Goal: Task Accomplishment & Management: Use online tool/utility

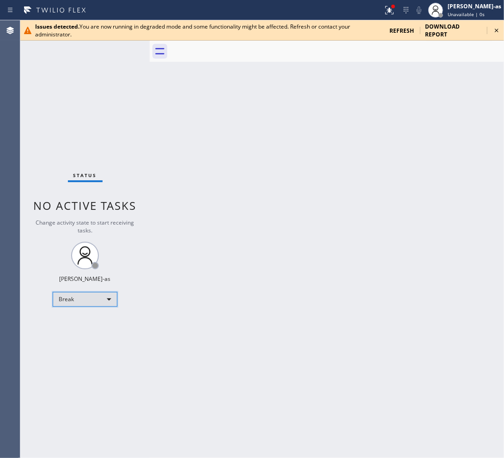
click at [97, 301] on div "Break" at bounding box center [85, 299] width 65 height 15
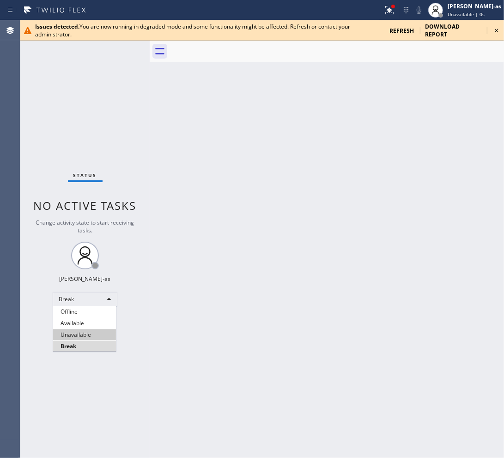
click at [96, 335] on li "Unavailable" at bounding box center [84, 335] width 63 height 11
click at [283, 295] on div "Back to Dashboard Change Sender ID Customers Technicians Select a contact Outbo…" at bounding box center [327, 239] width 354 height 438
click at [181, 66] on div "Back to Dashboard Change Sender ID Customers Technicians Select a contact Outbo…" at bounding box center [327, 239] width 354 height 438
click at [495, 29] on icon at bounding box center [497, 31] width 4 height 4
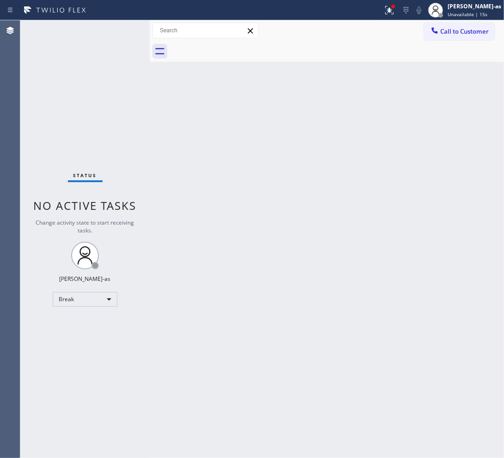
click at [414, 136] on div "Back to Dashboard Change Sender ID Customers Technicians Select a contact Outbo…" at bounding box center [327, 239] width 354 height 438
click at [74, 293] on div "Break" at bounding box center [85, 299] width 65 height 15
click at [96, 336] on li "Unavailable" at bounding box center [84, 335] width 63 height 11
click at [351, 148] on div "Back to Dashboard Change Sender ID Customers Technicians Select a contact Outbo…" at bounding box center [327, 239] width 354 height 438
click at [446, 19] on div at bounding box center [435, 10] width 20 height 20
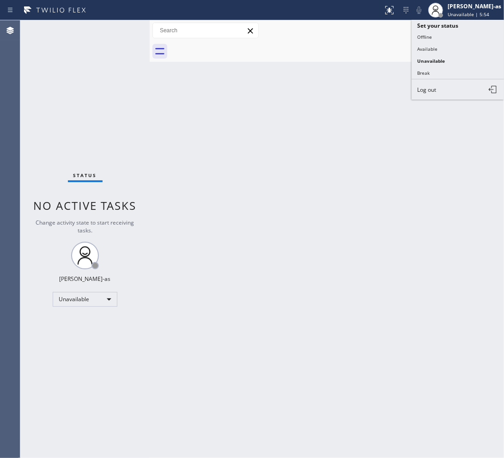
click at [377, 56] on div at bounding box center [337, 51] width 334 height 21
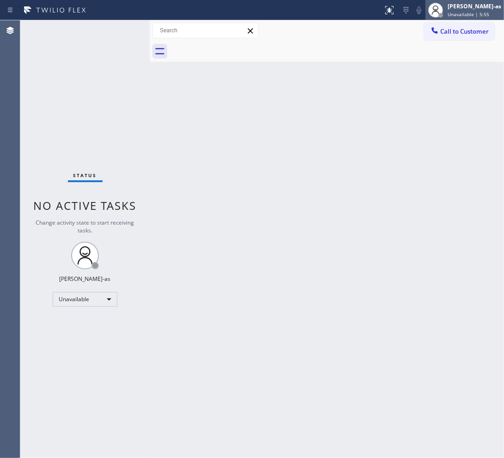
click at [496, 18] on div "[PERSON_NAME]-as Unavailable | 5:55" at bounding box center [464, 10] width 78 height 20
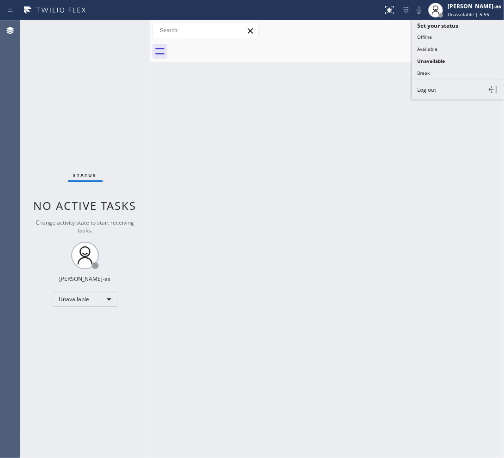
click at [325, 61] on div at bounding box center [337, 51] width 334 height 21
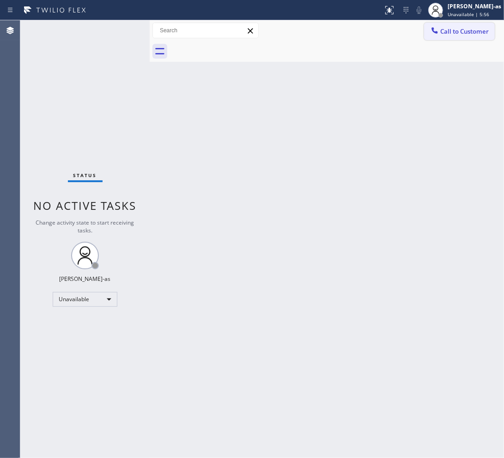
click at [445, 30] on span "Call to Customer" at bounding box center [464, 31] width 48 height 8
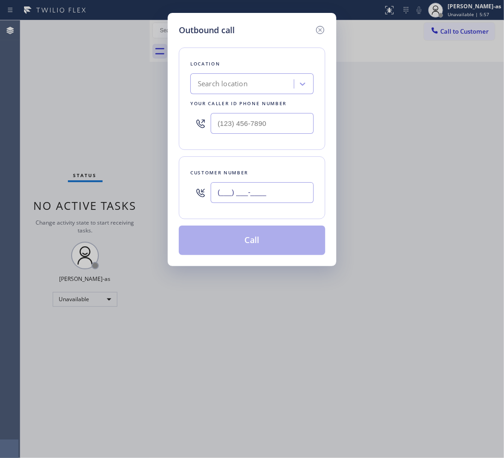
click at [270, 184] on input "(___) ___-____" at bounding box center [262, 192] width 103 height 21
paste input "617) 314-9617"
type input "[PHONE_NUMBER]"
click at [246, 80] on div "Search location" at bounding box center [223, 84] width 50 height 11
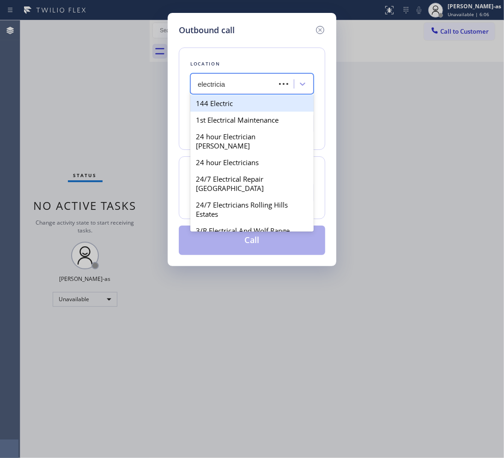
type input "electrician"
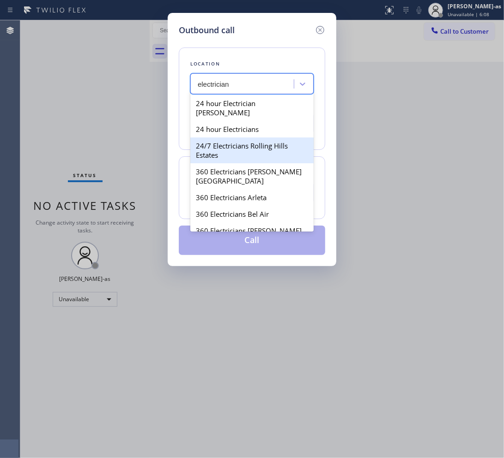
click at [239, 141] on div "24/7 Electricians Rolling Hills Estates" at bounding box center [251, 151] width 123 height 26
type input "[PHONE_NUMBER]"
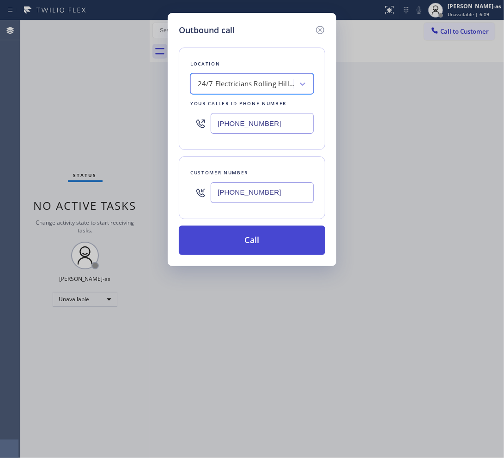
click at [220, 243] on button "Call" at bounding box center [252, 241] width 146 height 30
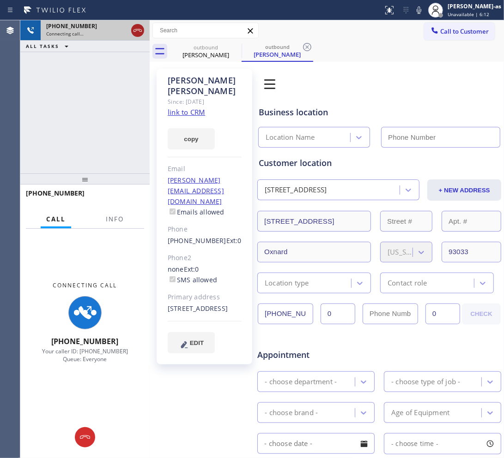
click at [143, 28] on div at bounding box center [137, 30] width 13 height 11
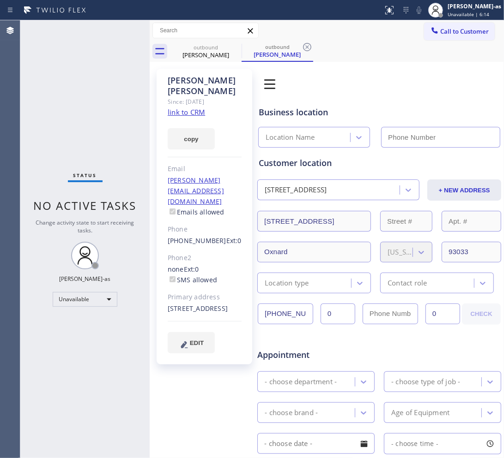
type input "[PHONE_NUMBER]"
click at [192, 108] on link "link to CRM" at bounding box center [186, 112] width 37 height 9
click at [257, 88] on img at bounding box center [270, 84] width 26 height 26
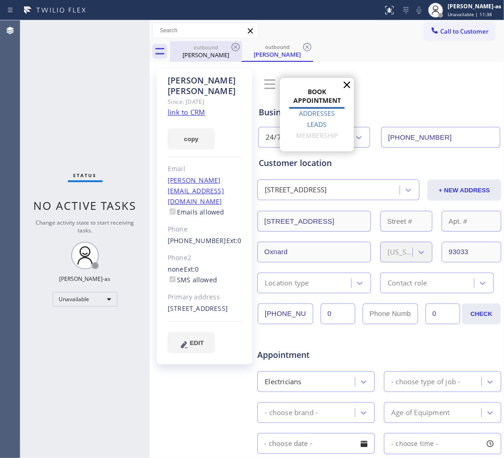
click at [229, 44] on div "outbound" at bounding box center [206, 47] width 70 height 7
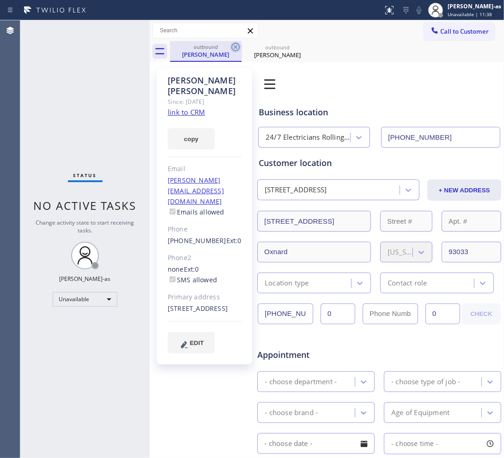
click at [231, 45] on icon at bounding box center [235, 47] width 11 height 11
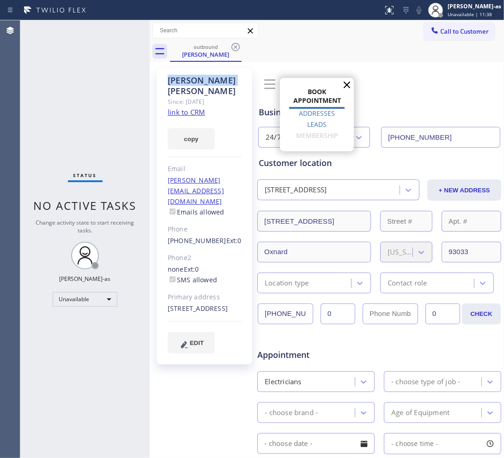
click at [231, 45] on icon at bounding box center [235, 47] width 11 height 11
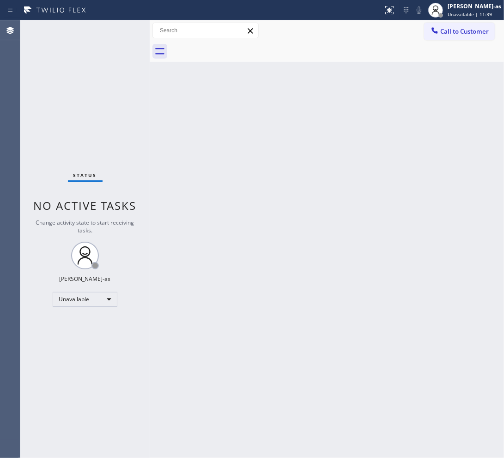
click at [231, 45] on div at bounding box center [337, 51] width 334 height 21
click at [465, 31] on span "Call to Customer" at bounding box center [464, 31] width 48 height 8
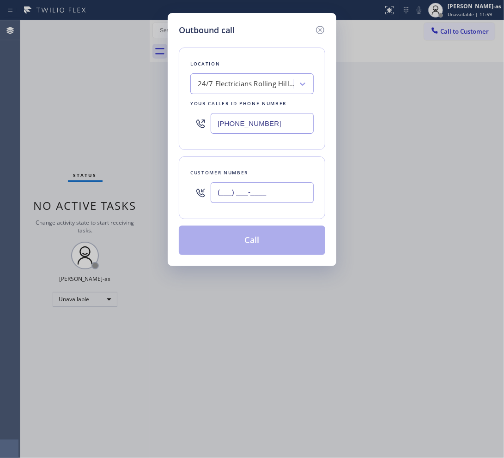
click at [264, 199] on input "(___) ___-____" at bounding box center [262, 192] width 103 height 21
paste input "626) 905-9557"
type input "[PHONE_NUMBER]"
click at [271, 81] on div "24/7 Electricians Rolling Hills Estates" at bounding box center [246, 84] width 97 height 11
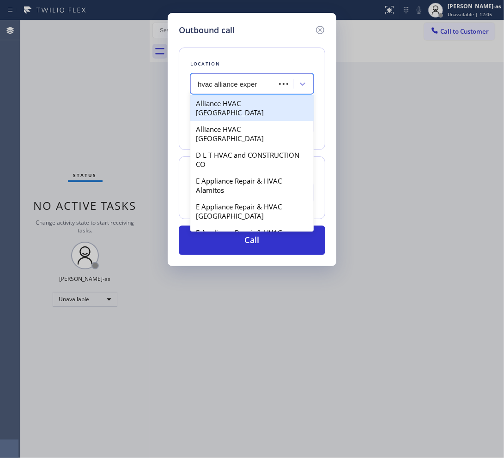
type input "hvac alliance expert"
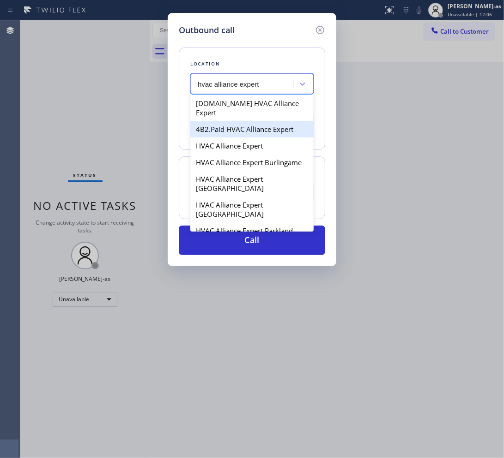
click at [210, 121] on div "4B2.Paid HVAC Alliance Expert" at bounding box center [251, 129] width 123 height 17
type input "[PHONE_NUMBER]"
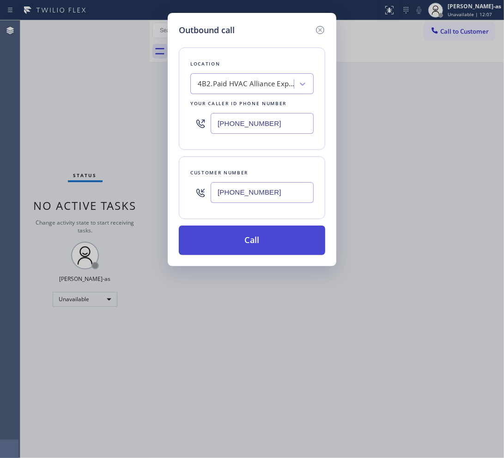
click at [251, 238] on button "Call" at bounding box center [252, 241] width 146 height 30
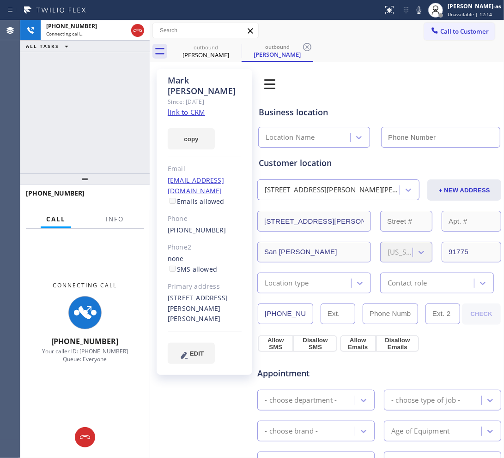
type input "[PHONE_NUMBER]"
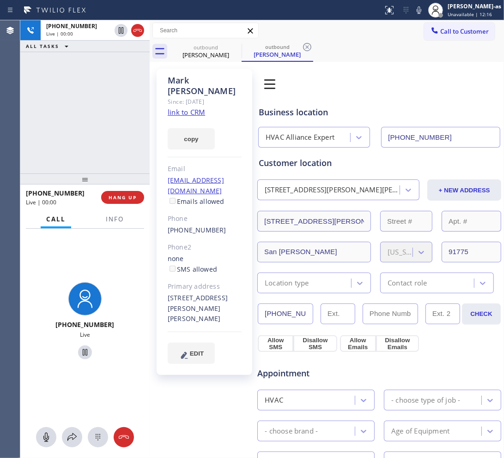
click at [194, 118] on div "copy" at bounding box center [205, 134] width 74 height 32
click at [194, 108] on link "link to CRM" at bounding box center [186, 112] width 37 height 9
click at [139, 25] on icon at bounding box center [137, 30] width 11 height 11
click at [208, 45] on div "outbound" at bounding box center [206, 47] width 70 height 7
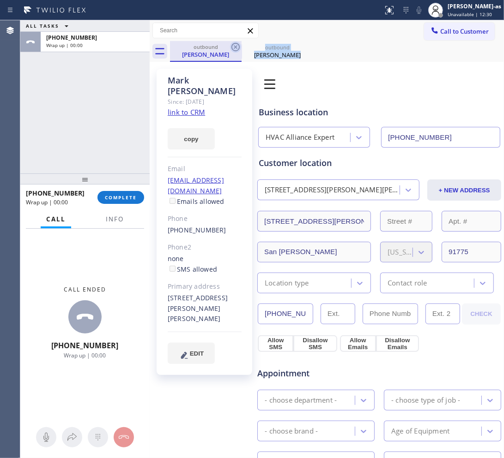
click at [241, 45] on div "outbound [PERSON_NAME] outbound [PERSON_NAME]" at bounding box center [337, 51] width 334 height 21
click at [241, 45] on icon at bounding box center [235, 47] width 11 height 11
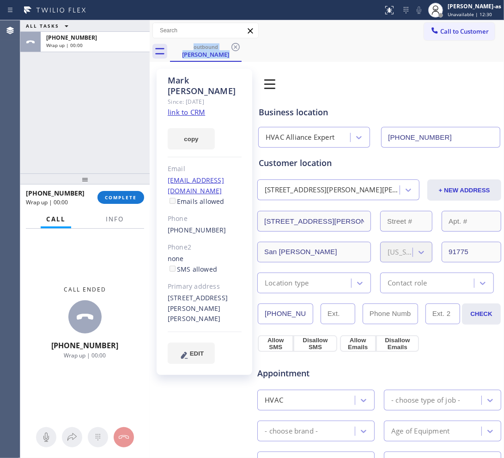
click at [135, 190] on div "[PHONE_NUMBER] Wrap up | 00:00 COMPLETE" at bounding box center [85, 198] width 118 height 24
drag, startPoint x: 118, startPoint y: 158, endPoint x: 114, endPoint y: 151, distance: 7.4
click at [118, 157] on div "ALL TASKS ALL TASKS ACTIVE TASKS TASKS IN WRAP UP [PHONE_NUMBER] Wrap up | 00:00" at bounding box center [84, 96] width 129 height 153
click at [123, 202] on button "COMPLETE" at bounding box center [120, 197] width 47 height 13
click at [108, 153] on div "ALL TASKS ALL TASKS ACTIVE TASKS TASKS IN WRAP UP [PHONE_NUMBER] Wrap up | 00:00" at bounding box center [84, 96] width 129 height 153
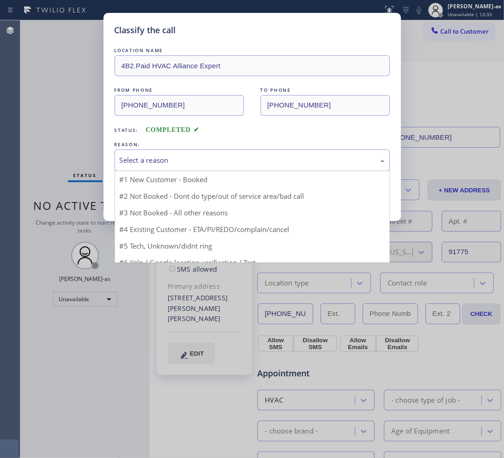
click at [156, 162] on div "Select a reason" at bounding box center [252, 160] width 265 height 11
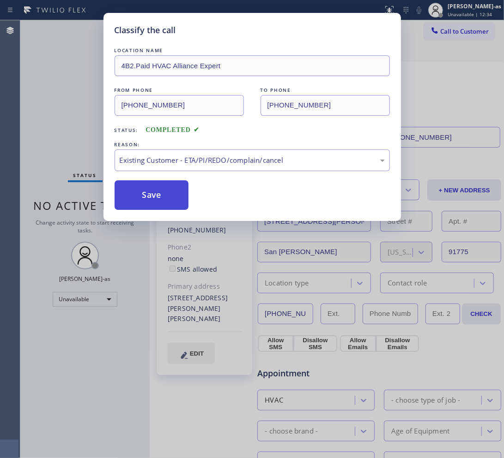
click at [157, 204] on button "Save" at bounding box center [152, 196] width 74 height 30
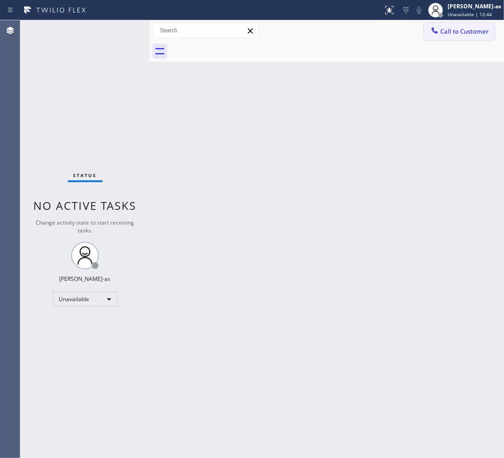
click at [449, 31] on span "Call to Customer" at bounding box center [464, 31] width 48 height 8
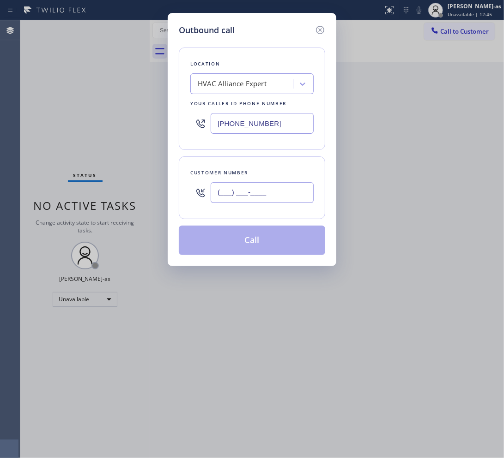
click at [289, 190] on input "(___) ___-____" at bounding box center [262, 192] width 103 height 21
paste input "213) 604-0369"
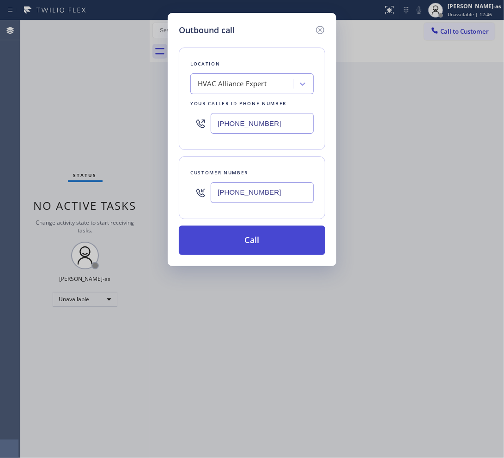
type input "[PHONE_NUMBER]"
click at [261, 238] on button "Call" at bounding box center [252, 241] width 146 height 30
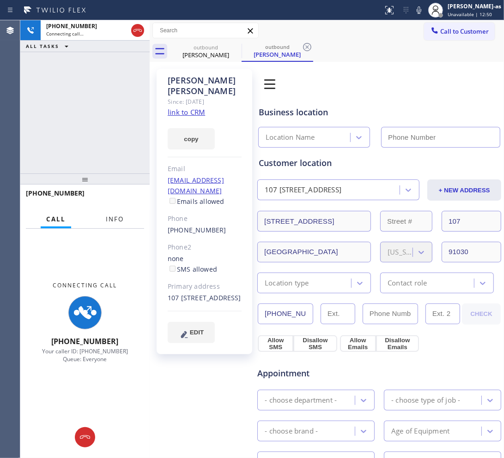
click at [109, 218] on span "Info" at bounding box center [115, 219] width 18 height 8
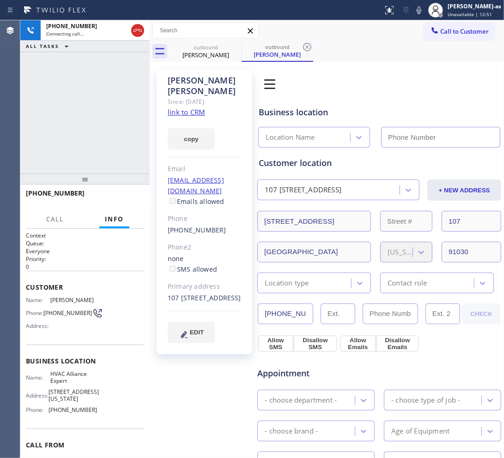
click at [199, 96] on div "Since: [DATE]" at bounding box center [205, 101] width 74 height 11
click at [196, 108] on link "link to CRM" at bounding box center [186, 112] width 37 height 9
type input "[PHONE_NUMBER]"
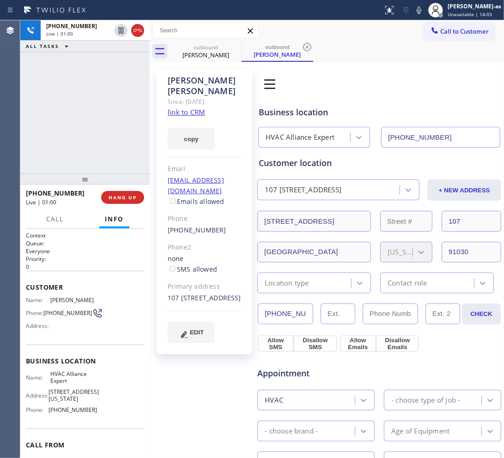
click at [68, 58] on div "[PHONE_NUMBER] Live | 01:00 ALL TASKS ALL TASKS ACTIVE TASKS TASKS IN WRAP UP" at bounding box center [84, 96] width 129 height 153
click at [129, 85] on div "[PHONE_NUMBER] Live | 01:00 ALL TASKS ALL TASKS ACTIVE TASKS TASKS IN WRAP UP" at bounding box center [84, 96] width 129 height 153
click at [121, 151] on div "[PHONE_NUMBER] Live | 01:01 ALL TASKS ALL TASKS ACTIVE TASKS TASKS IN WRAP UP" at bounding box center [84, 96] width 129 height 153
click at [125, 195] on span "HANG UP" at bounding box center [123, 197] width 28 height 6
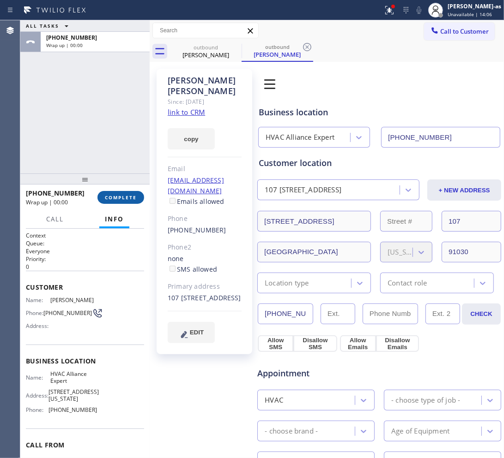
click at [123, 195] on span "COMPLETE" at bounding box center [121, 197] width 32 height 6
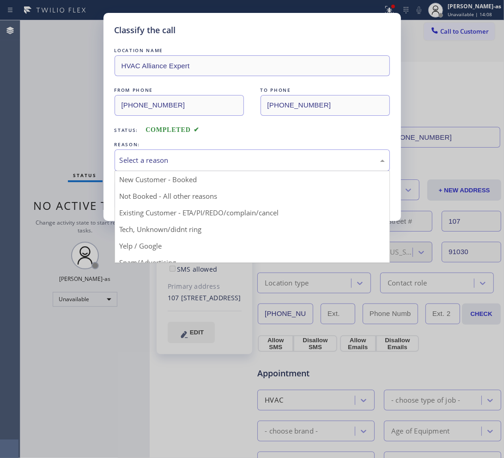
click at [174, 160] on div "Select a reason" at bounding box center [252, 160] width 265 height 11
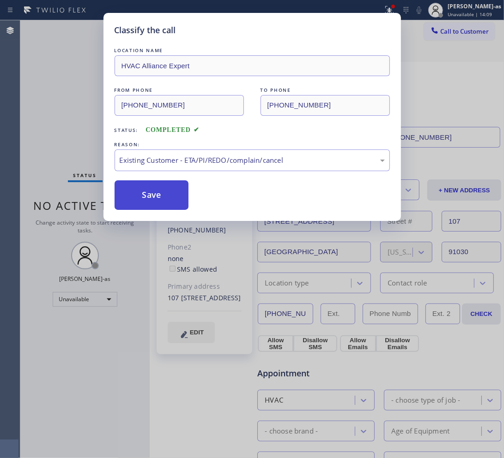
click at [142, 184] on button "Save" at bounding box center [152, 196] width 74 height 30
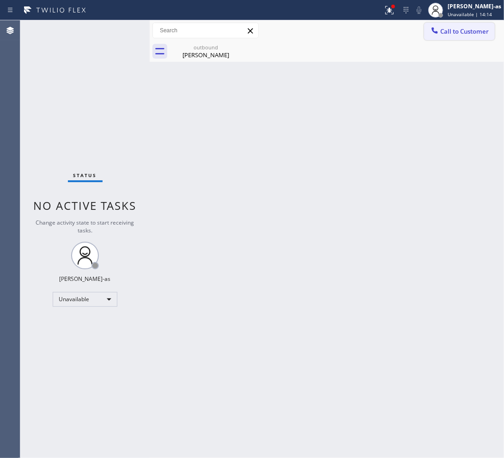
click at [463, 26] on button "Call to Customer" at bounding box center [459, 32] width 71 height 18
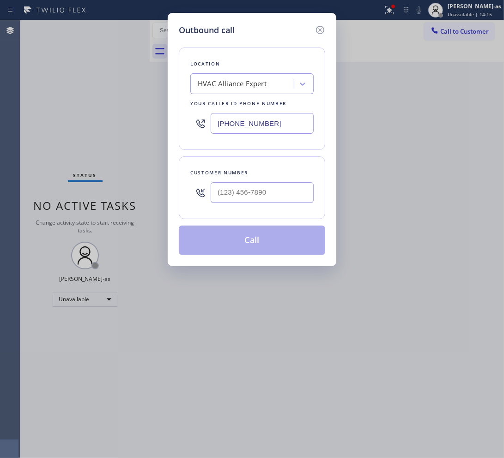
click at [261, 199] on input "text" at bounding box center [262, 192] width 103 height 21
paste input "239) 451-0041"
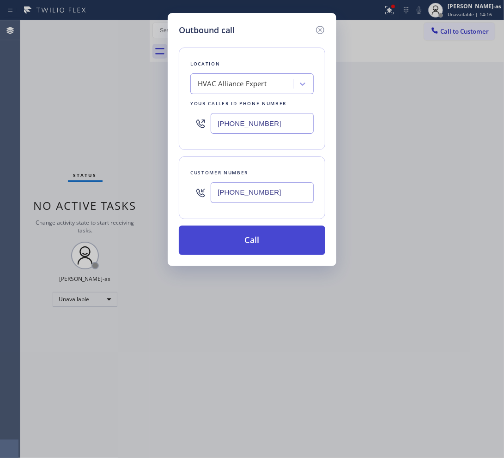
type input "[PHONE_NUMBER]"
click at [253, 235] on button "Call" at bounding box center [252, 241] width 146 height 30
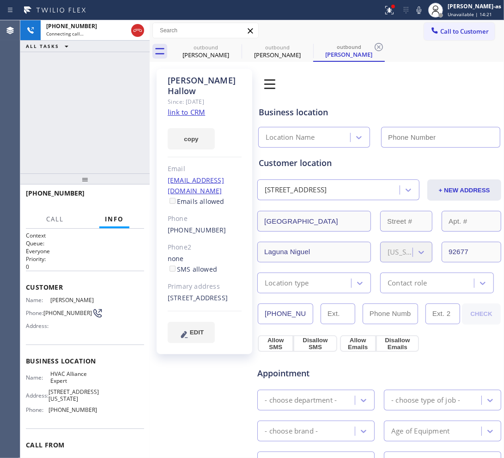
type input "[PHONE_NUMBER]"
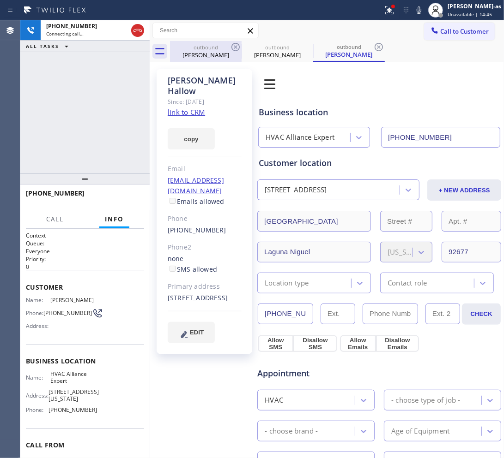
drag, startPoint x: 112, startPoint y: 85, endPoint x: 193, endPoint y: 54, distance: 87.1
click at [113, 85] on div "[PHONE_NUMBER] Connecting call… ALL TASKS ALL TASKS ACTIVE TASKS TASKS IN WRAP …" at bounding box center [84, 96] width 129 height 153
click at [199, 49] on div "outbound" at bounding box center [206, 47] width 70 height 7
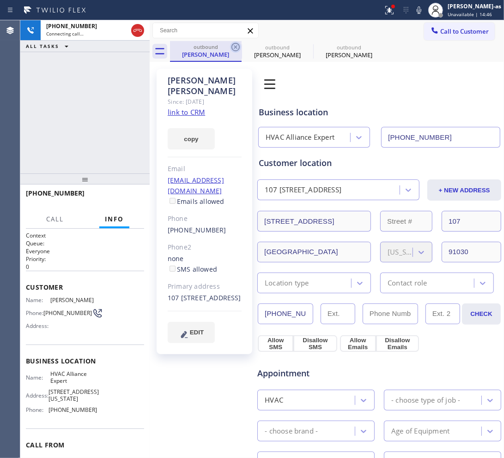
click at [238, 46] on icon at bounding box center [235, 47] width 11 height 11
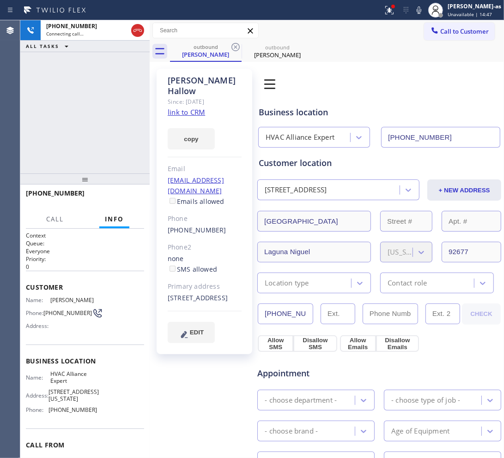
click at [238, 46] on icon at bounding box center [235, 47] width 11 height 11
click at [186, 108] on link "link to CRM" at bounding box center [186, 112] width 37 height 9
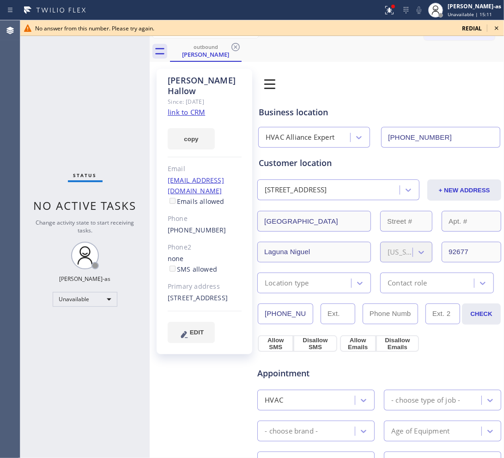
click at [495, 28] on icon at bounding box center [496, 28] width 11 height 11
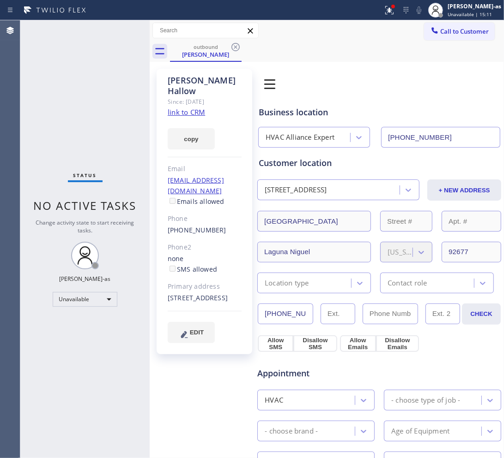
click at [471, 33] on span "Call to Customer" at bounding box center [464, 31] width 48 height 8
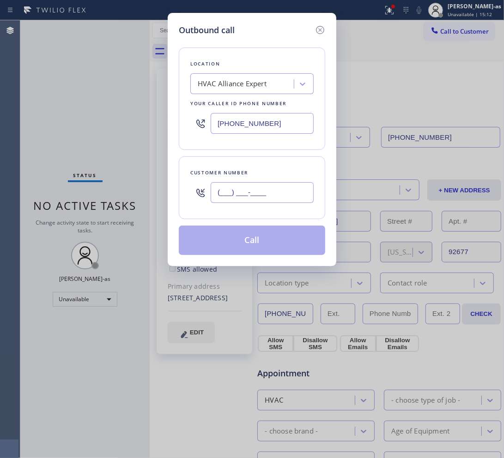
click at [276, 200] on input "(___) ___-____" at bounding box center [262, 192] width 103 height 21
paste input "415) 992-6455"
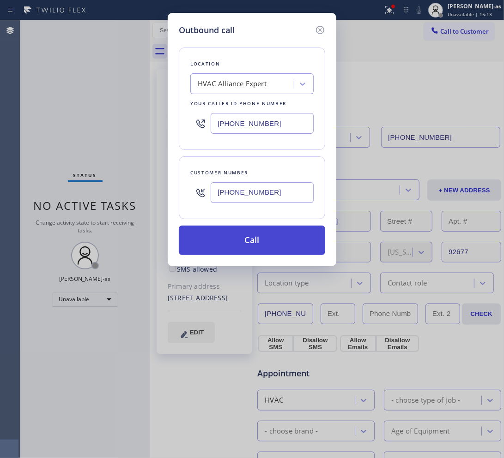
type input "[PHONE_NUMBER]"
click at [264, 252] on button "Call" at bounding box center [252, 241] width 146 height 30
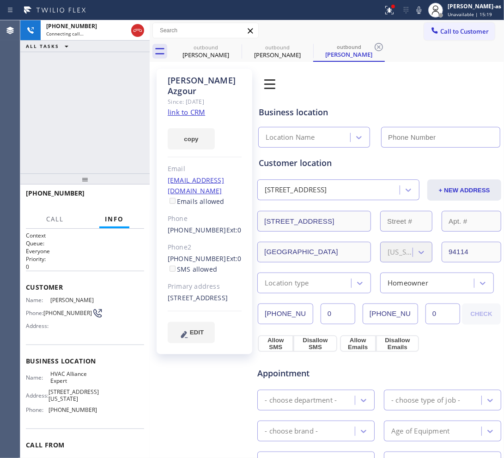
type input "[PHONE_NUMBER]"
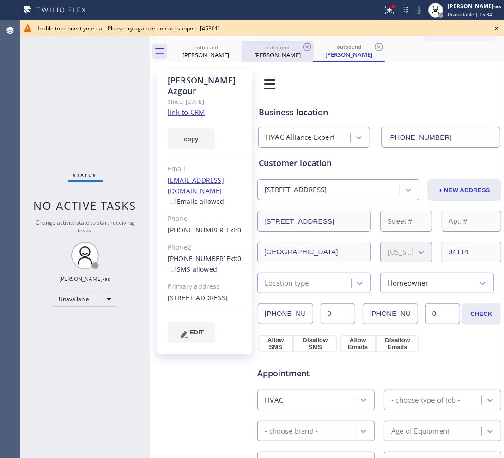
drag, startPoint x: 197, startPoint y: 53, endPoint x: 249, endPoint y: 54, distance: 52.2
click at [197, 53] on div "[PERSON_NAME]" at bounding box center [206, 55] width 70 height 8
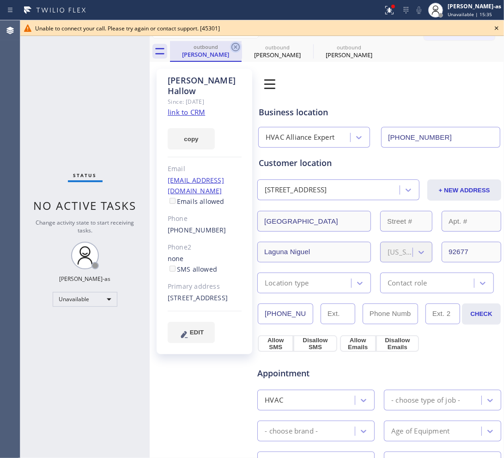
click at [236, 47] on icon at bounding box center [235, 47] width 8 height 8
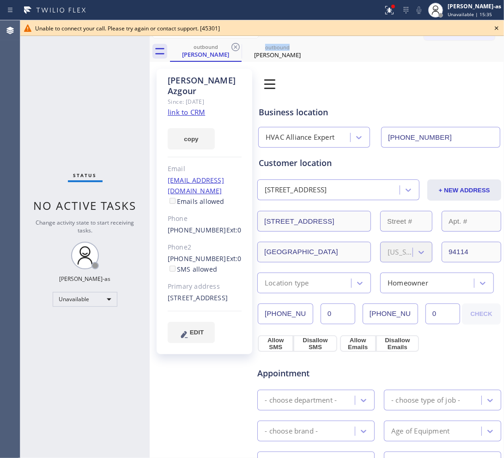
click at [236, 47] on icon at bounding box center [235, 47] width 8 height 8
drag, startPoint x: 164, startPoint y: 236, endPoint x: 216, endPoint y: 236, distance: 51.7
click at [216, 236] on div "[PERSON_NAME] Since: [DATE] link to CRM copy Email [EMAIL_ADDRESS][DOMAIN_NAME]…" at bounding box center [205, 212] width 96 height 286
copy div "[PHONE_NUMBER]"
click at [494, 23] on icon at bounding box center [496, 28] width 11 height 11
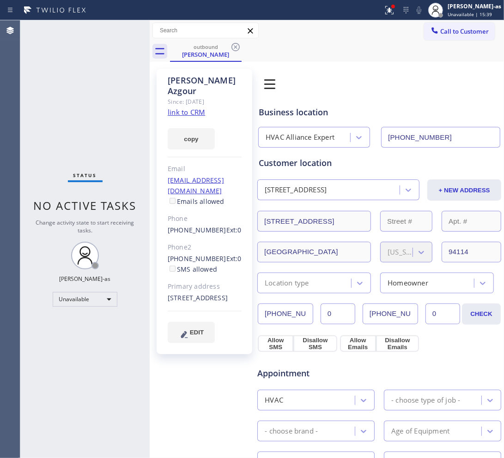
click at [459, 28] on span "Call to Customer" at bounding box center [464, 31] width 48 height 8
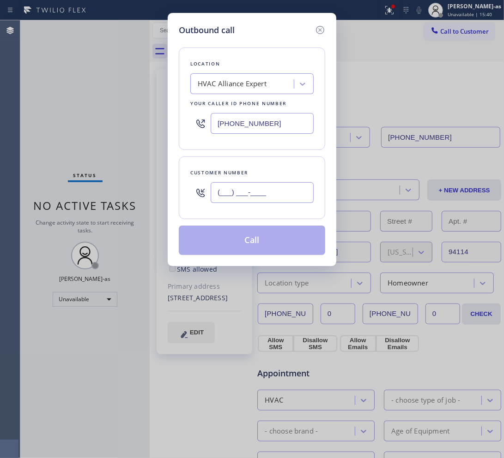
click at [259, 192] on input "(___) ___-____" at bounding box center [262, 192] width 103 height 21
paste input "832) 444-2287"
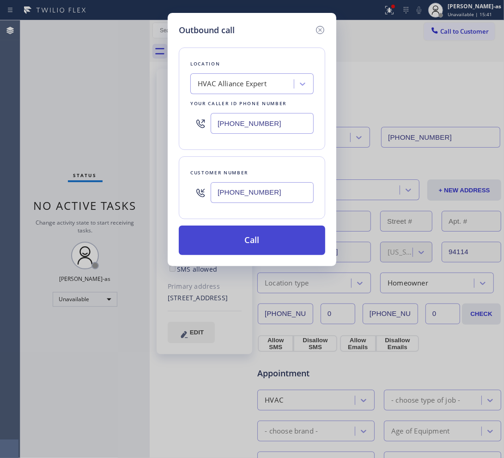
type input "[PHONE_NUMBER]"
click at [280, 236] on button "Call" at bounding box center [252, 241] width 146 height 30
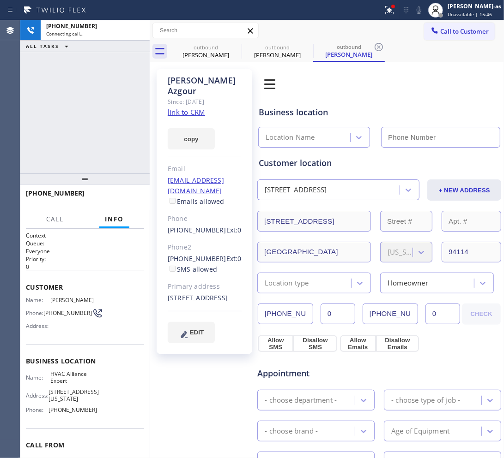
type input "[PHONE_NUMBER]"
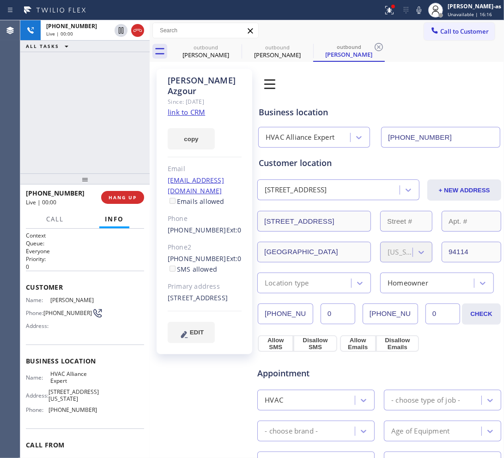
click at [109, 104] on div "[PHONE_NUMBER] Live | 00:00 ALL TASKS ALL TASKS ACTIVE TASKS TASKS IN WRAP UP" at bounding box center [84, 96] width 129 height 153
click at [183, 108] on link "link to CRM" at bounding box center [186, 112] width 37 height 9
drag, startPoint x: 93, startPoint y: 117, endPoint x: 143, endPoint y: 224, distance: 118.6
click at [98, 119] on div "[PHONE_NUMBER] Live | 00:03 ALL TASKS ALL TASKS ACTIVE TASKS TASKS IN WRAP UP" at bounding box center [84, 96] width 129 height 153
click at [131, 204] on button "HANG UP" at bounding box center [122, 197] width 43 height 13
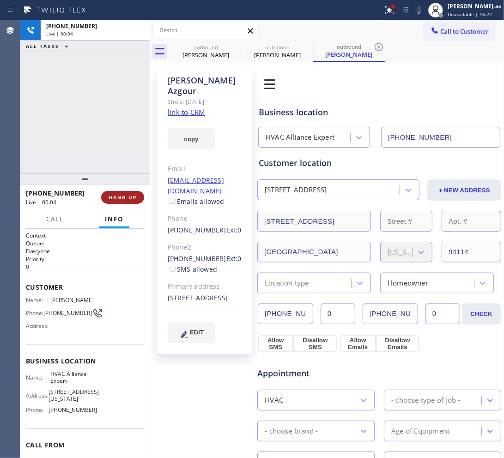
click at [131, 202] on button "HANG UP" at bounding box center [122, 197] width 43 height 13
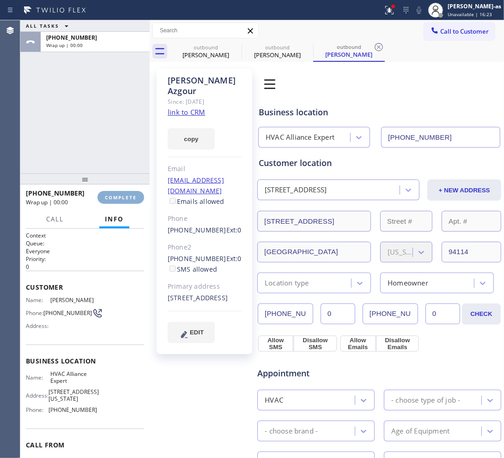
click at [131, 201] on button "COMPLETE" at bounding box center [120, 197] width 47 height 13
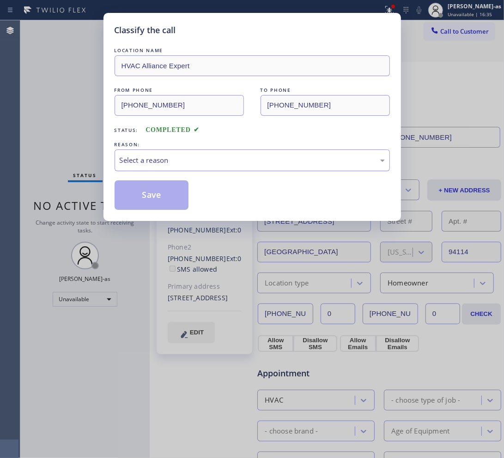
click at [225, 158] on div "Select a reason" at bounding box center [252, 160] width 265 height 11
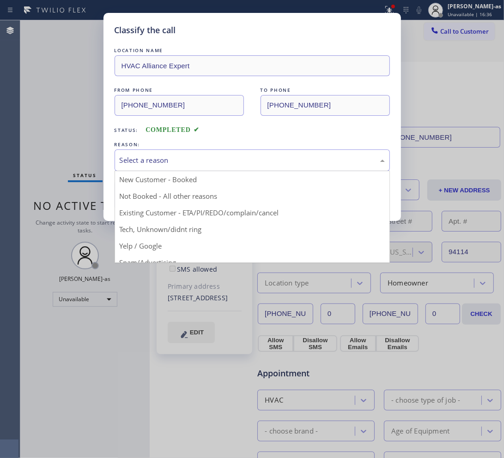
drag, startPoint x: 202, startPoint y: 213, endPoint x: 189, endPoint y: 210, distance: 12.8
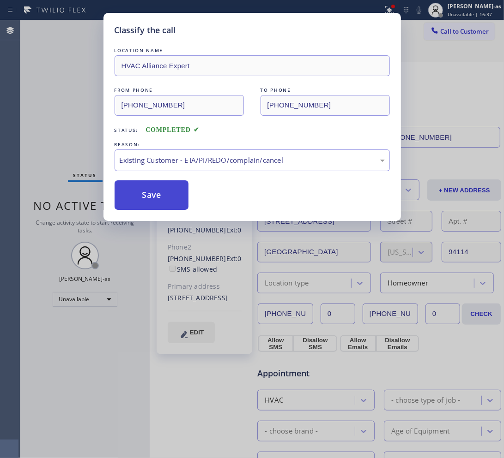
click at [154, 195] on button "Save" at bounding box center [152, 196] width 74 height 30
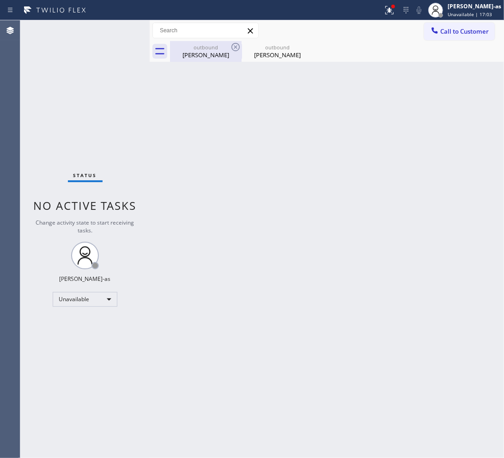
click at [208, 47] on div "outbound" at bounding box center [206, 47] width 70 height 7
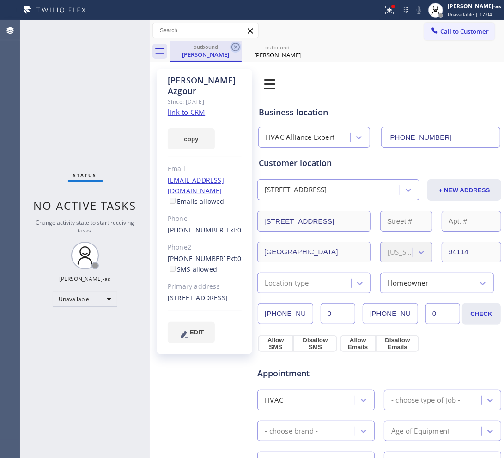
click at [235, 45] on icon at bounding box center [235, 47] width 11 height 11
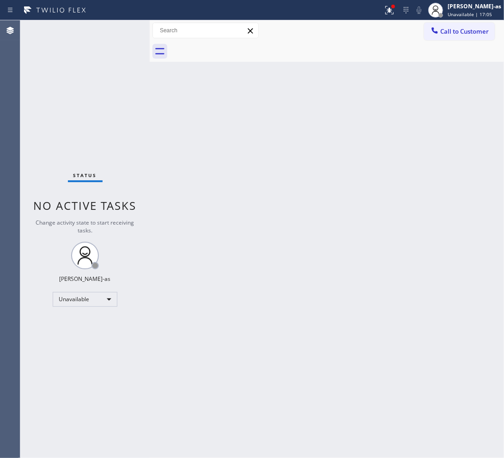
click at [235, 45] on div at bounding box center [337, 51] width 334 height 21
click at [478, 30] on span "Call to Customer" at bounding box center [464, 31] width 48 height 8
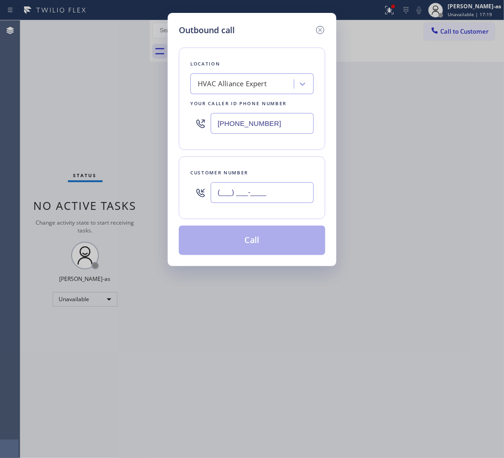
click at [264, 194] on input "(___) ___-____" at bounding box center [262, 192] width 103 height 21
paste input "562) 307-3889"
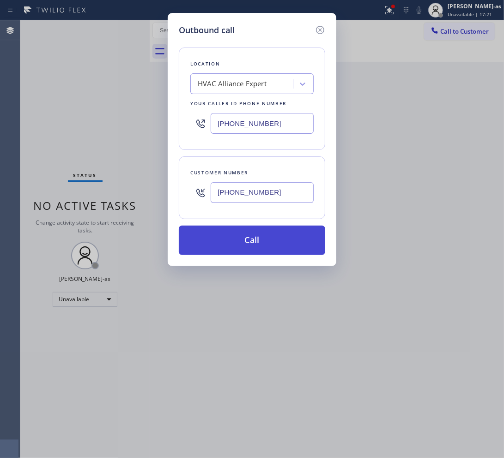
type input "[PHONE_NUMBER]"
click at [232, 250] on button "Call" at bounding box center [252, 241] width 146 height 30
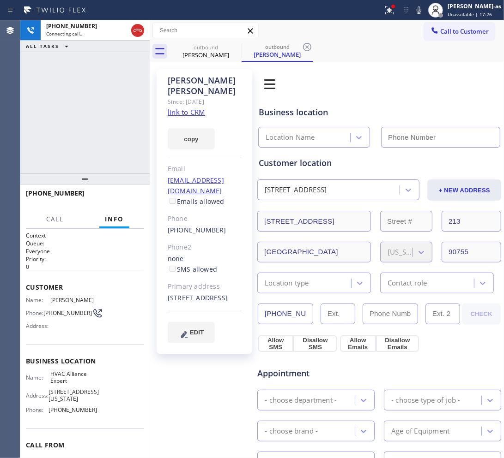
type input "[PHONE_NUMBER]"
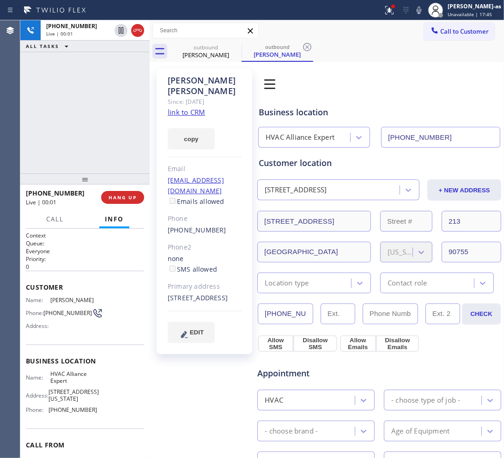
click at [185, 108] on link "link to CRM" at bounding box center [186, 112] width 37 height 9
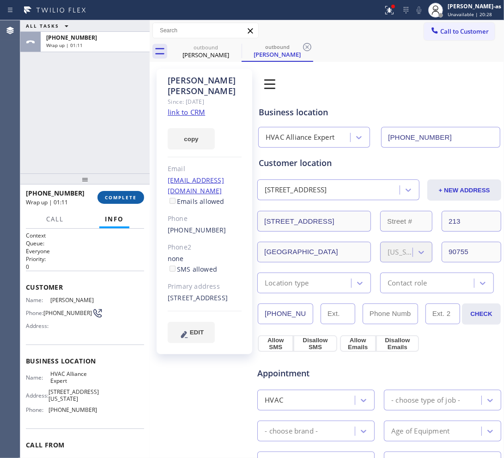
drag, startPoint x: 109, startPoint y: 200, endPoint x: 116, endPoint y: 198, distance: 8.2
click at [110, 200] on span "COMPLETE" at bounding box center [121, 197] width 32 height 6
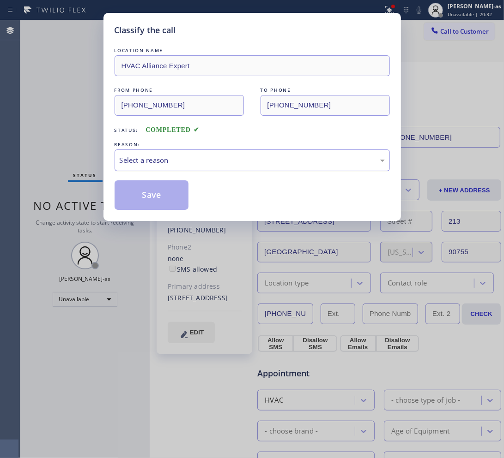
click at [187, 151] on div "REASON: Select a reason" at bounding box center [252, 155] width 275 height 31
click at [199, 162] on div "Select a reason" at bounding box center [252, 160] width 265 height 11
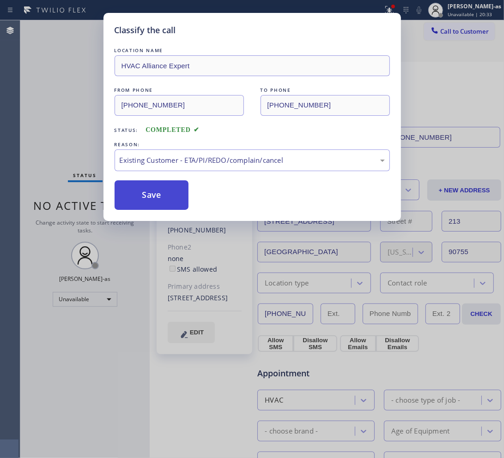
click at [155, 187] on button "Save" at bounding box center [152, 196] width 74 height 30
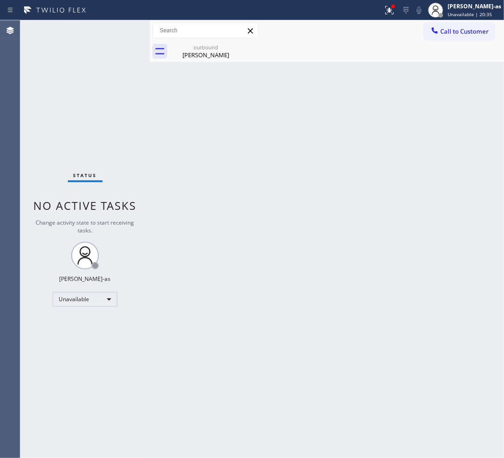
drag, startPoint x: 457, startPoint y: 34, endPoint x: 448, endPoint y: 29, distance: 10.3
click at [451, 29] on span "Call to Customer" at bounding box center [464, 31] width 48 height 8
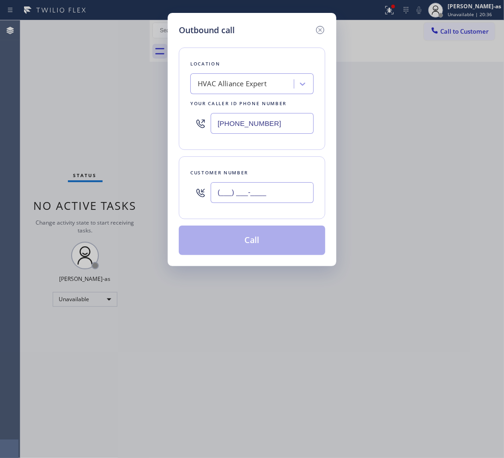
click at [244, 197] on input "(___) ___-____" at bounding box center [262, 192] width 103 height 21
paste input "707) 845-5558"
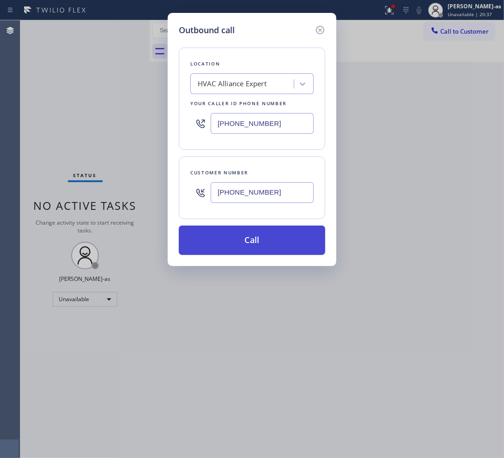
type input "[PHONE_NUMBER]"
click at [231, 245] on button "Call" at bounding box center [252, 241] width 146 height 30
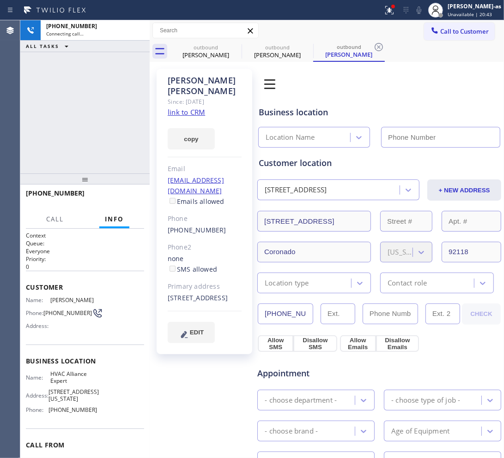
click at [106, 116] on div "[PHONE_NUMBER] Connecting call… ALL TASKS ALL TASKS ACTIVE TASKS TASKS IN WRAP …" at bounding box center [84, 96] width 129 height 153
click at [181, 108] on link "link to CRM" at bounding box center [186, 112] width 37 height 9
click at [192, 108] on link "link to CRM" at bounding box center [186, 112] width 37 height 9
type input "[PHONE_NUMBER]"
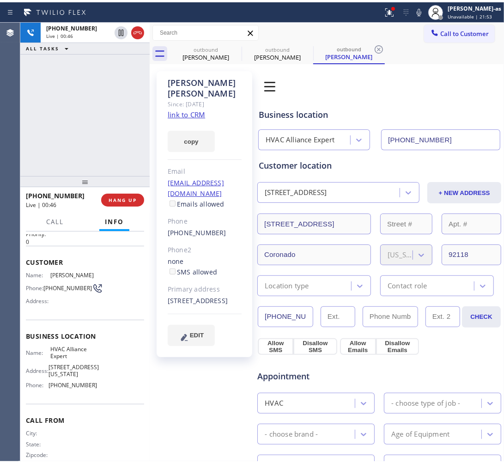
scroll to position [52, 0]
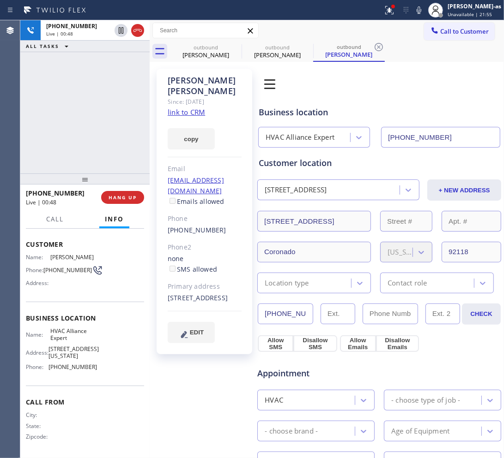
click at [105, 129] on div "[PHONE_NUMBER] Live | 00:48 ALL TASKS ALL TASKS ACTIVE TASKS TASKS IN WRAP UP" at bounding box center [84, 96] width 129 height 153
click at [136, 31] on icon at bounding box center [137, 30] width 11 height 11
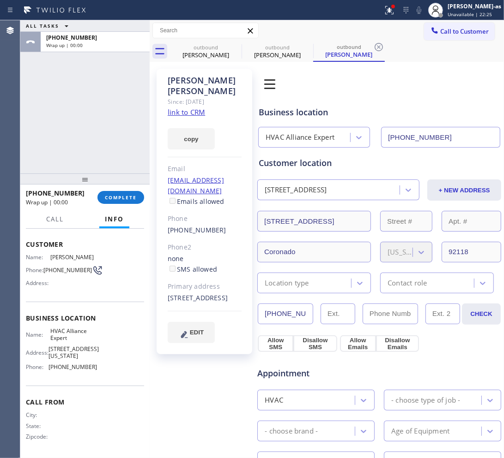
click at [119, 204] on div "[PHONE_NUMBER] Wrap up | 00:00 COMPLETE" at bounding box center [85, 198] width 118 height 24
click at [119, 204] on button "COMPLETE" at bounding box center [120, 197] width 47 height 13
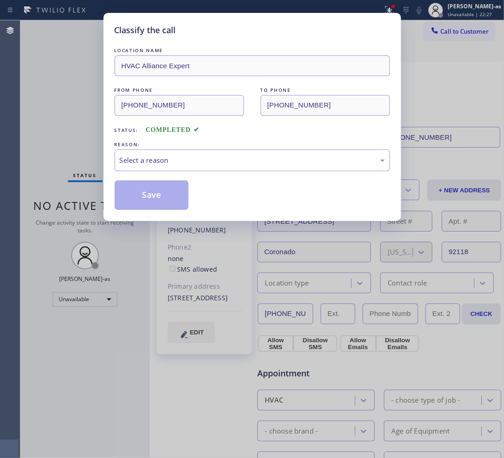
click at [190, 144] on div "REASON:" at bounding box center [252, 145] width 275 height 10
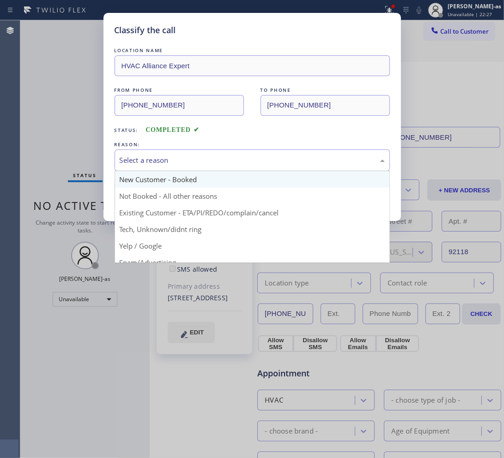
drag, startPoint x: 218, startPoint y: 164, endPoint x: 229, endPoint y: 176, distance: 16.3
click at [219, 164] on div "Select a reason" at bounding box center [252, 160] width 265 height 11
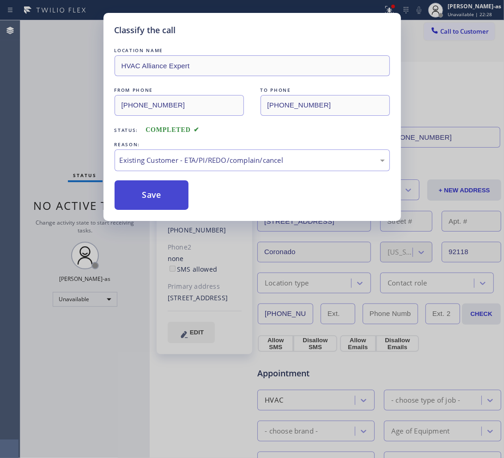
click at [139, 199] on button "Save" at bounding box center [152, 196] width 74 height 30
click at [38, 35] on div "Classify the call LOCATION NAME HVAC Alliance Expert FROM PHONE [PHONE_NUMBER] …" at bounding box center [252, 229] width 504 height 458
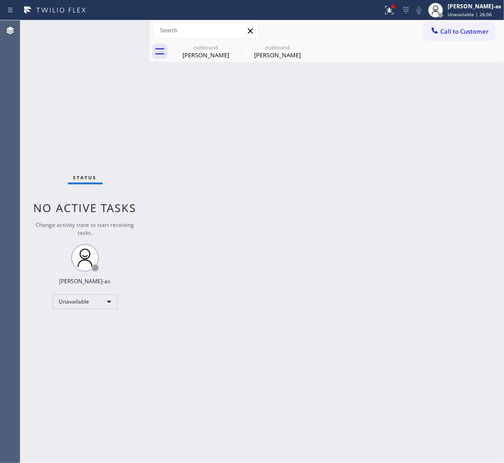
drag, startPoint x: 156, startPoint y: 119, endPoint x: 161, endPoint y: 123, distance: 6.9
click at [161, 123] on div "Back to Dashboard Change Sender ID Customers Technicians Select a contact Outbo…" at bounding box center [327, 241] width 354 height 442
drag, startPoint x: 196, startPoint y: 44, endPoint x: 219, endPoint y: 42, distance: 23.2
click at [197, 44] on div "outbound" at bounding box center [206, 47] width 70 height 7
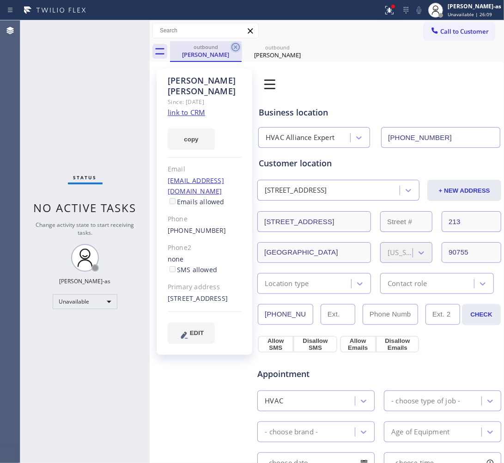
click at [232, 47] on icon at bounding box center [235, 47] width 11 height 11
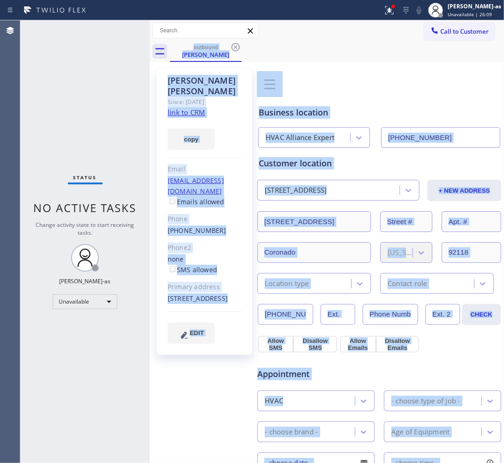
click at [232, 47] on div "outbound [PERSON_NAME]" at bounding box center [337, 51] width 334 height 21
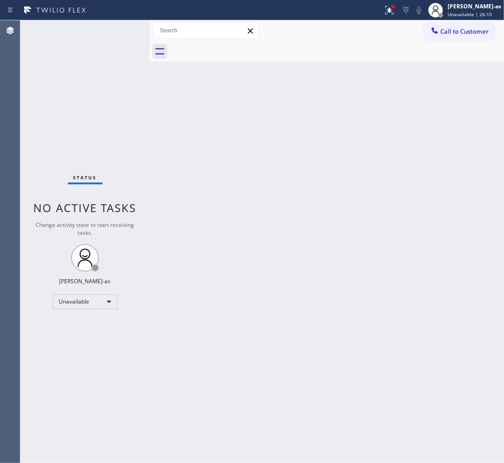
click at [476, 21] on div "Call to Customer Outbound call Location HVAC Alliance Expert Your caller id pho…" at bounding box center [327, 30] width 354 height 21
click at [452, 66] on div "Back to Dashboard Change Sender ID Customers Technicians Select a contact Outbo…" at bounding box center [327, 241] width 354 height 442
click at [463, 31] on span "Call to Customer" at bounding box center [464, 31] width 48 height 8
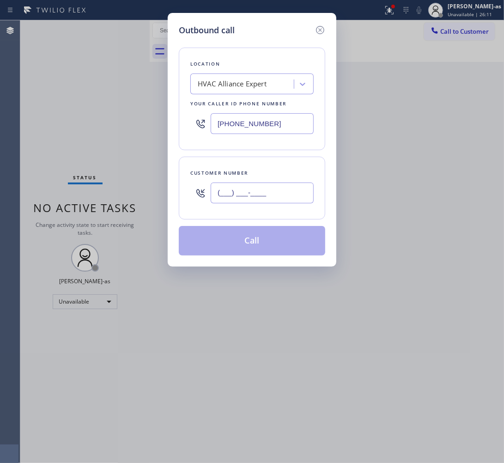
click at [277, 200] on input "(___) ___-____" at bounding box center [262, 192] width 103 height 21
paste input "714) 624-0754"
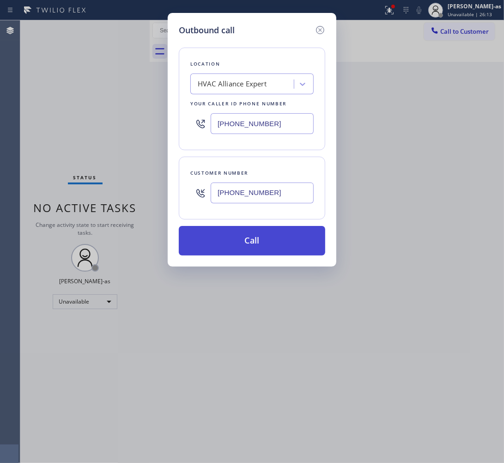
type input "[PHONE_NUMBER]"
click at [279, 242] on button "Call" at bounding box center [252, 241] width 146 height 30
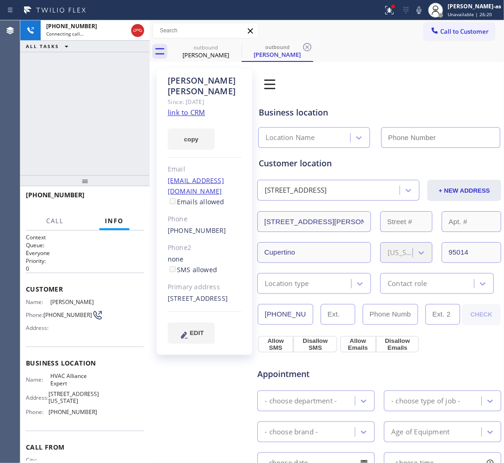
type input "[PHONE_NUMBER]"
click at [181, 108] on link "link to CRM" at bounding box center [186, 112] width 37 height 9
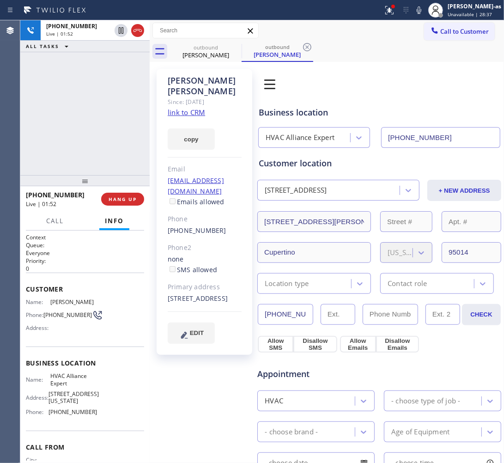
drag, startPoint x: 74, startPoint y: 118, endPoint x: 130, endPoint y: 109, distance: 57.2
click at [75, 116] on div "[PHONE_NUMBER] Live | 01:52 ALL TASKS ALL TASKS ACTIVE TASKS TASKS IN WRAP UP" at bounding box center [84, 97] width 129 height 155
drag, startPoint x: 58, startPoint y: 56, endPoint x: 115, endPoint y: 125, distance: 89.8
click at [57, 56] on div "[PHONE_NUMBER] Live | 21:04 ALL TASKS ALL TASKS ACTIVE TASKS TASKS IN WRAP UP" at bounding box center [84, 97] width 129 height 155
click at [179, 51] on div "[PERSON_NAME]" at bounding box center [206, 55] width 70 height 8
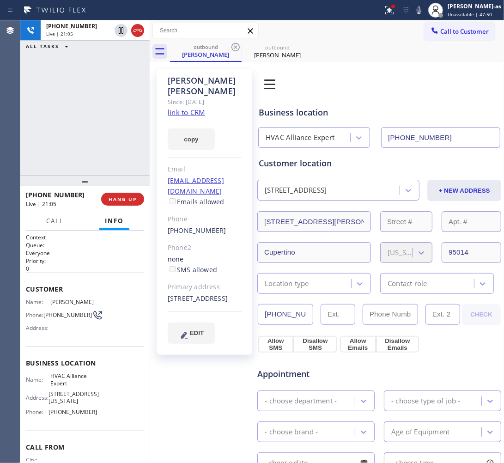
drag, startPoint x: 233, startPoint y: 48, endPoint x: 126, endPoint y: 113, distance: 125.5
click at [232, 48] on icon at bounding box center [235, 47] width 11 height 11
drag, startPoint x: 109, startPoint y: 107, endPoint x: 105, endPoint y: 139, distance: 33.1
click at [109, 116] on div "[PHONE_NUMBER] Live | 21:05 ALL TASKS ALL TASKS ACTIVE TASKS TASKS IN WRAP UP" at bounding box center [84, 97] width 129 height 155
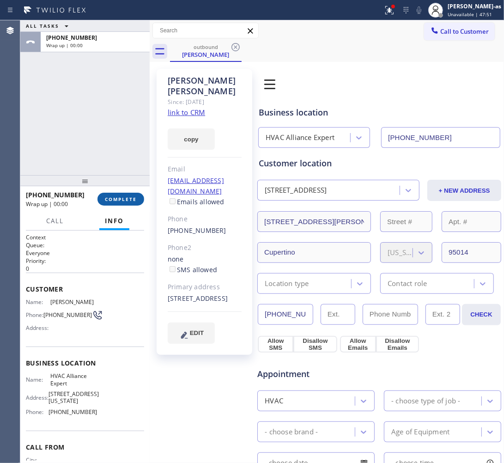
click at [120, 203] on button "COMPLETE" at bounding box center [120, 199] width 47 height 13
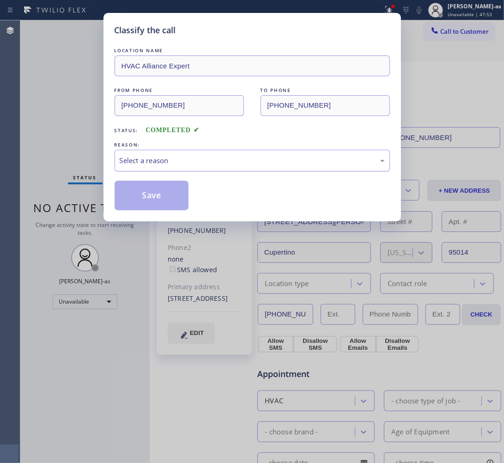
drag, startPoint x: 139, startPoint y: 161, endPoint x: 157, endPoint y: 165, distance: 18.0
click at [141, 158] on div "Select a reason" at bounding box center [252, 160] width 265 height 11
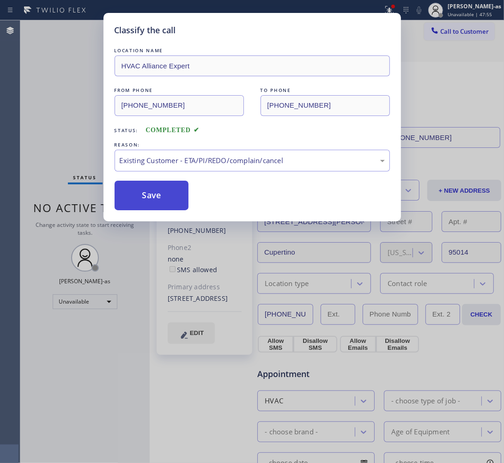
click at [155, 190] on button "Save" at bounding box center [152, 196] width 74 height 30
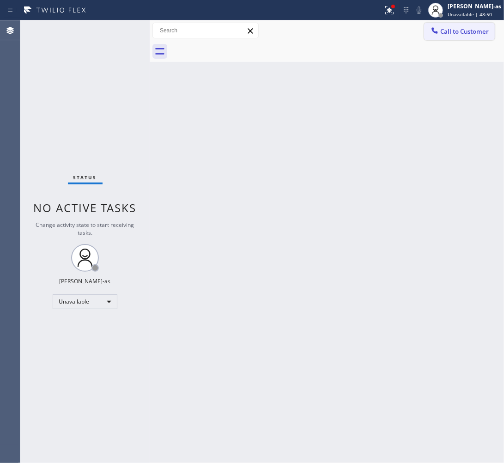
click at [469, 26] on button "Call to Customer" at bounding box center [459, 32] width 71 height 18
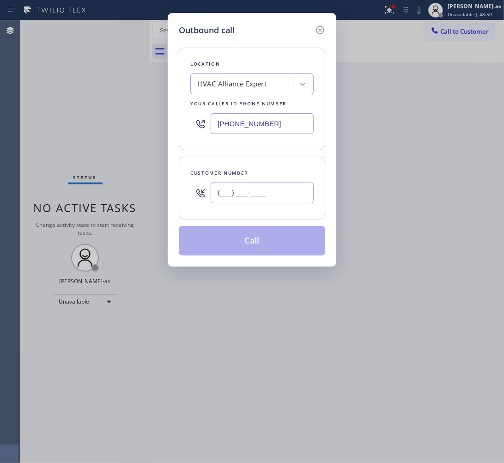
click at [249, 193] on input "(___) ___-____" at bounding box center [262, 192] width 103 height 21
paste input "951) 536-7378"
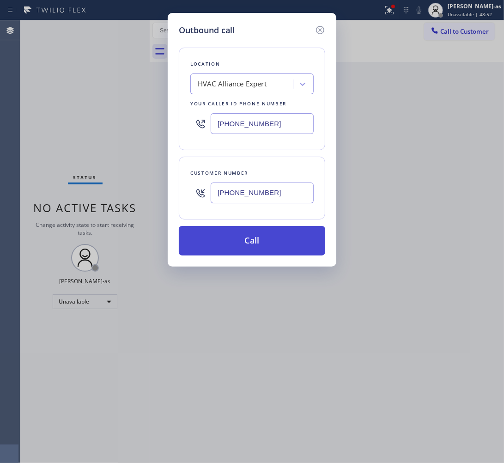
type input "[PHONE_NUMBER]"
click at [252, 247] on button "Call" at bounding box center [252, 241] width 146 height 30
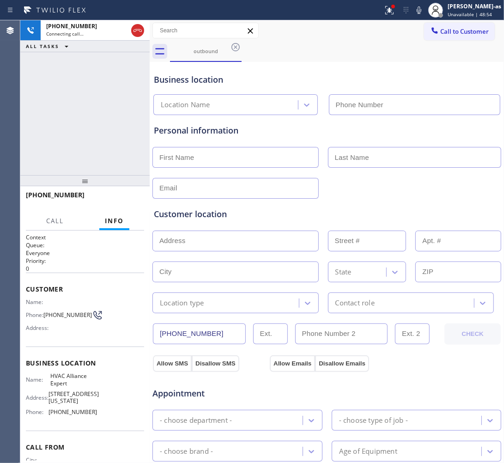
type input "[PHONE_NUMBER]"
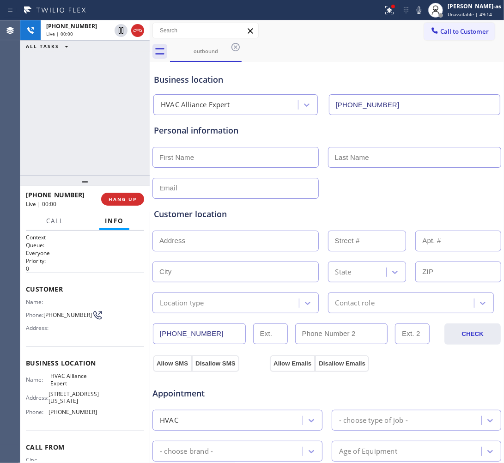
drag, startPoint x: 87, startPoint y: 116, endPoint x: 99, endPoint y: 69, distance: 48.7
click at [87, 116] on div "[PHONE_NUMBER] Live | 00:00 ALL TASKS ALL TASKS ACTIVE TASKS TASKS IN WRAP UP" at bounding box center [84, 97] width 129 height 155
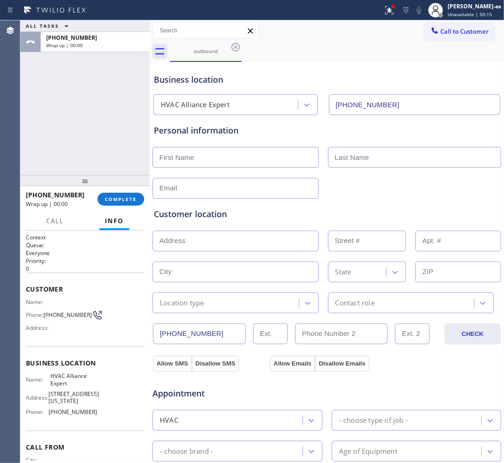
click at [98, 145] on div "ALL TASKS ALL TASKS ACTIVE TASKS TASKS IN WRAP UP [PHONE_NUMBER] Wrap up | 00:00" at bounding box center [84, 97] width 129 height 155
click at [123, 190] on div "[PHONE_NUMBER] Wrap up | 00:00 COMPLETE" at bounding box center [85, 199] width 118 height 24
click at [124, 205] on button "COMPLETE" at bounding box center [120, 199] width 47 height 13
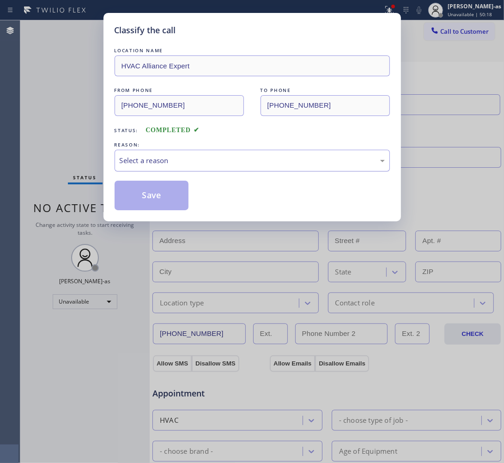
click at [160, 157] on div "Select a reason" at bounding box center [252, 160] width 265 height 11
click at [163, 199] on button "Save" at bounding box center [152, 196] width 74 height 30
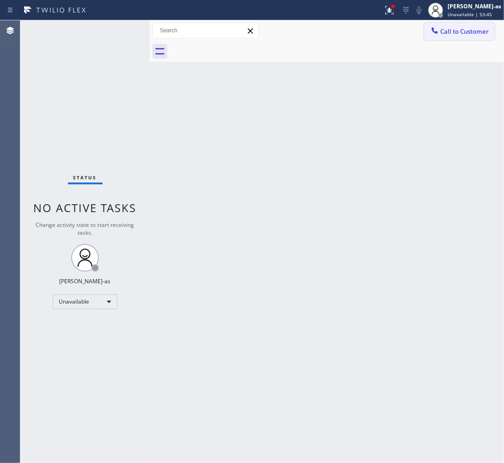
click at [473, 29] on span "Call to Customer" at bounding box center [464, 31] width 48 height 8
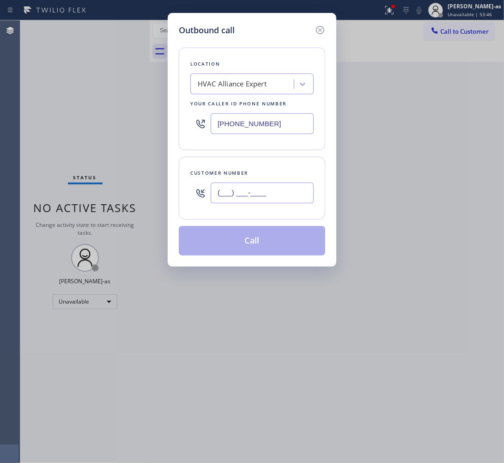
drag, startPoint x: 268, startPoint y: 192, endPoint x: 268, endPoint y: 198, distance: 5.5
click at [268, 198] on input "(___) ___-____" at bounding box center [262, 192] width 103 height 21
click at [297, 199] on input "(___) ___-____" at bounding box center [262, 192] width 103 height 21
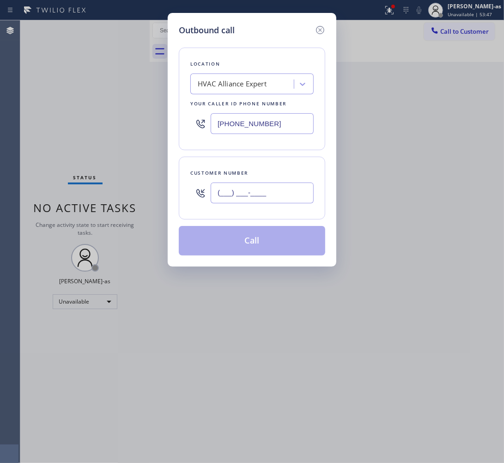
paste input "714) 353-1922"
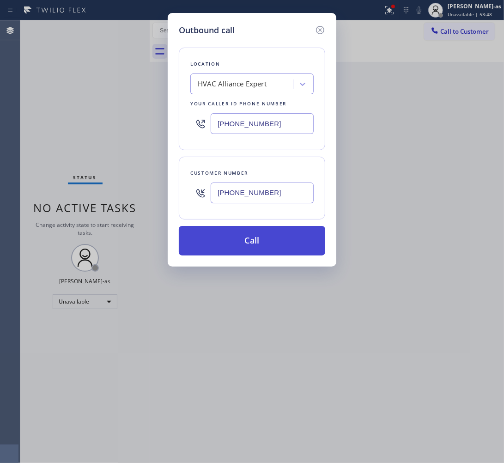
type input "[PHONE_NUMBER]"
click at [272, 242] on button "Call" at bounding box center [252, 241] width 146 height 30
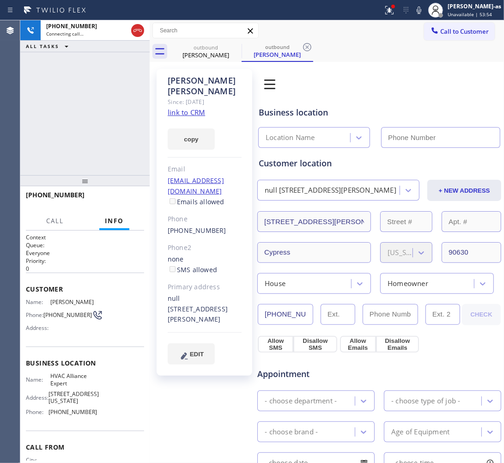
type input "[PHONE_NUMBER]"
drag, startPoint x: 77, startPoint y: 91, endPoint x: 93, endPoint y: 100, distance: 18.6
click at [77, 91] on div "[PHONE_NUMBER] Connecting call… ALL TASKS ALL TASKS ACTIVE TASKS TASKS IN WRAP …" at bounding box center [84, 97] width 129 height 155
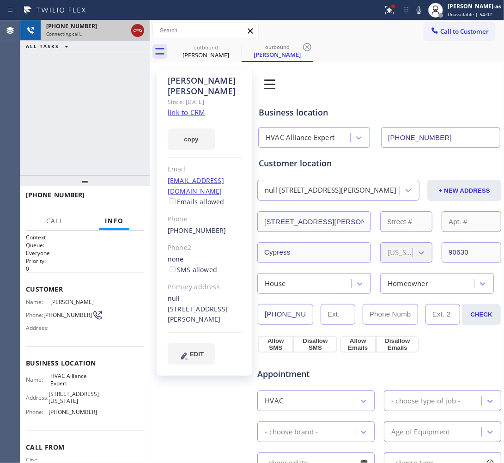
click at [135, 29] on icon at bounding box center [137, 30] width 8 height 3
drag, startPoint x: 201, startPoint y: 48, endPoint x: 227, endPoint y: 47, distance: 26.4
click at [202, 48] on div "outbound" at bounding box center [206, 47] width 70 height 7
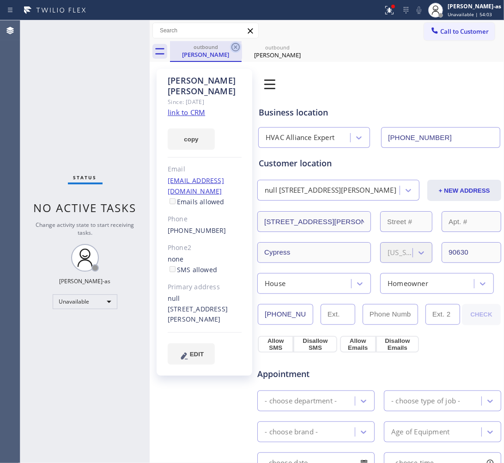
click at [232, 44] on icon at bounding box center [235, 47] width 11 height 11
click at [302, 44] on icon at bounding box center [307, 47] width 11 height 11
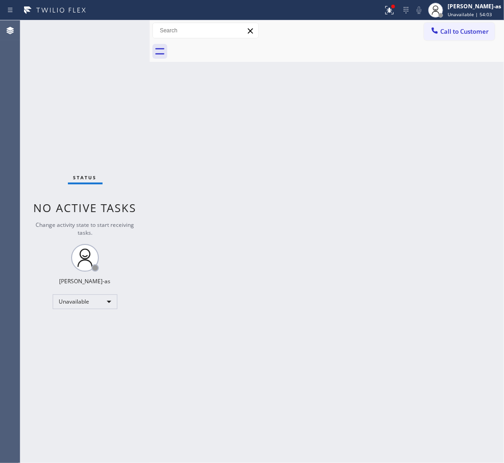
click at [232, 44] on div at bounding box center [337, 51] width 334 height 21
click at [467, 37] on button "Call to Customer" at bounding box center [459, 32] width 71 height 18
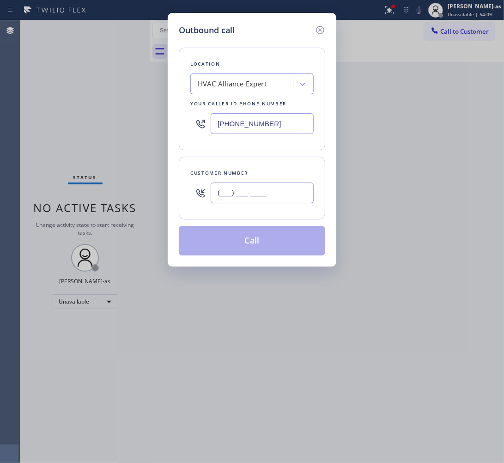
click at [225, 189] on input "(___) ___-____" at bounding box center [262, 192] width 103 height 21
paste input "310) 995-9557"
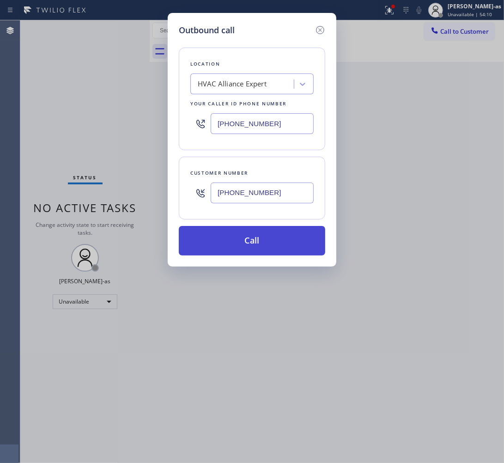
type input "[PHONE_NUMBER]"
click at [242, 235] on button "Call" at bounding box center [252, 241] width 146 height 30
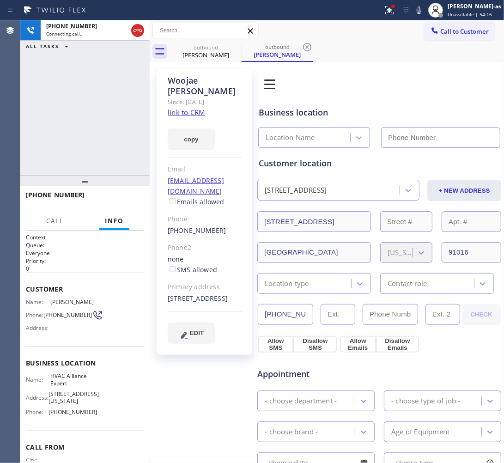
type input "[PHONE_NUMBER]"
drag, startPoint x: 116, startPoint y: 102, endPoint x: 168, endPoint y: 73, distance: 59.3
click at [116, 101] on div "[PHONE_NUMBER] Connecting call… ALL TASKS ALL TASKS ACTIVE TASKS TASKS IN WRAP …" at bounding box center [84, 97] width 129 height 155
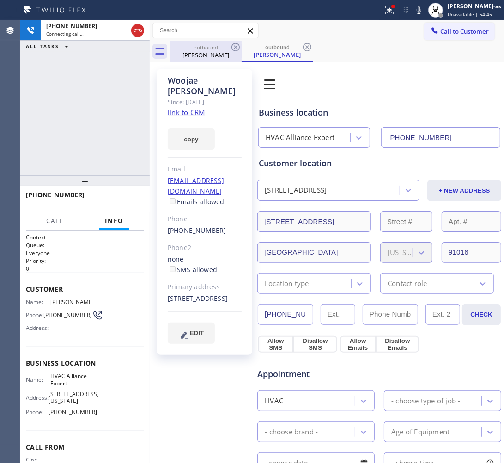
click at [194, 45] on div "outbound" at bounding box center [206, 47] width 70 height 7
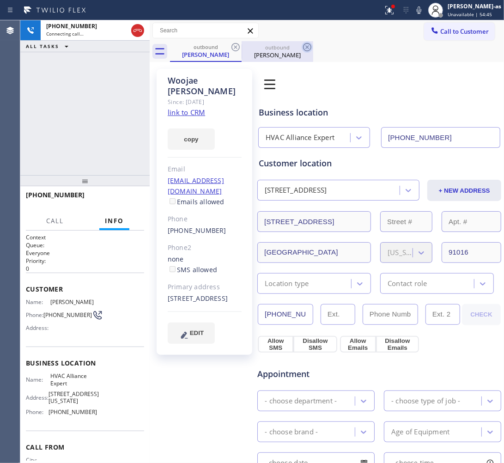
click at [231, 46] on icon at bounding box center [235, 47] width 11 height 11
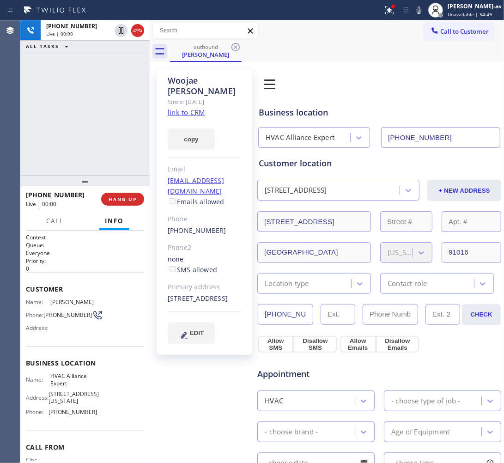
click at [124, 125] on div "[PHONE_NUMBER] Live | 00:00 ALL TASKS ALL TASKS ACTIVE TASKS TASKS IN WRAP UP" at bounding box center [84, 97] width 129 height 155
click at [118, 204] on button "HANG UP" at bounding box center [122, 199] width 43 height 13
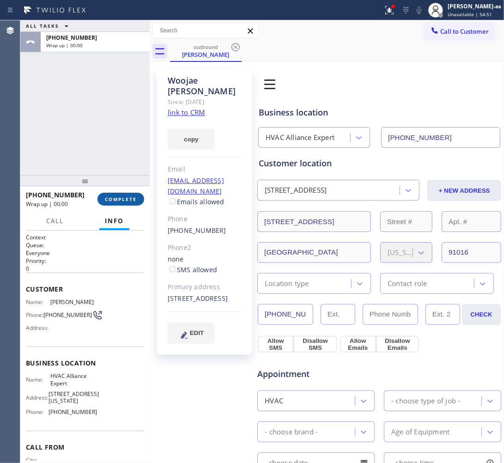
click at [124, 202] on button "COMPLETE" at bounding box center [120, 199] width 47 height 13
click at [125, 62] on div "ALL TASKS ALL TASKS ACTIVE TASKS TASKS IN WRAP UP [PHONE_NUMBER] Wrap up | 00:00" at bounding box center [84, 97] width 129 height 155
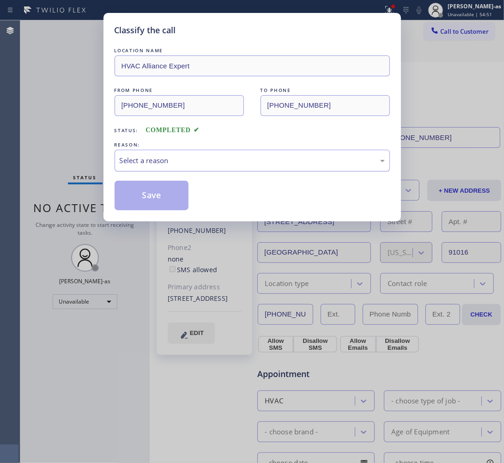
click at [182, 162] on div "Select a reason" at bounding box center [252, 160] width 265 height 11
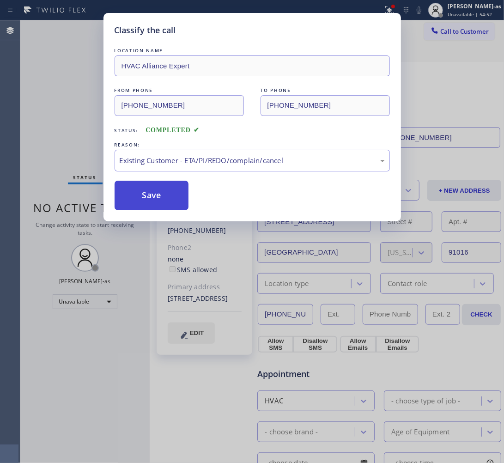
drag, startPoint x: 139, startPoint y: 198, endPoint x: 142, endPoint y: 193, distance: 6.0
click at [139, 195] on button "Save" at bounding box center [152, 196] width 74 height 30
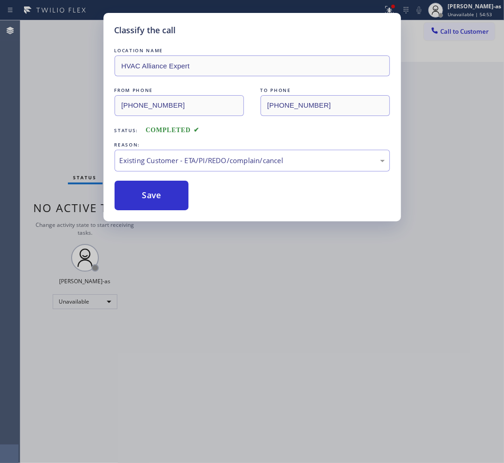
drag, startPoint x: 84, startPoint y: 112, endPoint x: 98, endPoint y: 109, distance: 14.6
click at [84, 112] on div "Classify the call LOCATION NAME HVAC Alliance Expert FROM PHONE [PHONE_NUMBER] …" at bounding box center [252, 231] width 504 height 463
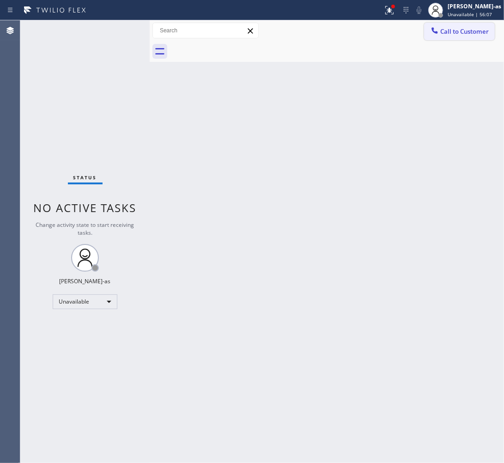
click at [452, 27] on span "Call to Customer" at bounding box center [464, 31] width 48 height 8
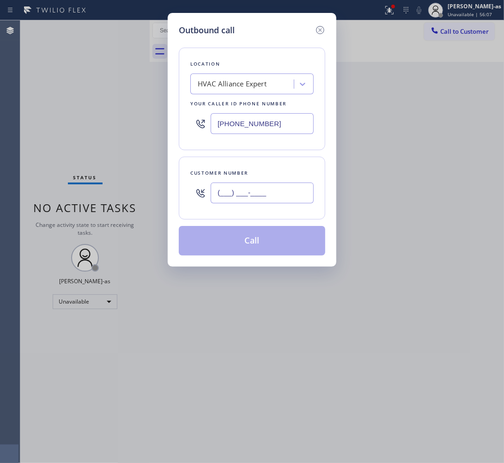
click at [254, 199] on input "(___) ___-____" at bounding box center [262, 192] width 103 height 21
paste input "714) 489-3095"
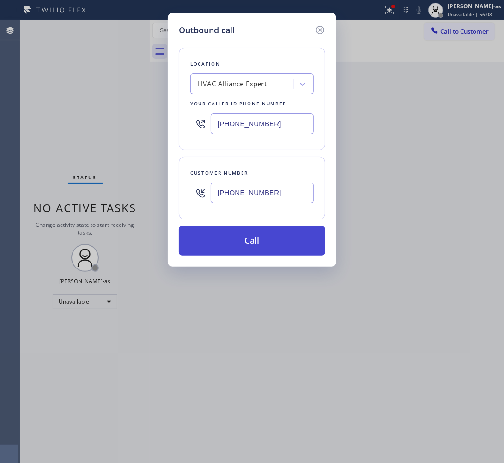
type input "[PHONE_NUMBER]"
click at [234, 237] on button "Call" at bounding box center [252, 241] width 146 height 30
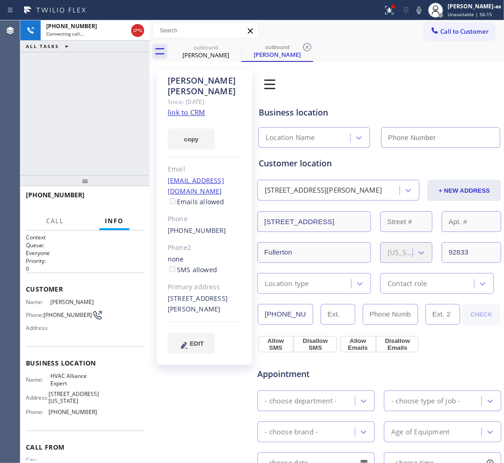
type input "[PHONE_NUMBER]"
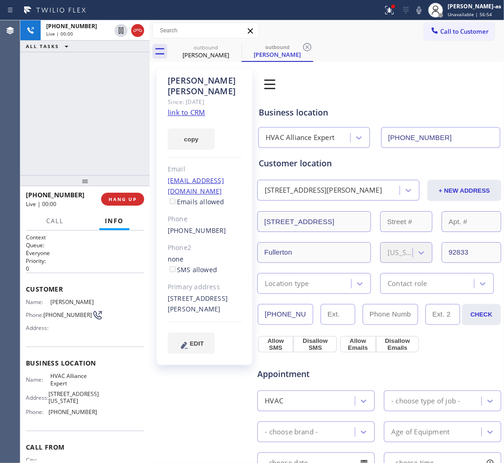
click at [102, 109] on div "[PHONE_NUMBER] Live | 00:00 ALL TASKS ALL TASKS ACTIVE TASKS TASKS IN WRAP UP" at bounding box center [84, 97] width 129 height 155
click at [188, 108] on link "link to CRM" at bounding box center [186, 112] width 37 height 9
click at [137, 23] on div at bounding box center [129, 30] width 33 height 20
click at [67, 155] on div "[PHONE_NUMBER] Live | 00:10 ALL TASKS ALL TASKS ACTIVE TASKS TASKS IN WRAP UP" at bounding box center [84, 97] width 129 height 155
click at [111, 204] on button "HANG UP" at bounding box center [122, 199] width 43 height 13
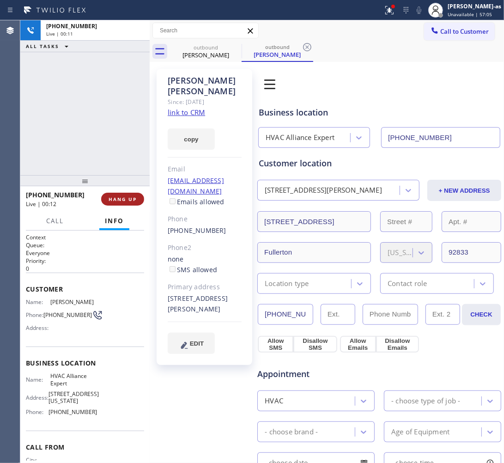
click at [111, 201] on span "HANG UP" at bounding box center [123, 199] width 28 height 6
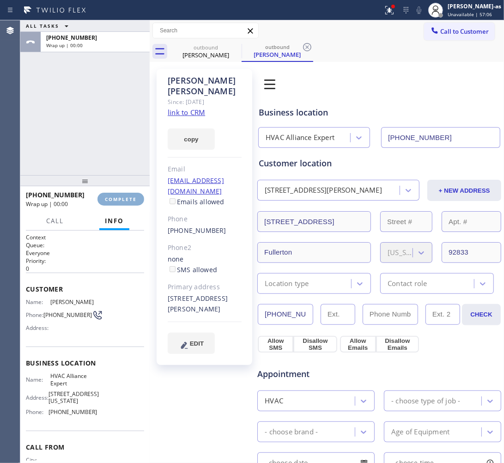
click at [111, 199] on span "COMPLETE" at bounding box center [121, 199] width 32 height 6
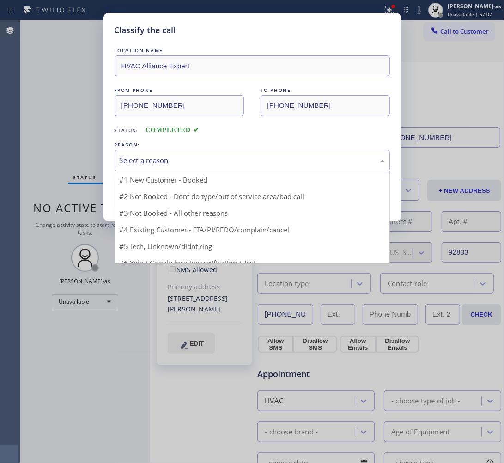
click at [202, 164] on div "Select a reason" at bounding box center [252, 160] width 265 height 11
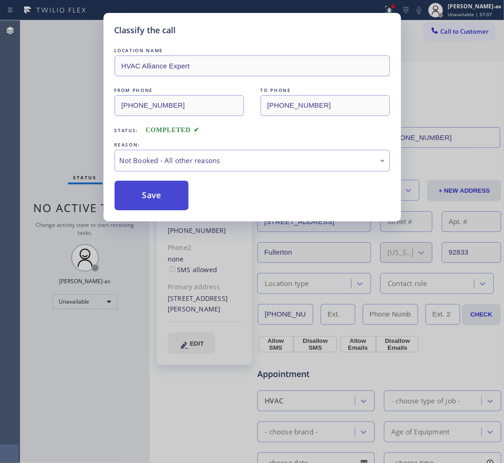
click at [164, 197] on button "Save" at bounding box center [152, 196] width 74 height 30
click at [69, 91] on div "Classify the call LOCATION NAME HVAC Alliance Expert FROM PHONE [PHONE_NUMBER] …" at bounding box center [252, 231] width 504 height 463
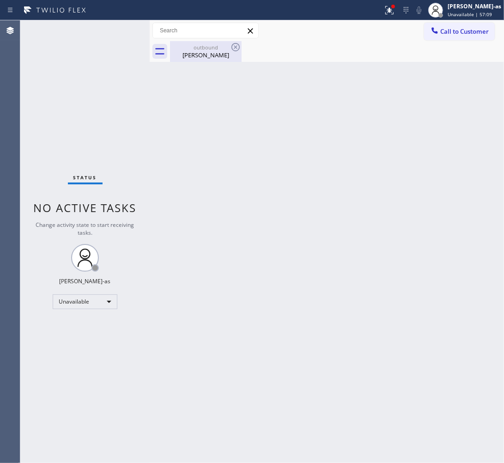
click at [200, 54] on div "[PERSON_NAME]" at bounding box center [206, 55] width 70 height 8
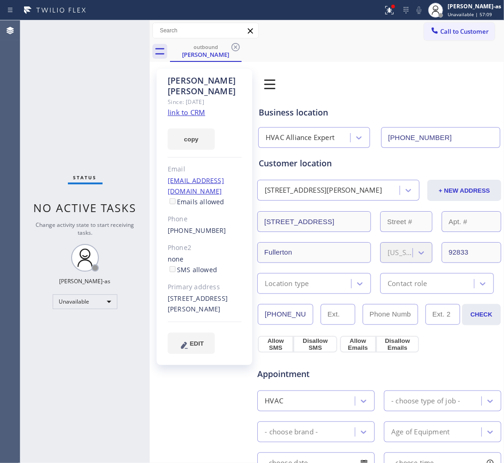
click at [179, 108] on link "link to CRM" at bounding box center [186, 112] width 37 height 9
click at [452, 26] on button "Call to Customer" at bounding box center [459, 32] width 71 height 18
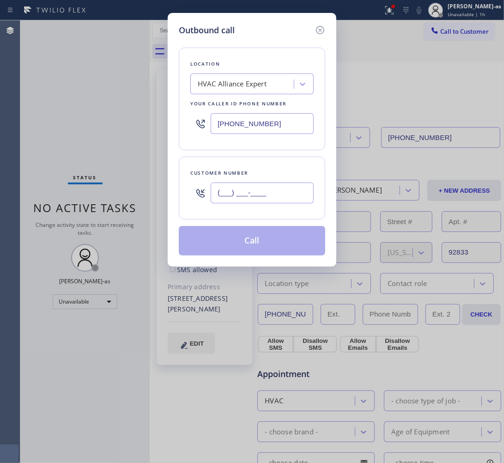
click at [292, 194] on input "(___) ___-____" at bounding box center [262, 192] width 103 height 21
paste input "319) 325-8626"
type input "[PHONE_NUMBER]"
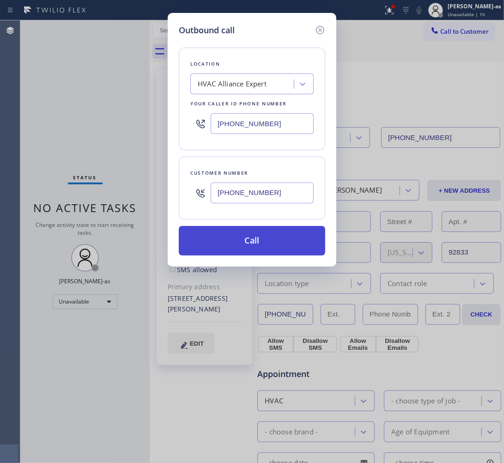
click at [261, 235] on button "Call" at bounding box center [252, 241] width 146 height 30
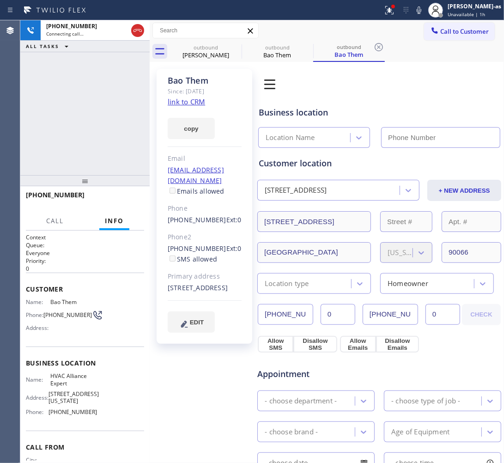
type input "[PHONE_NUMBER]"
click at [199, 50] on div "outbound" at bounding box center [206, 47] width 70 height 7
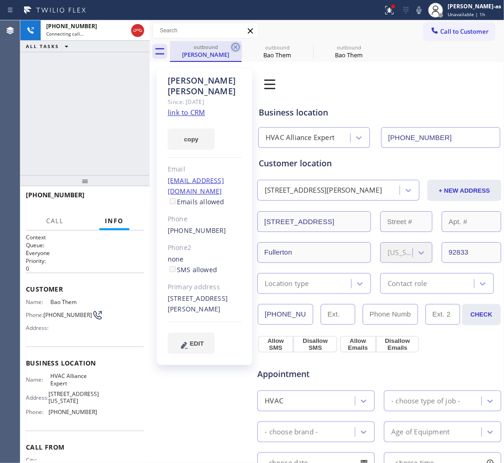
click at [236, 47] on icon at bounding box center [235, 47] width 8 height 8
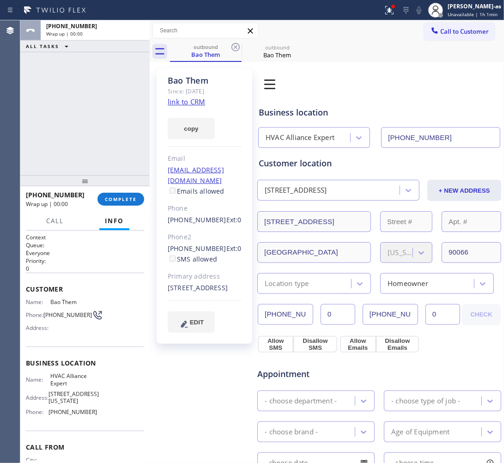
click at [94, 141] on div "ALL TASKS ALL TASKS ACTIVE TASKS TASKS IN WRAP UP [PHONE_NUMBER] Wrap up | 00:00" at bounding box center [84, 97] width 129 height 155
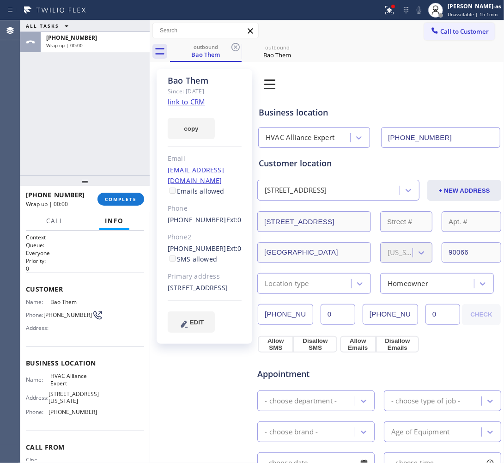
click at [133, 27] on div "ALL TASKS ALL TASKS ACTIVE TASKS TASKS IN WRAP UP" at bounding box center [84, 26] width 129 height 12
click at [121, 195] on button "COMPLETE" at bounding box center [120, 199] width 47 height 13
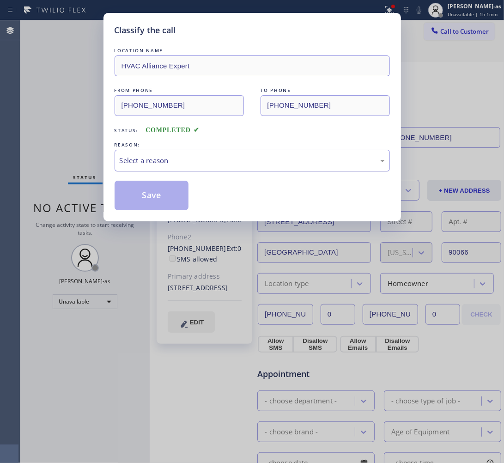
drag, startPoint x: 199, startPoint y: 151, endPoint x: 210, endPoint y: 153, distance: 11.0
click at [204, 152] on div "Select a reason" at bounding box center [252, 161] width 275 height 22
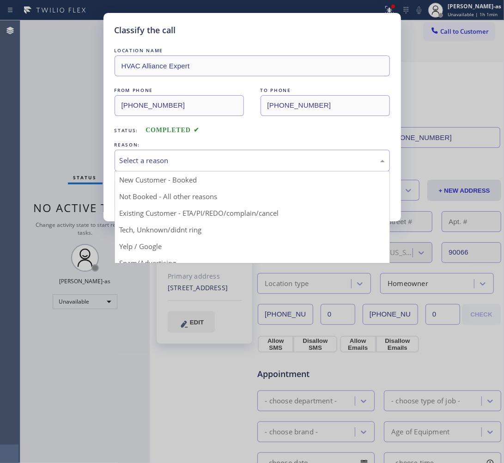
drag, startPoint x: 173, startPoint y: 199, endPoint x: 167, endPoint y: 197, distance: 6.6
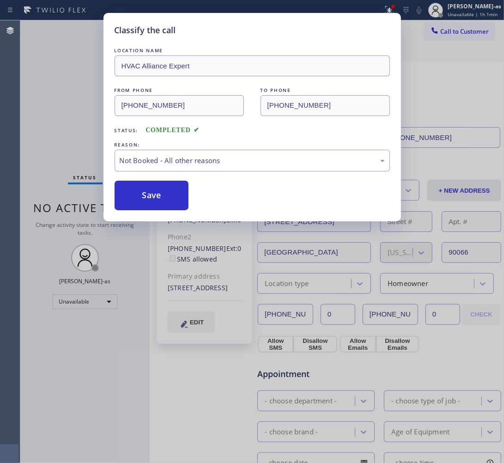
click at [167, 196] on button "Save" at bounding box center [152, 196] width 74 height 30
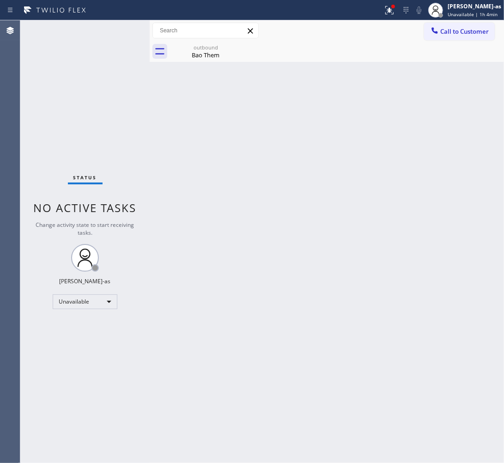
drag, startPoint x: 470, startPoint y: 30, endPoint x: 447, endPoint y: 60, distance: 38.0
click at [470, 30] on span "Call to Customer" at bounding box center [464, 31] width 48 height 8
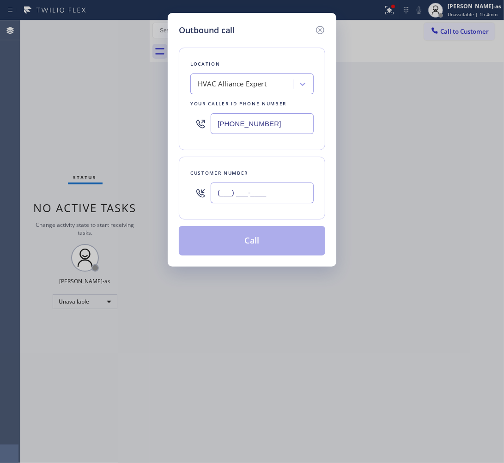
click at [281, 193] on input "(___) ___-____" at bounding box center [262, 192] width 103 height 21
paste input "310) 728-9770"
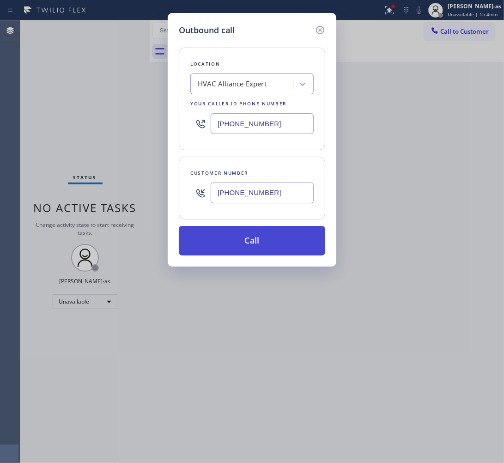
type input "[PHONE_NUMBER]"
click at [231, 244] on button "Call" at bounding box center [252, 241] width 146 height 30
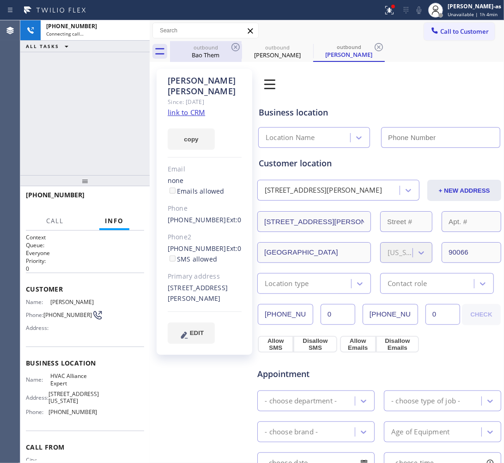
click at [190, 58] on div "Bao Them" at bounding box center [206, 55] width 70 height 8
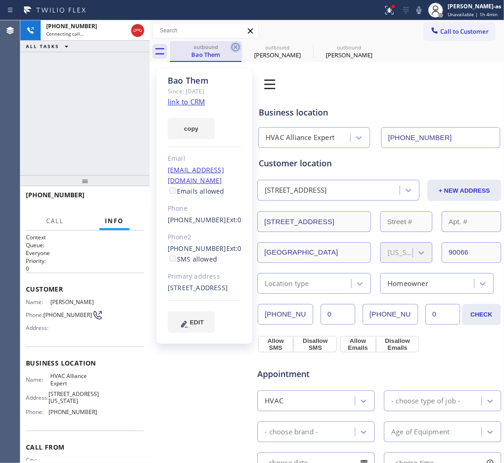
click at [239, 42] on icon at bounding box center [235, 47] width 11 height 11
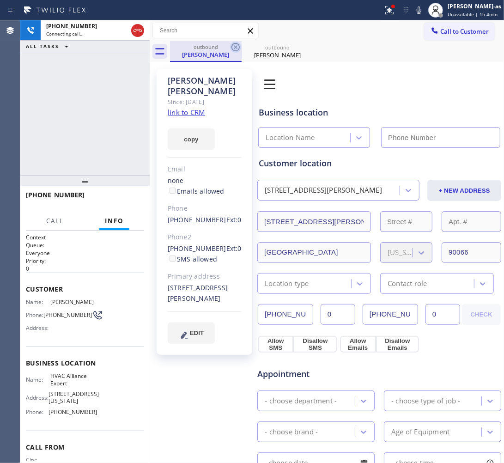
click at [237, 42] on icon at bounding box center [235, 47] width 11 height 11
click at [196, 108] on link "link to CRM" at bounding box center [186, 112] width 37 height 9
type input "[PHONE_NUMBER]"
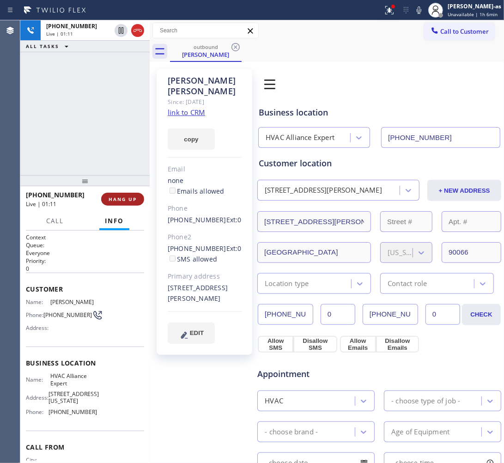
click at [126, 202] on button "HANG UP" at bounding box center [122, 199] width 43 height 13
click at [119, 145] on div "[PHONE_NUMBER] Live | 01:11 ALL TASKS ALL TASKS ACTIVE TASKS TASKS IN WRAP UP" at bounding box center [84, 97] width 129 height 155
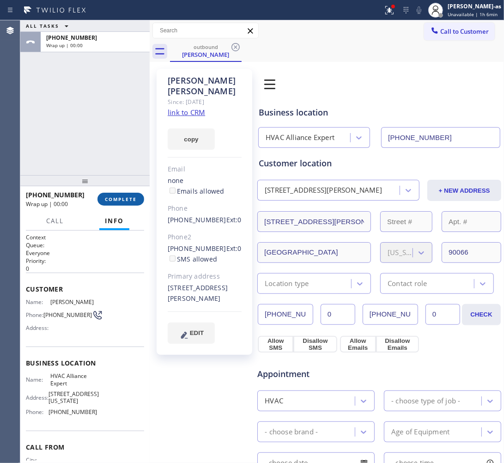
click at [134, 201] on span "COMPLETE" at bounding box center [121, 199] width 32 height 6
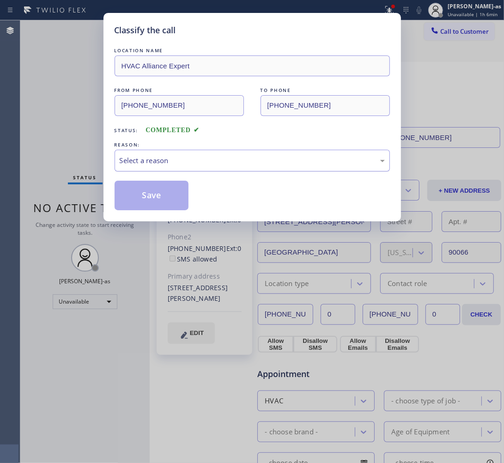
click at [193, 163] on div "Select a reason" at bounding box center [252, 160] width 265 height 11
drag, startPoint x: 167, startPoint y: 186, endPoint x: 183, endPoint y: 184, distance: 15.8
click at [169, 187] on button "Save" at bounding box center [152, 196] width 74 height 30
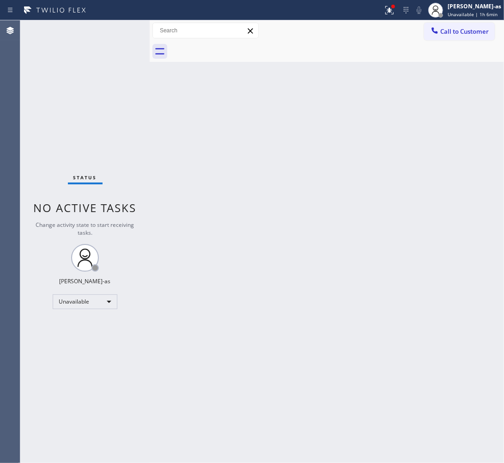
click at [460, 33] on span "Call to Customer" at bounding box center [464, 31] width 48 height 8
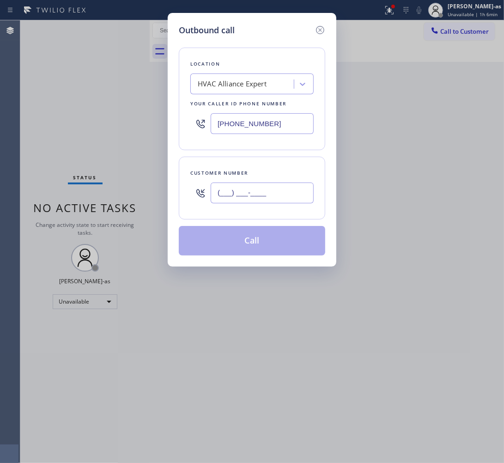
click at [284, 195] on input "(___) ___-____" at bounding box center [262, 192] width 103 height 21
paste input "323) 793-8750"
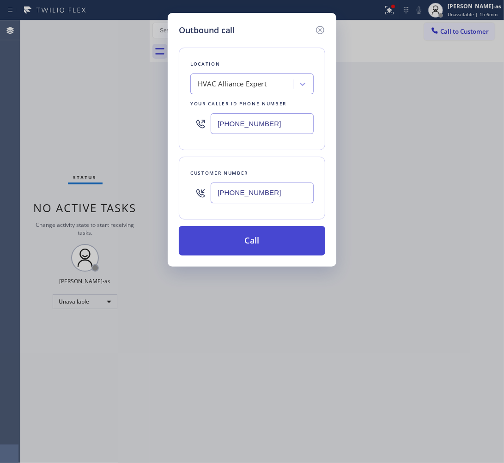
type input "[PHONE_NUMBER]"
click at [262, 242] on button "Call" at bounding box center [252, 241] width 146 height 30
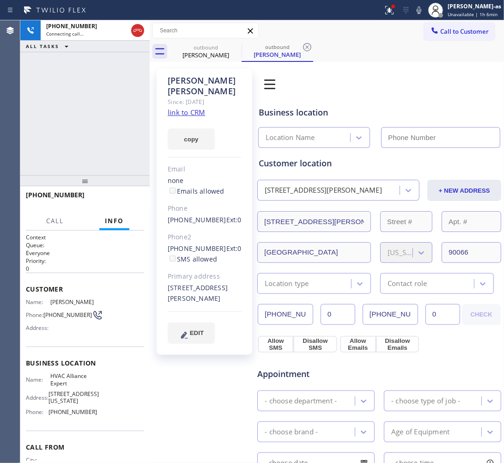
type input "[PHONE_NUMBER]"
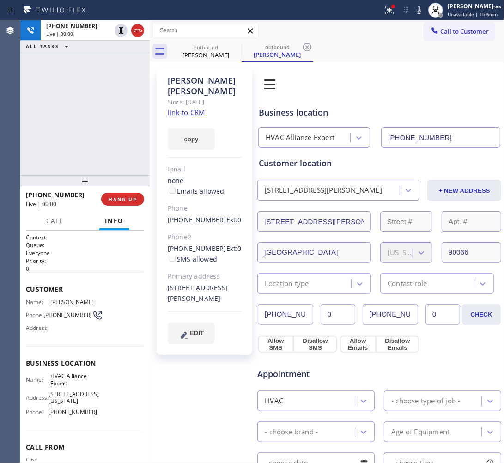
click at [121, 139] on div "[PHONE_NUMBER] Live | 00:00 ALL TASKS ALL TASKS ACTIVE TASKS TASKS IN WRAP UP" at bounding box center [84, 97] width 129 height 155
click at [139, 32] on icon at bounding box center [137, 30] width 11 height 11
click at [96, 164] on div "[PHONE_NUMBER] Live | 00:35 ALL TASKS ALL TASKS ACTIVE TASKS TASKS IN WRAP UP" at bounding box center [84, 97] width 129 height 155
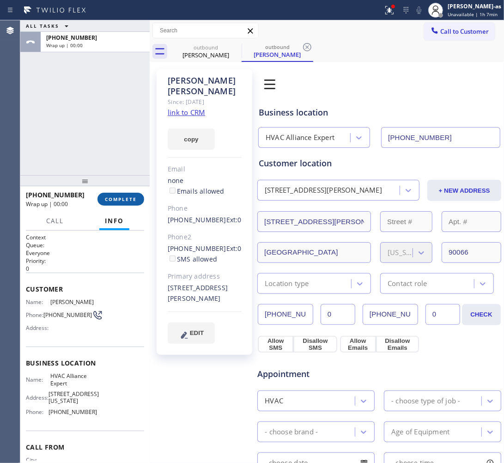
click at [125, 197] on span "COMPLETE" at bounding box center [121, 199] width 32 height 6
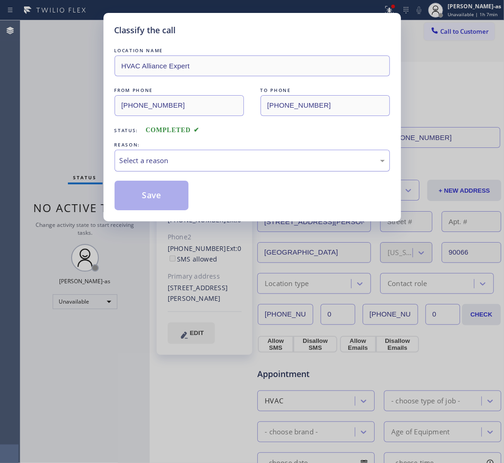
click at [178, 159] on div "Select a reason" at bounding box center [252, 160] width 265 height 11
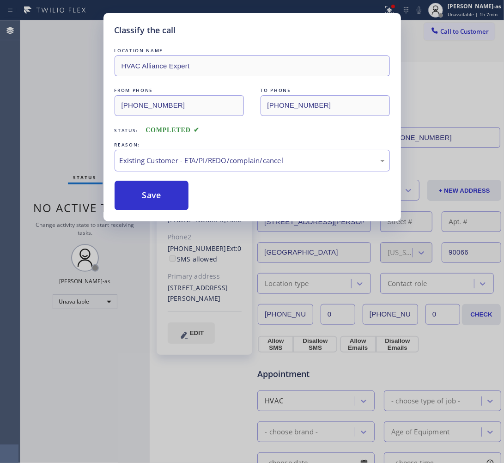
drag, startPoint x: 193, startPoint y: 210, endPoint x: 183, endPoint y: 211, distance: 9.8
click at [144, 193] on button "Save" at bounding box center [152, 196] width 74 height 30
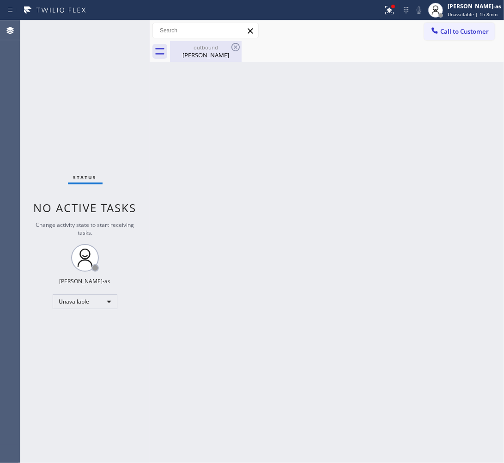
click at [207, 54] on div "[PERSON_NAME]" at bounding box center [206, 55] width 70 height 8
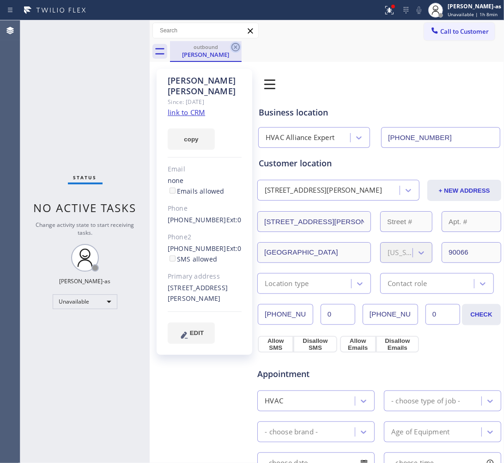
click at [234, 45] on icon at bounding box center [235, 47] width 11 height 11
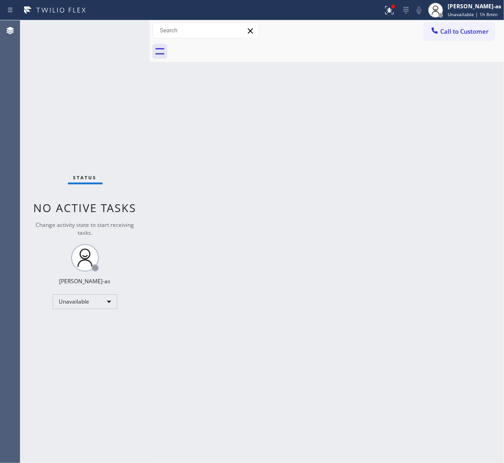
click at [115, 105] on div "Status No active tasks Change activity state to start receiving tasks. [PERSON_…" at bounding box center [84, 241] width 129 height 442
click at [171, 112] on div "Back to Dashboard Change Sender ID Customers Technicians Select a contact Outbo…" at bounding box center [327, 241] width 354 height 442
click at [429, 38] on button "Call to Customer" at bounding box center [459, 32] width 71 height 18
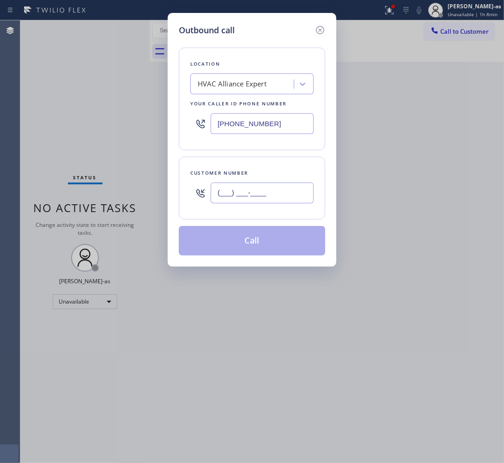
click at [280, 198] on input "(___) ___-____" at bounding box center [262, 192] width 103 height 21
paste input "310) 923-8611"
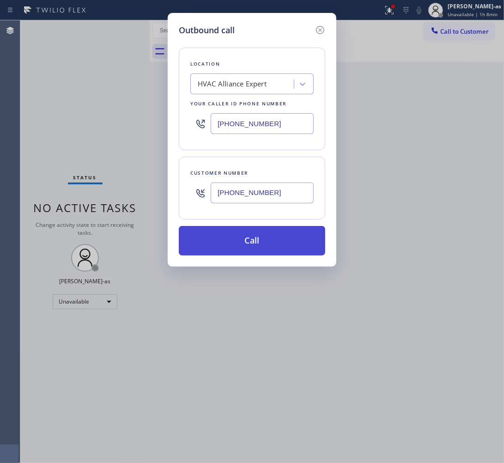
type input "[PHONE_NUMBER]"
click at [253, 238] on button "Call" at bounding box center [252, 241] width 146 height 30
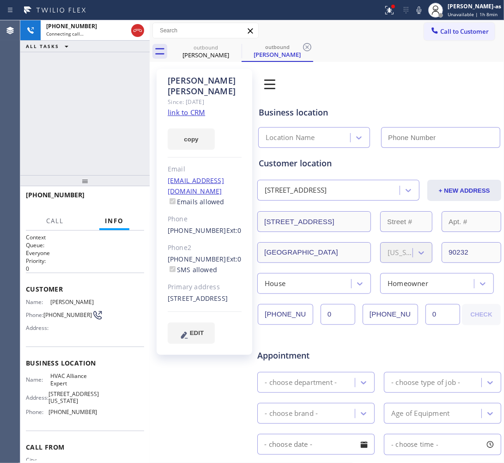
type input "[PHONE_NUMBER]"
click at [102, 118] on div "[PHONE_NUMBER] Connecting call… ALL TASKS ALL TASKS ACTIVE TASKS TASKS IN WRAP …" at bounding box center [84, 97] width 129 height 155
click at [194, 108] on link "link to CRM" at bounding box center [186, 112] width 37 height 9
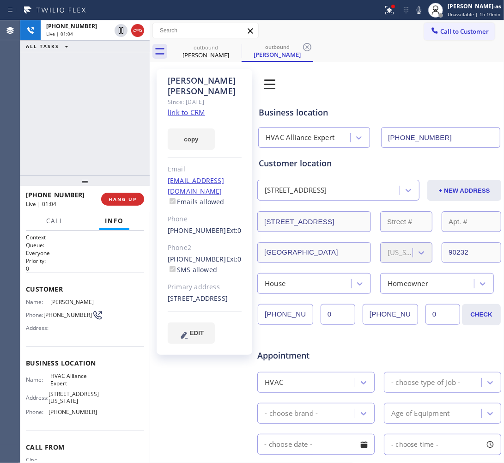
click at [135, 31] on icon at bounding box center [137, 30] width 11 height 11
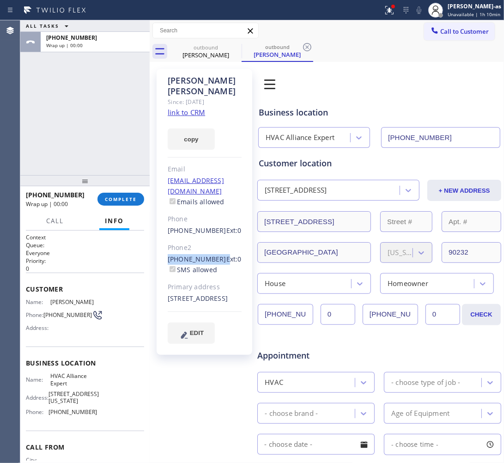
drag, startPoint x: 163, startPoint y: 237, endPoint x: 216, endPoint y: 239, distance: 52.7
click at [216, 239] on div "[PERSON_NAME] Since: [DATE] link to CRM copy Email [EMAIL_ADDRESS][DOMAIN_NAME]…" at bounding box center [205, 212] width 96 height 286
copy div "[PHONE_NUMBER]"
click at [127, 199] on span "COMPLETE" at bounding box center [121, 199] width 32 height 6
click at [115, 145] on div "ALL TASKS ALL TASKS ACTIVE TASKS TASKS IN WRAP UP [PHONE_NUMBER] Wrap up | 00:00" at bounding box center [84, 97] width 129 height 155
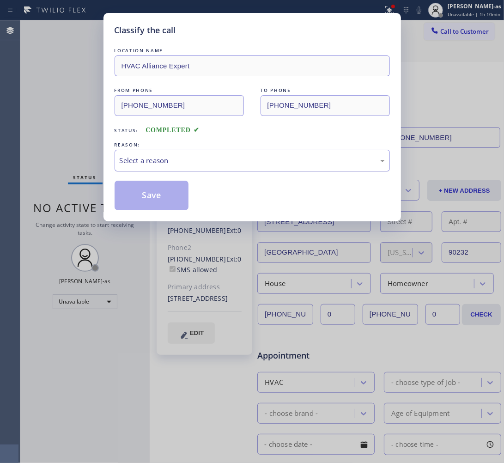
click at [202, 161] on div "Select a reason" at bounding box center [252, 160] width 265 height 11
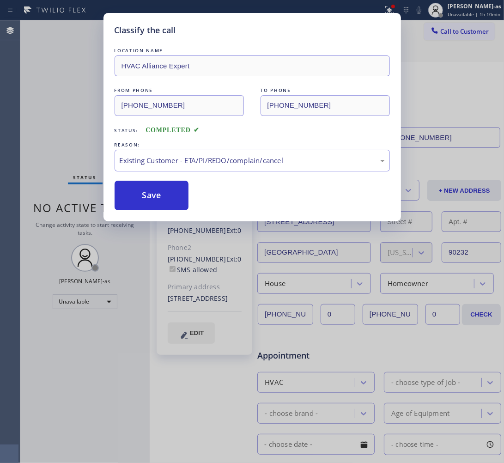
drag, startPoint x: 177, startPoint y: 197, endPoint x: 382, endPoint y: 134, distance: 214.8
click at [177, 199] on button "Save" at bounding box center [152, 196] width 74 height 30
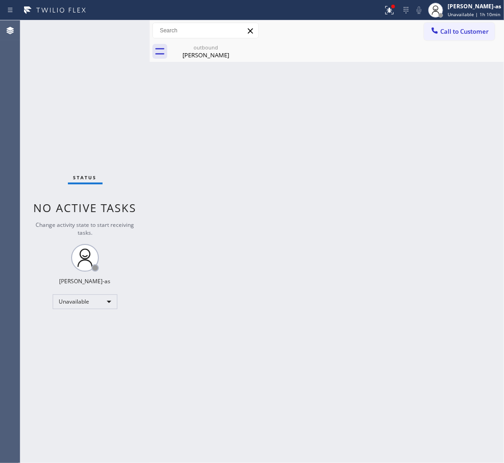
click at [471, 31] on span "Call to Customer" at bounding box center [464, 31] width 48 height 8
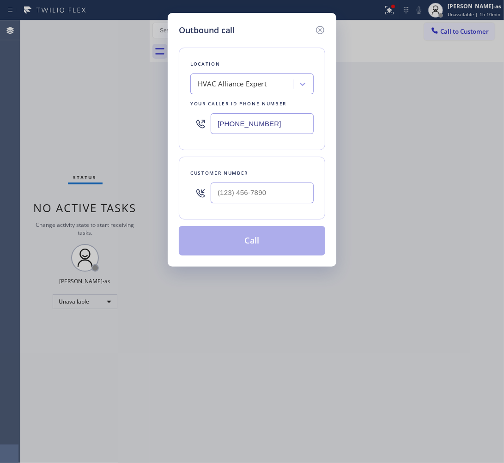
click at [266, 185] on div at bounding box center [262, 193] width 103 height 30
click at [278, 194] on input "(___) ___-____" at bounding box center [262, 192] width 103 height 21
paste input "323) 347-7799"
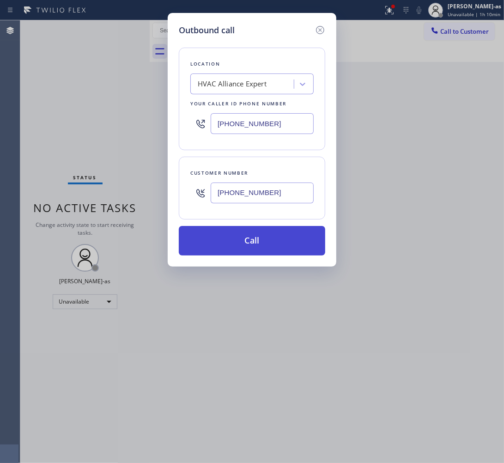
type input "[PHONE_NUMBER]"
click at [243, 238] on button "Call" at bounding box center [252, 241] width 146 height 30
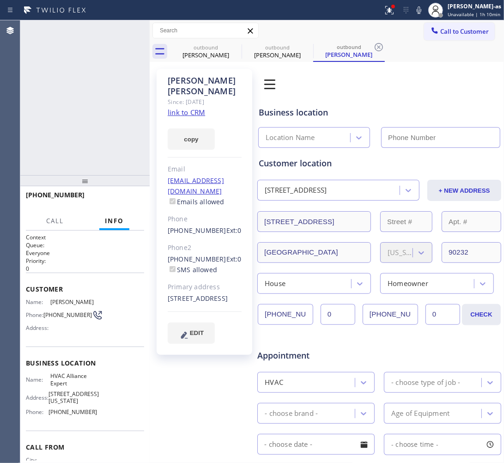
type input "[PHONE_NUMBER]"
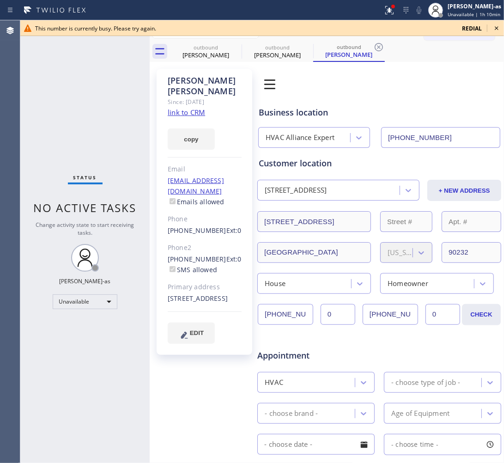
click at [493, 28] on icon at bounding box center [496, 28] width 11 height 11
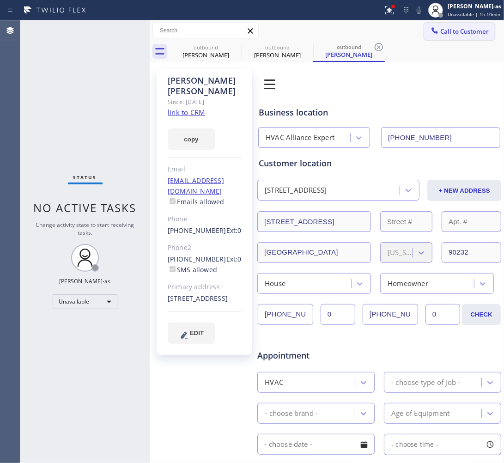
click at [436, 37] on button "Call to Customer" at bounding box center [459, 32] width 71 height 18
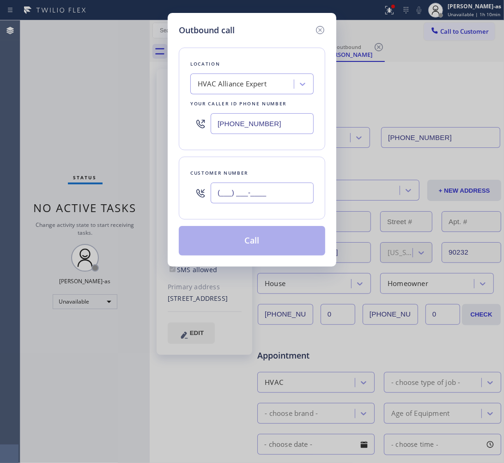
click at [262, 201] on input "(___) ___-____" at bounding box center [262, 192] width 103 height 21
paste input "562) 229-6778"
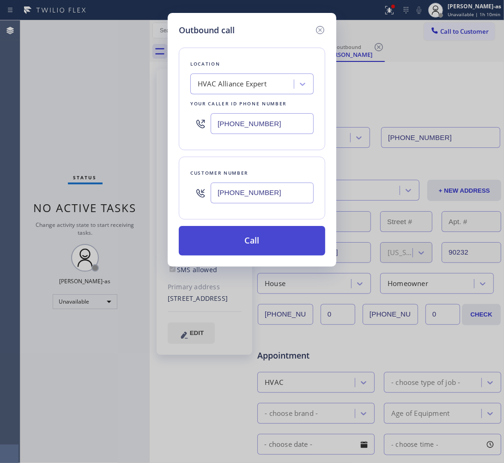
type input "[PHONE_NUMBER]"
click at [244, 246] on button "Call" at bounding box center [252, 241] width 146 height 30
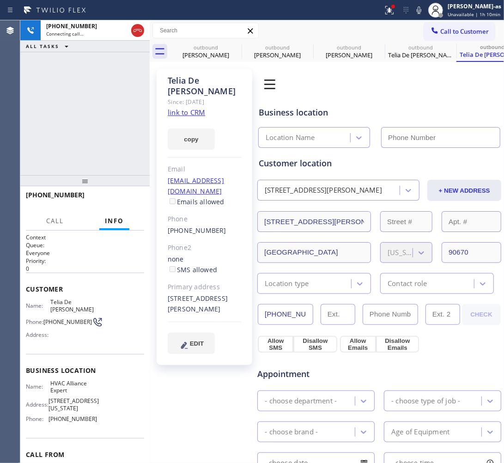
type input "[PHONE_NUMBER]"
click at [103, 91] on div "[PHONE_NUMBER] Connecting call… ALL TASKS ALL TASKS ACTIVE TASKS TASKS IN WRAP …" at bounding box center [84, 97] width 129 height 155
click at [187, 108] on link "link to CRM" at bounding box center [186, 112] width 37 height 9
drag, startPoint x: 75, startPoint y: 105, endPoint x: 84, endPoint y: 94, distance: 14.4
click at [76, 104] on div "[PHONE_NUMBER] Connecting call… ALL TASKS ALL TASKS ACTIVE TASKS TASKS IN WRAP …" at bounding box center [84, 97] width 129 height 155
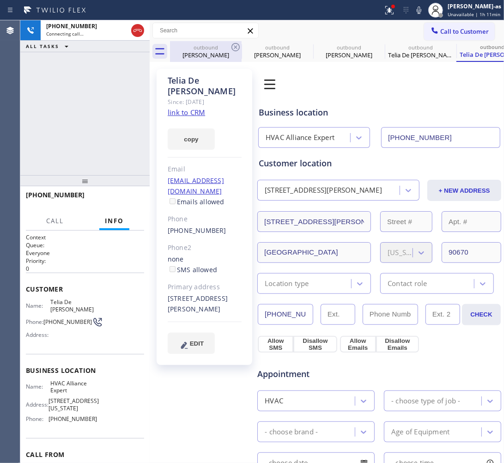
click at [134, 36] on icon at bounding box center [137, 30] width 11 height 11
click at [201, 51] on div "[PERSON_NAME]" at bounding box center [206, 55] width 70 height 8
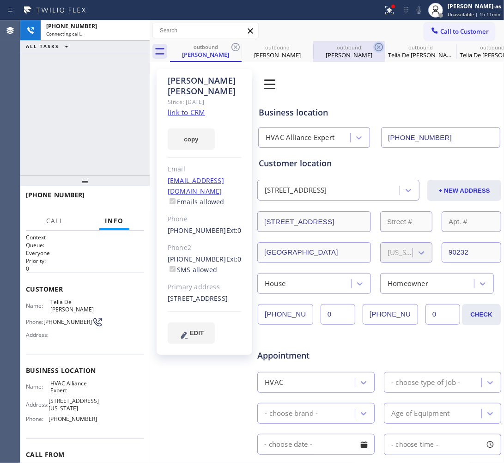
click at [235, 46] on icon at bounding box center [235, 47] width 11 height 11
click at [0, 0] on icon at bounding box center [0, 0] width 0 height 0
click at [373, 46] on icon at bounding box center [378, 47] width 11 height 11
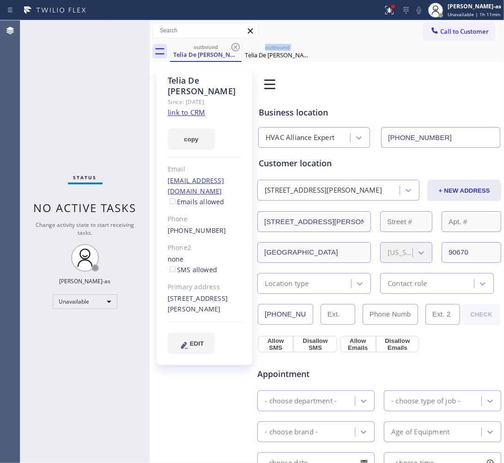
click at [235, 46] on icon at bounding box center [235, 47] width 11 height 11
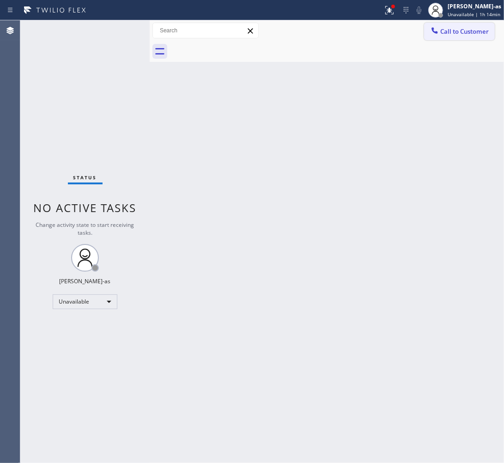
click at [460, 28] on span "Call to Customer" at bounding box center [464, 31] width 48 height 8
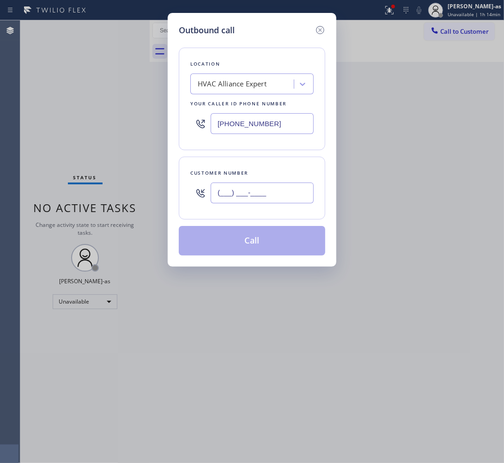
click at [249, 192] on input "(___) ___-____" at bounding box center [262, 192] width 103 height 21
paste input "415) 608-0221"
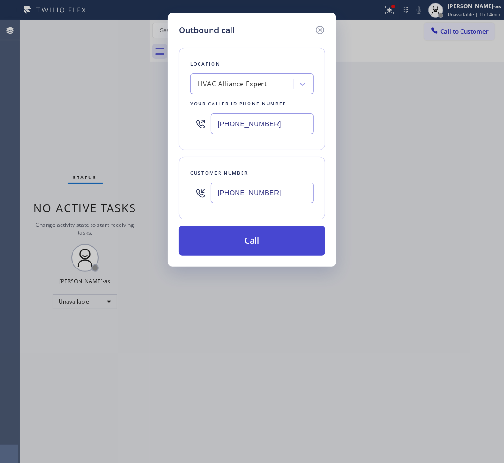
type input "[PHONE_NUMBER]"
click at [255, 235] on button "Call" at bounding box center [252, 241] width 146 height 30
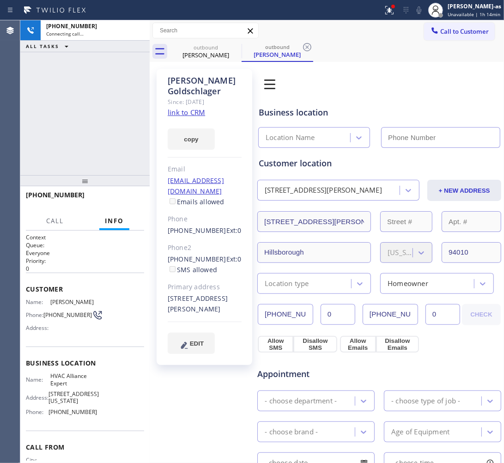
click at [192, 116] on link "link to CRM" at bounding box center [186, 112] width 37 height 9
type input "[PHONE_NUMBER]"
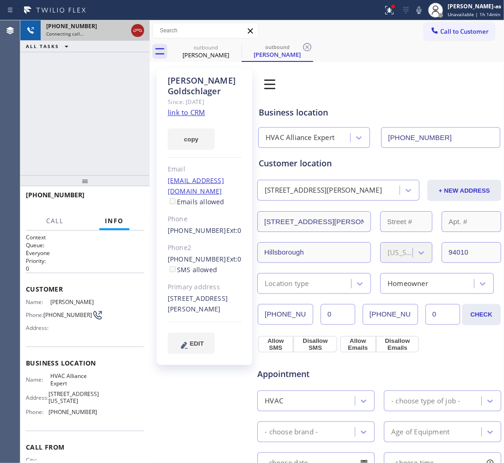
click at [133, 25] on icon at bounding box center [137, 30] width 11 height 11
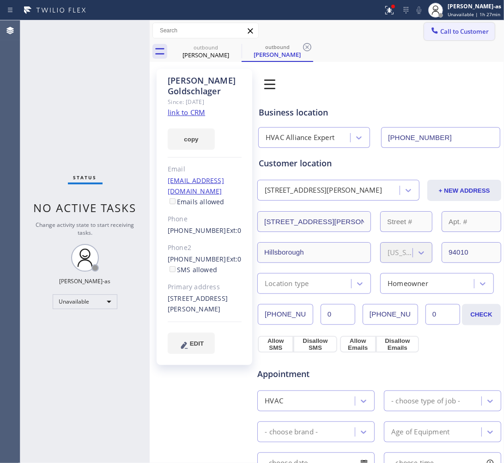
click at [442, 31] on span "Call to Customer" at bounding box center [464, 31] width 48 height 8
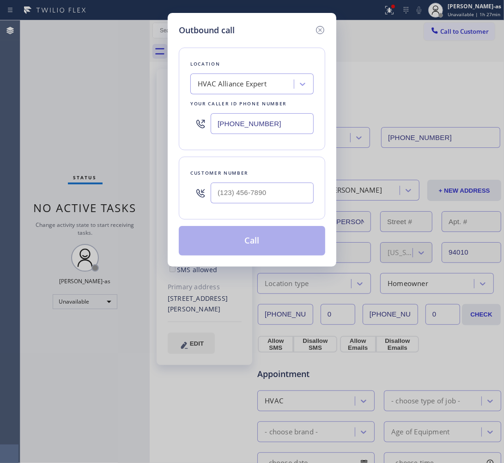
click at [294, 188] on input "text" at bounding box center [262, 192] width 103 height 21
paste input "714) 281-8576"
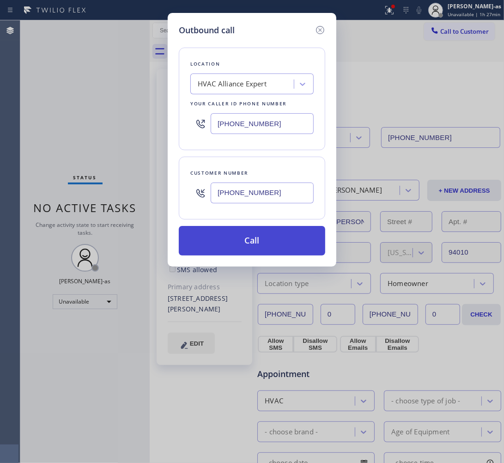
type input "[PHONE_NUMBER]"
click at [224, 250] on button "Call" at bounding box center [252, 241] width 146 height 30
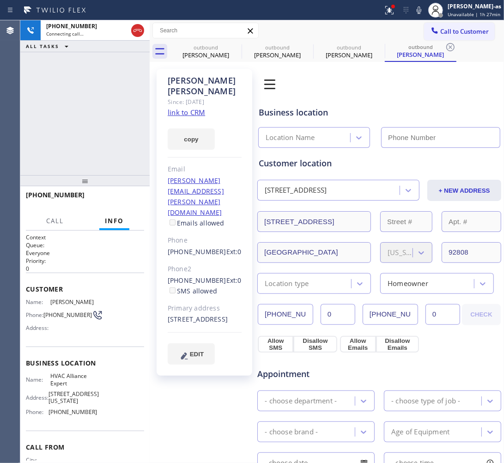
click at [217, 47] on div "outbound" at bounding box center [206, 47] width 70 height 7
click at [0, 0] on icon at bounding box center [0, 0] width 0 height 0
click at [86, 151] on div "[PHONE_NUMBER] Connecting call… ALL TASKS ALL TASKS ACTIVE TASKS TASKS IN WRAP …" at bounding box center [84, 97] width 129 height 155
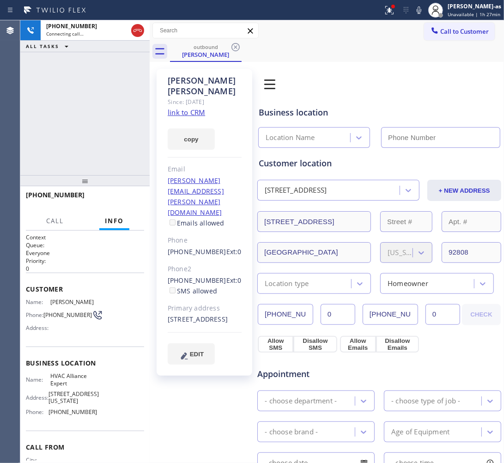
click at [185, 108] on link "link to CRM" at bounding box center [186, 112] width 37 height 9
type input "[PHONE_NUMBER]"
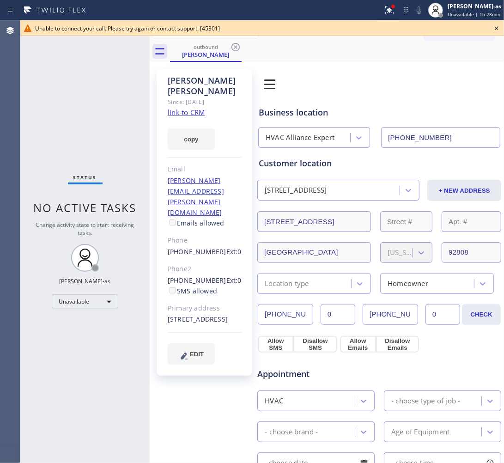
drag, startPoint x: 42, startPoint y: 68, endPoint x: 102, endPoint y: 54, distance: 60.6
click at [45, 68] on div "Status No active tasks Change activity state to start receiving tasks. [PERSON_…" at bounding box center [84, 241] width 129 height 442
click at [193, 53] on div "[PERSON_NAME]" at bounding box center [206, 54] width 70 height 8
click at [235, 47] on icon at bounding box center [235, 47] width 8 height 8
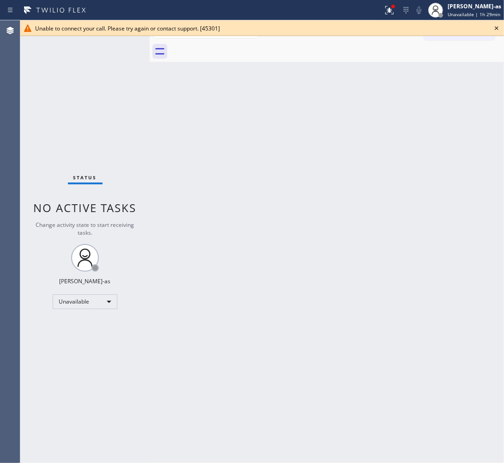
click at [495, 29] on icon at bounding box center [496, 28] width 11 height 11
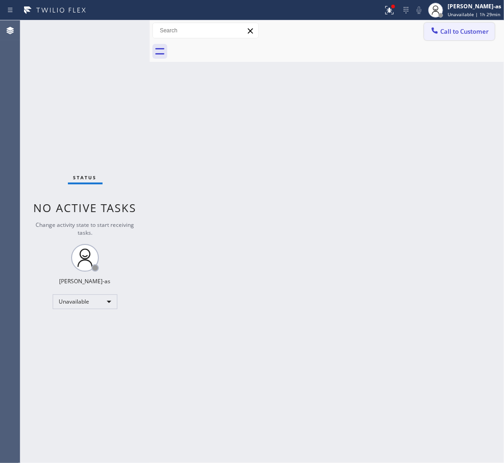
drag, startPoint x: 463, startPoint y: 31, endPoint x: 380, endPoint y: 130, distance: 129.1
click at [463, 31] on span "Call to Customer" at bounding box center [464, 31] width 48 height 8
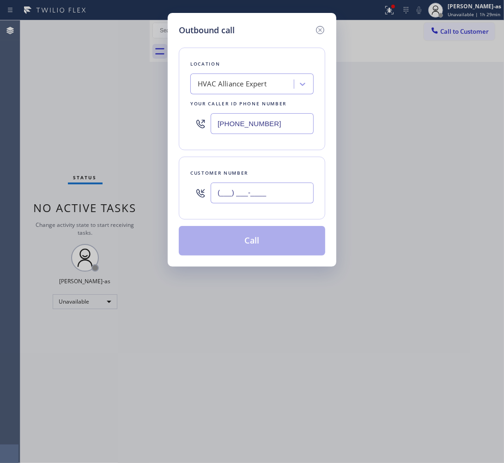
click at [285, 190] on input "(___) ___-____" at bounding box center [262, 192] width 103 height 21
paste input "682) 583-7991"
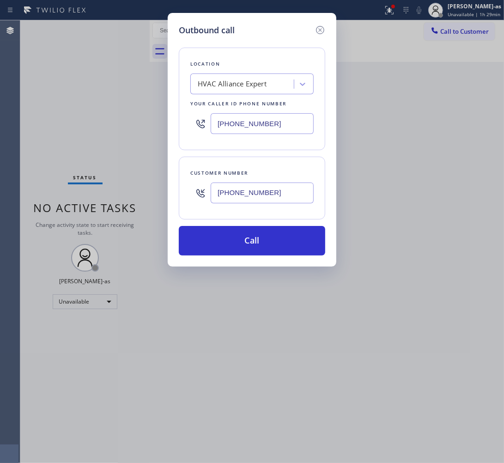
type input "[PHONE_NUMBER]"
click at [281, 123] on input "[PHONE_NUMBER]" at bounding box center [262, 123] width 103 height 21
click at [279, 123] on input "[PHONE_NUMBER]" at bounding box center [262, 123] width 103 height 21
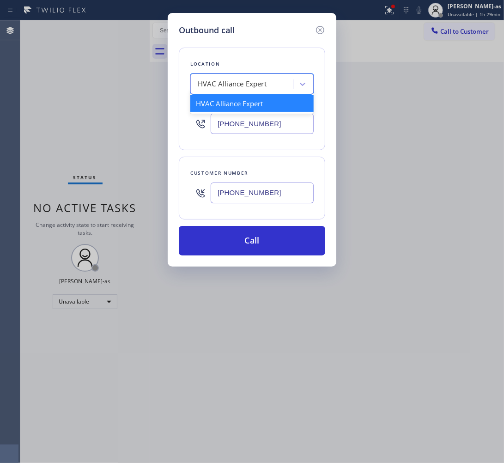
click at [269, 91] on div "HVAC Alliance Expert" at bounding box center [243, 84] width 101 height 16
paste input "Zoom Electricians Indio"
type input "Zoom Electricians Indio"
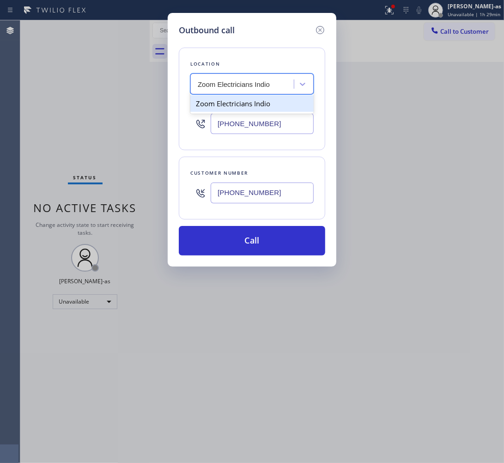
click at [231, 105] on div "Zoom Electricians Indio" at bounding box center [251, 103] width 123 height 17
type input "[PHONE_NUMBER]"
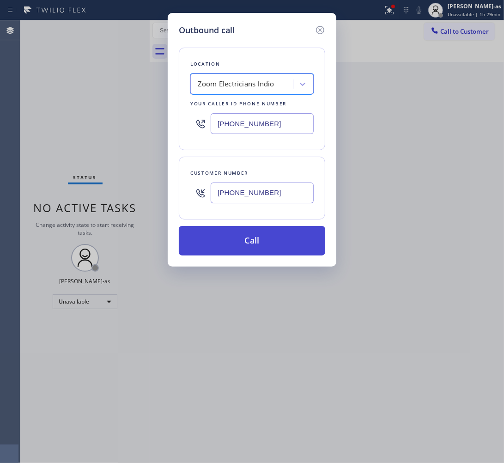
click at [272, 242] on button "Call" at bounding box center [252, 241] width 146 height 30
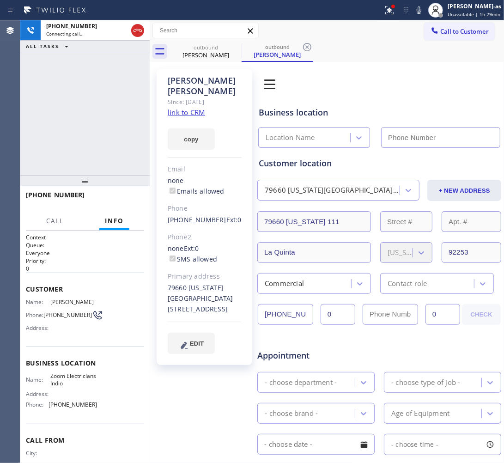
type input "[PHONE_NUMBER]"
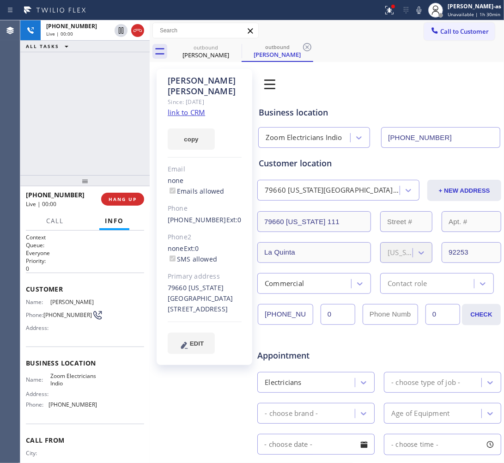
click at [86, 132] on div "[PHONE_NUMBER] Live | 00:00 ALL TASKS ALL TASKS ACTIVE TASKS TASKS IN WRAP UP" at bounding box center [84, 97] width 129 height 155
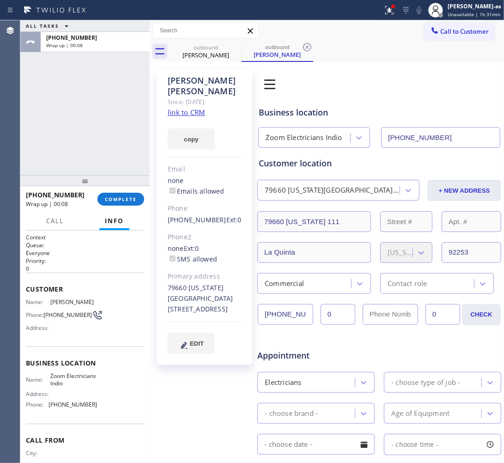
click at [100, 121] on div "ALL TASKS ALL TASKS ACTIVE TASKS TASKS IN WRAP UP [PHONE_NUMBER] Wrap up | 00:08" at bounding box center [84, 97] width 129 height 155
click at [113, 195] on button "COMPLETE" at bounding box center [120, 199] width 47 height 13
drag, startPoint x: 92, startPoint y: 153, endPoint x: 107, endPoint y: 160, distance: 16.3
click at [95, 153] on div "ALL TASKS ALL TASKS ACTIVE TASKS TASKS IN WRAP UP [PHONE_NUMBER] Wrap up | 00:10" at bounding box center [84, 97] width 129 height 155
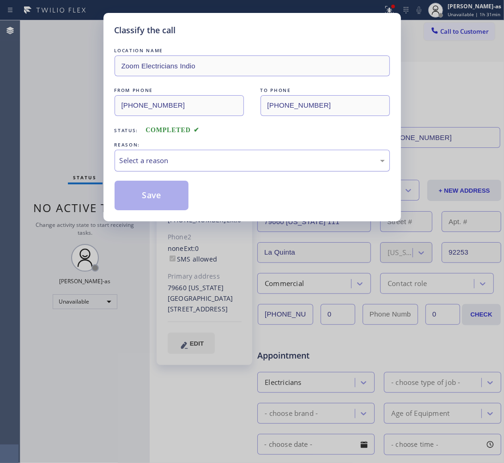
click at [174, 163] on div "Select a reason" at bounding box center [252, 160] width 265 height 11
click at [153, 201] on button "Save" at bounding box center [152, 196] width 74 height 30
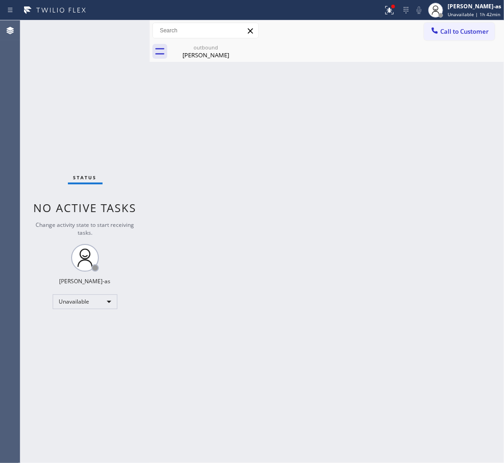
drag, startPoint x: 464, startPoint y: 26, endPoint x: 335, endPoint y: 140, distance: 172.1
click at [464, 24] on button "Call to Customer" at bounding box center [459, 32] width 71 height 18
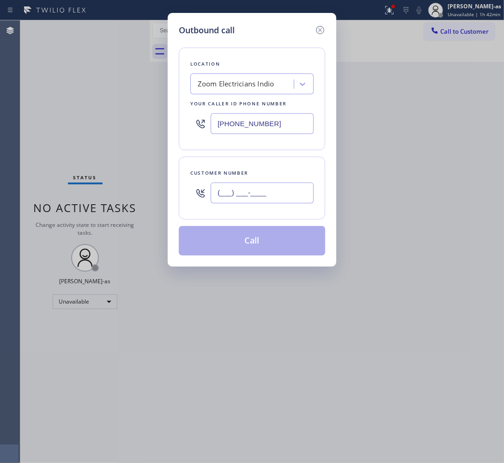
click at [258, 187] on input "(___) ___-____" at bounding box center [262, 192] width 103 height 21
paste input "818) 421-7875"
type input "[PHONE_NUMBER]"
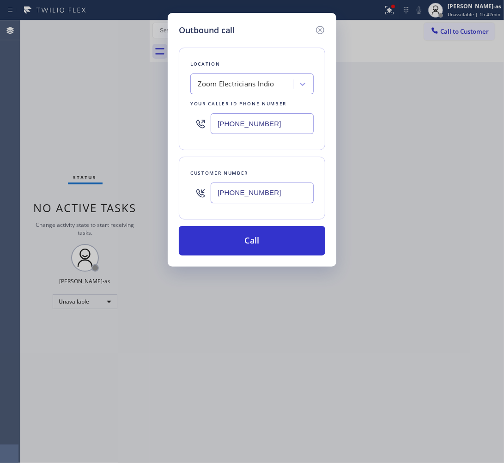
click at [243, 85] on div "Zoom Electricians Indio" at bounding box center [236, 84] width 77 height 11
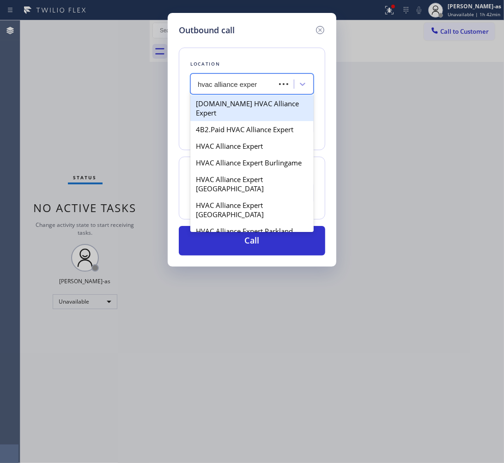
type input "hvac alliance expert"
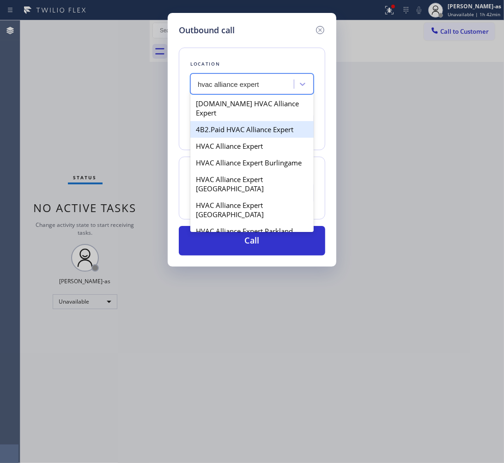
click at [233, 121] on div "4B2.Paid HVAC Alliance Expert" at bounding box center [251, 129] width 123 height 17
type input "[PHONE_NUMBER]"
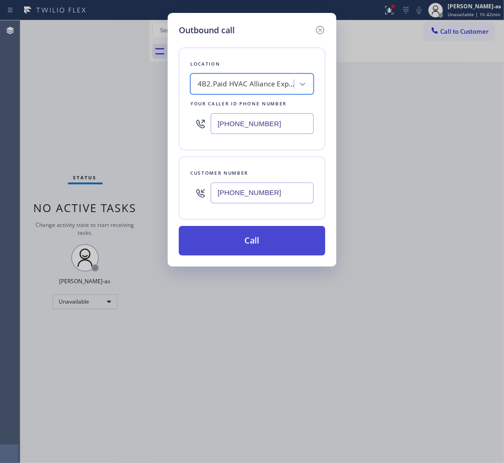
click at [272, 235] on button "Call" at bounding box center [252, 241] width 146 height 30
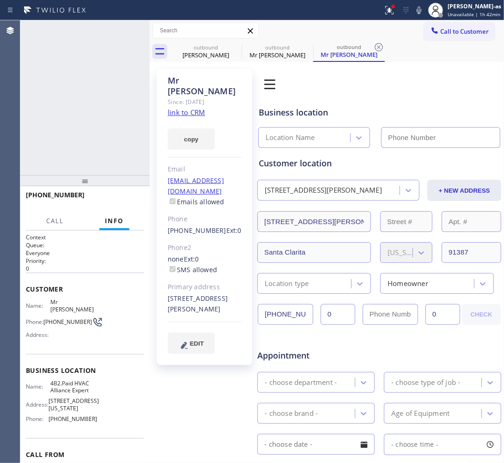
type input "[PHONE_NUMBER]"
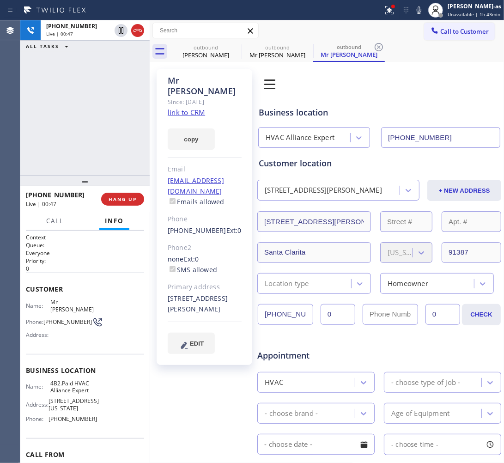
drag, startPoint x: 77, startPoint y: 128, endPoint x: 81, endPoint y: 125, distance: 4.9
click at [78, 127] on div "[PHONE_NUMBER] Live | 00:47 ALL TASKS ALL TASKS ACTIVE TASKS TASKS IN WRAP UP" at bounding box center [84, 97] width 129 height 155
click at [110, 202] on button "HANG UP" at bounding box center [122, 199] width 43 height 13
click at [111, 201] on span "HANG UP" at bounding box center [123, 199] width 28 height 6
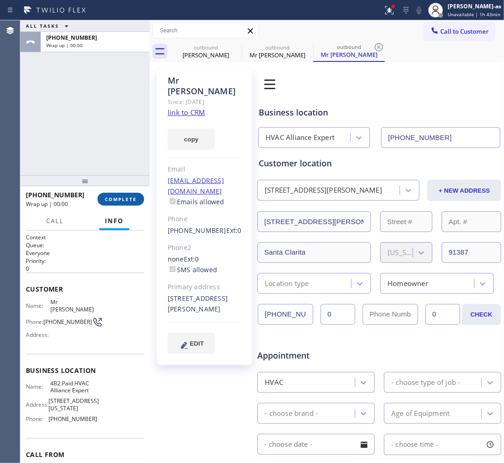
click at [112, 199] on span "COMPLETE" at bounding box center [121, 199] width 32 height 6
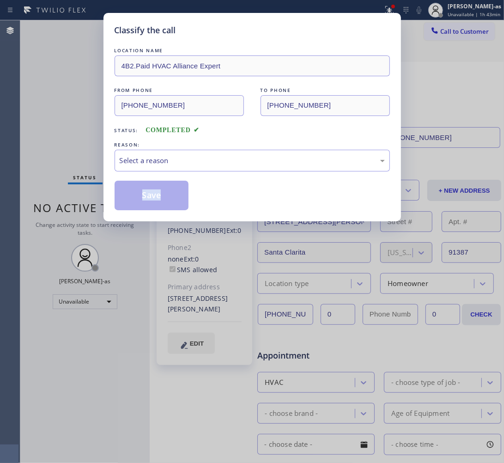
click at [112, 199] on div "Classify the call LOCATION NAME 4B2.Paid HVAC Alliance Expert FROM PHONE [PHONE…" at bounding box center [251, 117] width 297 height 208
click at [195, 156] on div "Select a reason" at bounding box center [252, 160] width 265 height 11
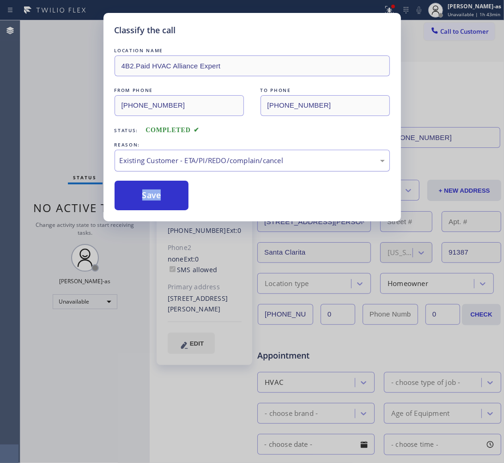
click at [185, 155] on div "Existing Customer - ETA/PI/REDO/complain/cancel" at bounding box center [252, 160] width 265 height 11
click at [151, 195] on button "Save" at bounding box center [152, 196] width 74 height 30
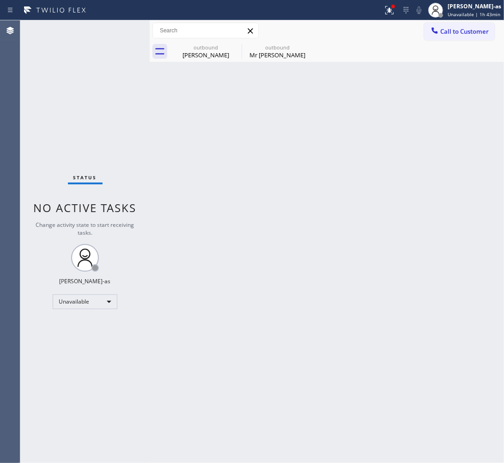
click at [271, 54] on div "Mr [PERSON_NAME]" at bounding box center [277, 55] width 70 height 8
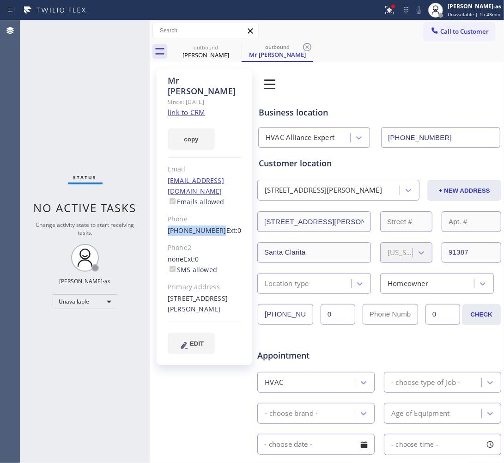
drag, startPoint x: 165, startPoint y: 211, endPoint x: 213, endPoint y: 209, distance: 48.1
click at [213, 209] on div "Mr [PERSON_NAME] Since: [DATE] link to CRM copy Email [EMAIL_ADDRESS][DOMAIN_NA…" at bounding box center [205, 217] width 96 height 296
copy link "[PHONE_NUMBER]"
click at [455, 28] on span "Call to Customer" at bounding box center [464, 31] width 48 height 8
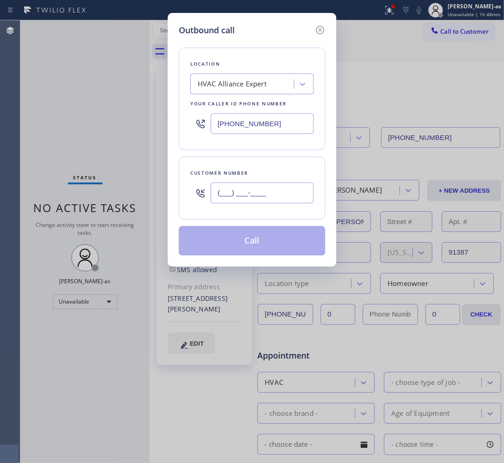
click at [280, 186] on input "(___) ___-____" at bounding box center [262, 192] width 103 height 21
paste input "818) 421-7875"
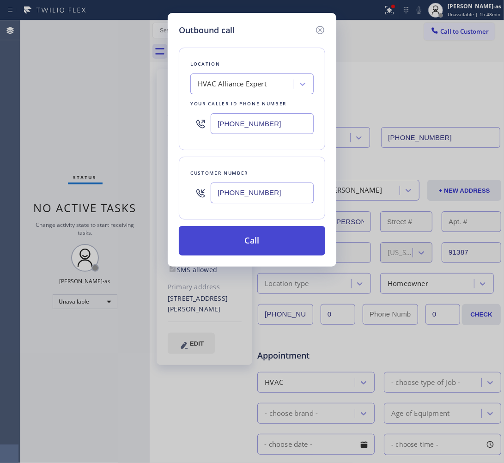
type input "[PHONE_NUMBER]"
click at [275, 239] on button "Call" at bounding box center [252, 241] width 146 height 30
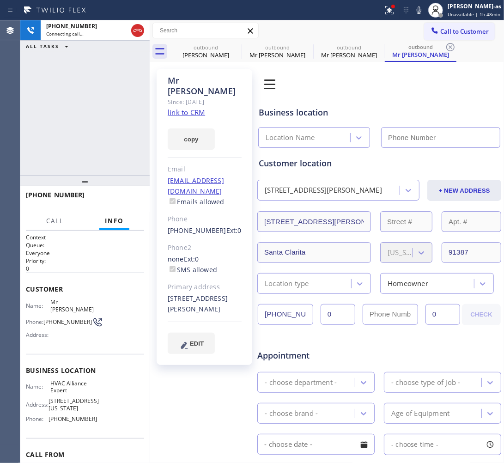
type input "[PHONE_NUMBER]"
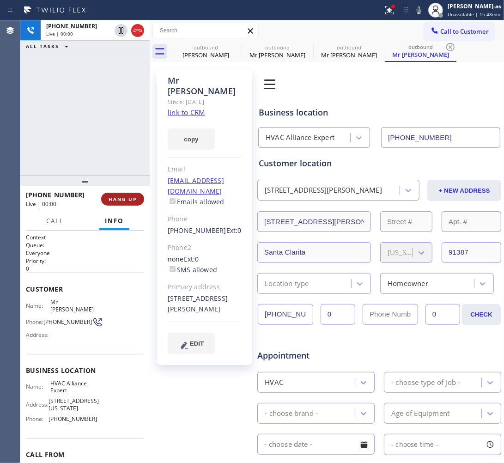
click at [127, 201] on span "HANG UP" at bounding box center [123, 199] width 28 height 6
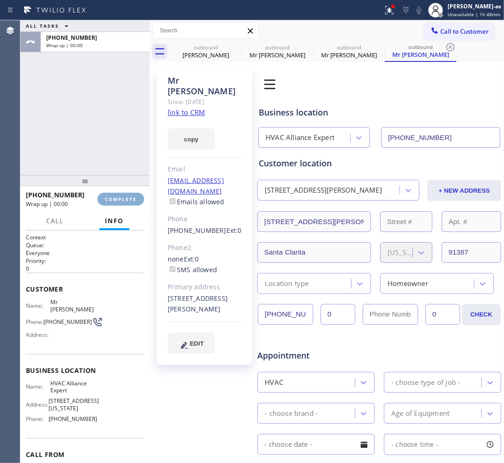
click at [127, 201] on span "COMPLETE" at bounding box center [121, 199] width 32 height 6
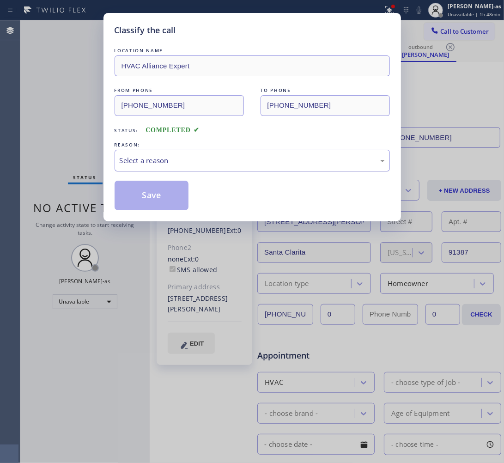
click at [169, 164] on div "Select a reason" at bounding box center [252, 160] width 265 height 11
click at [149, 196] on button "Save" at bounding box center [152, 196] width 74 height 30
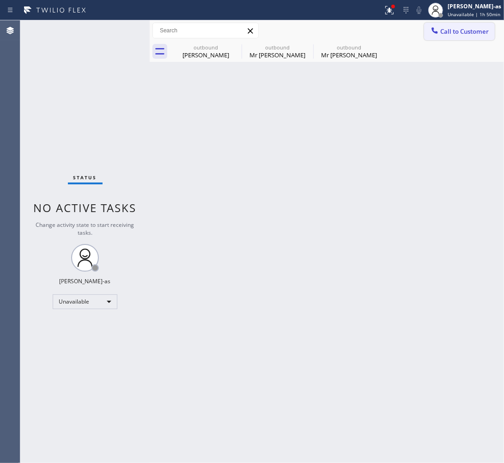
click at [452, 26] on button "Call to Customer" at bounding box center [459, 32] width 71 height 18
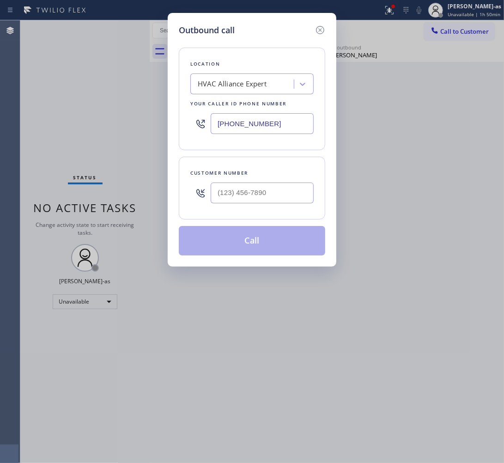
click at [276, 125] on input "[PHONE_NUMBER]" at bounding box center [262, 123] width 103 height 21
paste input "44) 734-2822"
type input "[PHONE_NUMBER]"
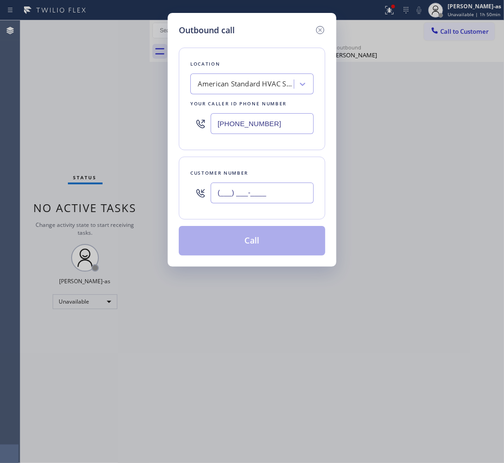
click at [283, 186] on input "(___) ___-____" at bounding box center [262, 192] width 103 height 21
paste input "818) 421-7875"
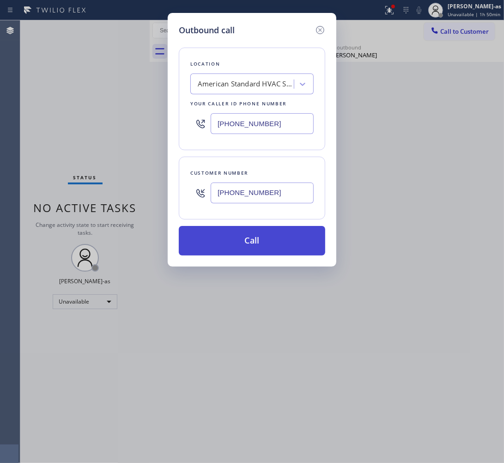
type input "[PHONE_NUMBER]"
drag, startPoint x: 231, startPoint y: 234, endPoint x: 224, endPoint y: 236, distance: 7.6
click at [231, 234] on button "Call" at bounding box center [252, 241] width 146 height 30
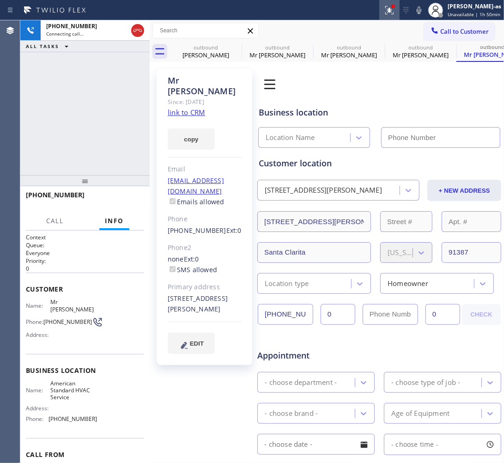
type input "[PHONE_NUMBER]"
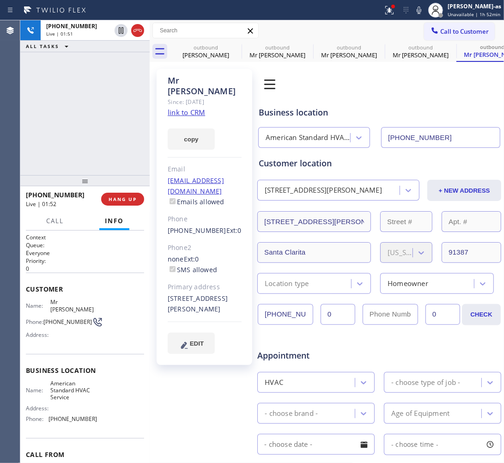
click at [106, 54] on div "[PHONE_NUMBER] Live | 01:51 ALL TASKS ALL TASKS ACTIVE TASKS TASKS IN WRAP UP" at bounding box center [84, 97] width 129 height 155
click at [197, 52] on div "[PERSON_NAME]" at bounding box center [206, 55] width 70 height 8
type input "[PHONE_NUMBER]"
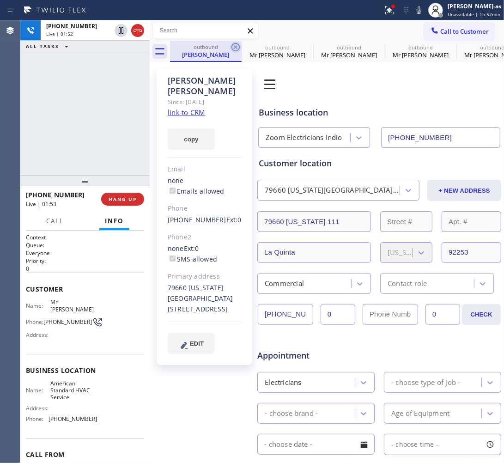
click at [236, 47] on icon at bounding box center [235, 47] width 11 height 11
click at [0, 0] on icon at bounding box center [0, 0] width 0 height 0
type input "[PHONE_NUMBER]"
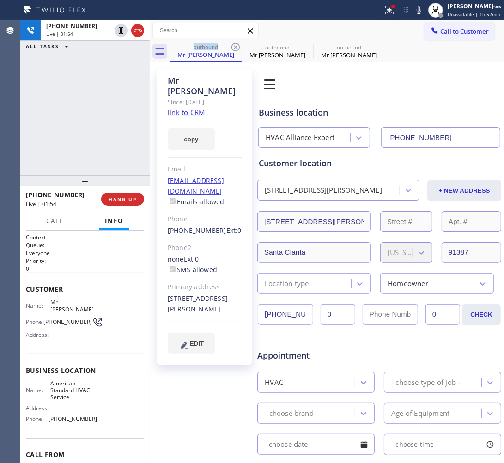
click at [236, 47] on icon at bounding box center [235, 47] width 11 height 11
type input "[PHONE_NUMBER]"
click at [122, 132] on div "[PHONE_NUMBER] Live | 01:54 ALL TASKS ALL TASKS ACTIVE TASKS TASKS IN WRAP UP" at bounding box center [84, 97] width 129 height 155
click at [107, 127] on div "[PHONE_NUMBER] Live | 02:54 ALL TASKS ALL TASKS ACTIVE TASKS TASKS IN WRAP UP" at bounding box center [84, 97] width 129 height 155
click at [103, 122] on div "[PHONE_NUMBER] Live | 02:54 ALL TASKS ALL TASKS ACTIVE TASKS TASKS IN WRAP UP" at bounding box center [84, 97] width 129 height 155
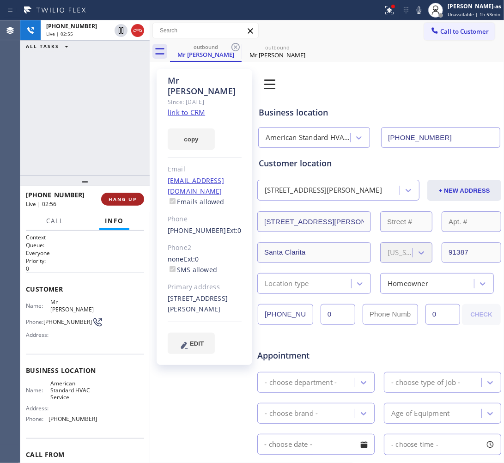
click at [118, 196] on span "HANG UP" at bounding box center [123, 199] width 28 height 6
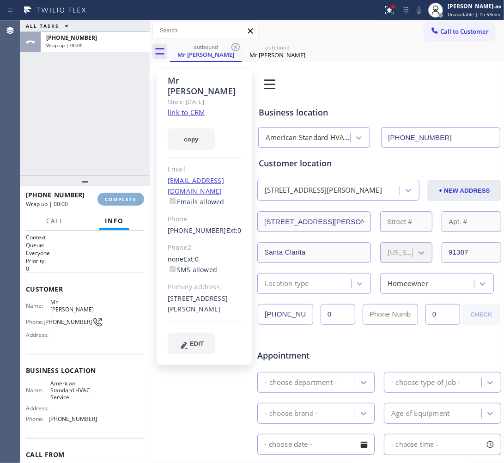
click at [119, 197] on span "COMPLETE" at bounding box center [121, 199] width 32 height 6
click at [109, 121] on div "ALL TASKS ALL TASKS ACTIVE TASKS TASKS IN WRAP UP [PHONE_NUMBER] Wrap up | 00:00" at bounding box center [84, 97] width 129 height 155
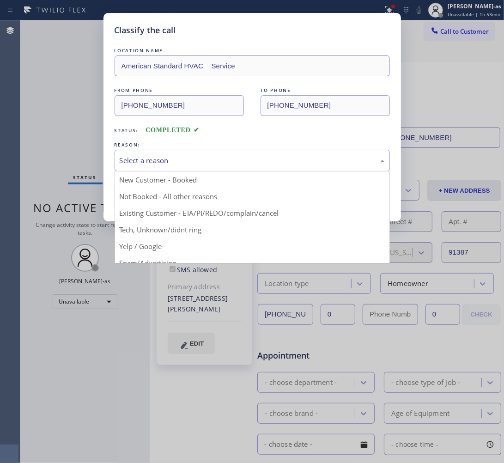
click at [140, 154] on div "Select a reason" at bounding box center [252, 161] width 275 height 22
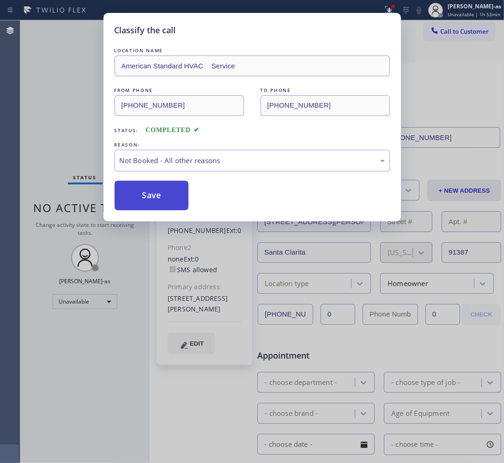
drag, startPoint x: 146, startPoint y: 199, endPoint x: 141, endPoint y: 215, distance: 16.1
click at [146, 199] on button "Save" at bounding box center [152, 196] width 74 height 30
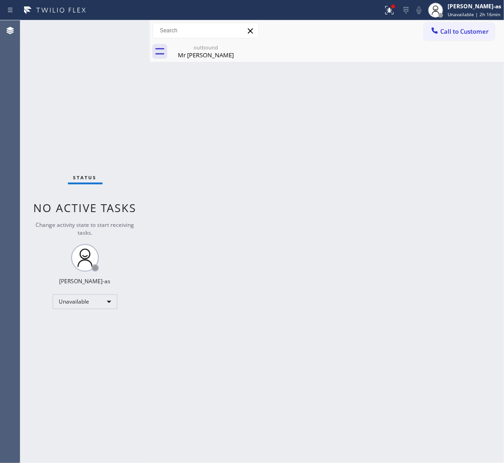
click at [236, 282] on div "Back to Dashboard Change Sender ID Customers Technicians Select a contact Outbo…" at bounding box center [327, 241] width 354 height 442
drag, startPoint x: 201, startPoint y: 54, endPoint x: 216, endPoint y: 50, distance: 15.5
click at [202, 54] on div "Mr [PERSON_NAME]" at bounding box center [206, 55] width 70 height 8
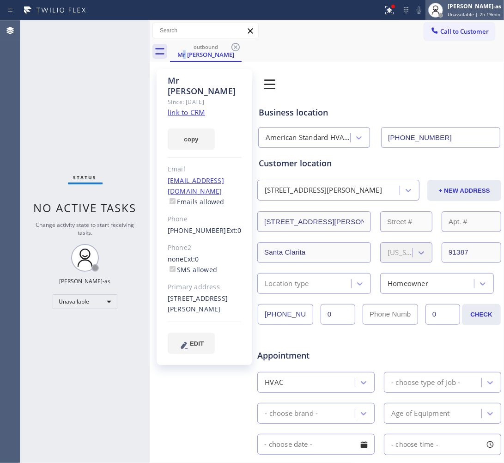
click at [462, 19] on div "[PERSON_NAME]-as Unavailable | 2h 19min" at bounding box center [464, 10] width 78 height 20
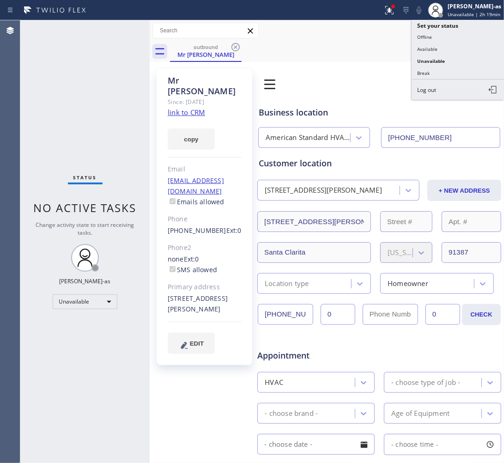
click at [366, 49] on div "outbound Mr [PERSON_NAME]" at bounding box center [337, 51] width 334 height 21
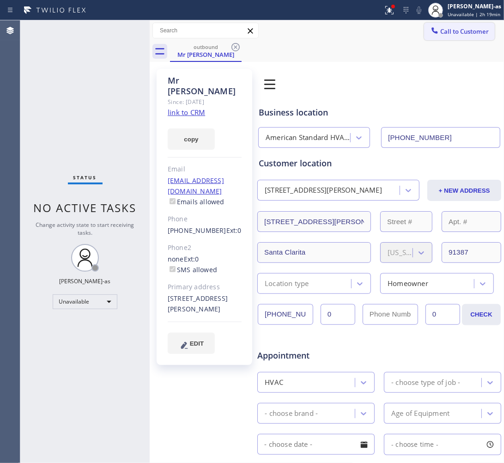
click at [446, 31] on span "Call to Customer" at bounding box center [464, 31] width 48 height 8
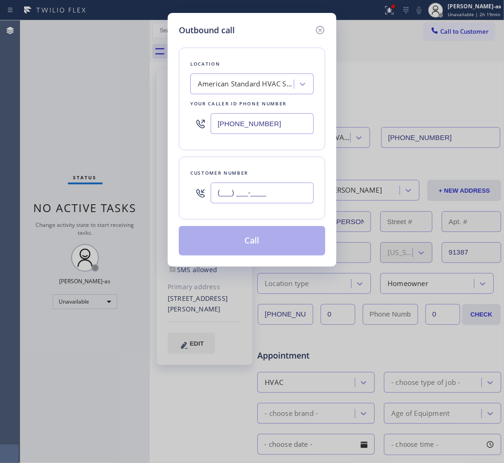
click at [287, 187] on input "(___) ___-____" at bounding box center [262, 192] width 103 height 21
paste input "310) 503-1847"
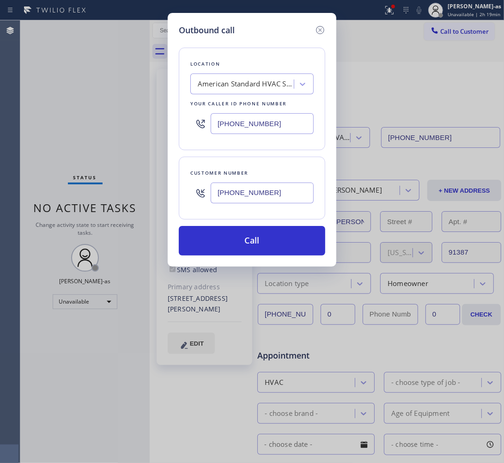
click at [278, 192] on input "[PHONE_NUMBER]" at bounding box center [262, 192] width 103 height 21
paste input "text"
type input "[PHONE_NUMBER]"
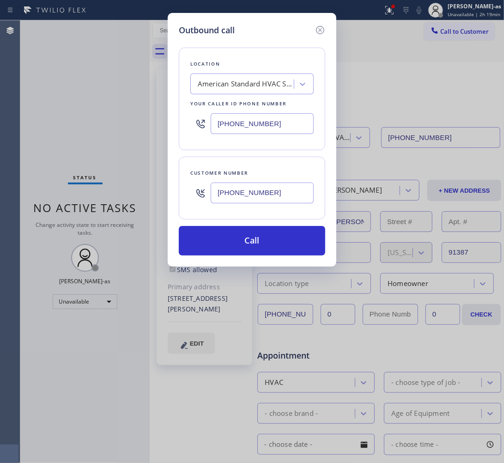
click at [273, 123] on input "[PHONE_NUMBER]" at bounding box center [262, 123] width 103 height 21
click at [274, 123] on input "[PHONE_NUMBER]" at bounding box center [262, 123] width 103 height 21
paste input "310) 742-0990"
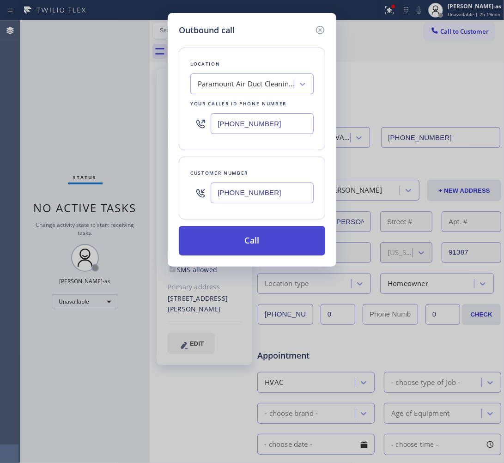
type input "[PHONE_NUMBER]"
click at [241, 235] on button "Call" at bounding box center [252, 241] width 146 height 30
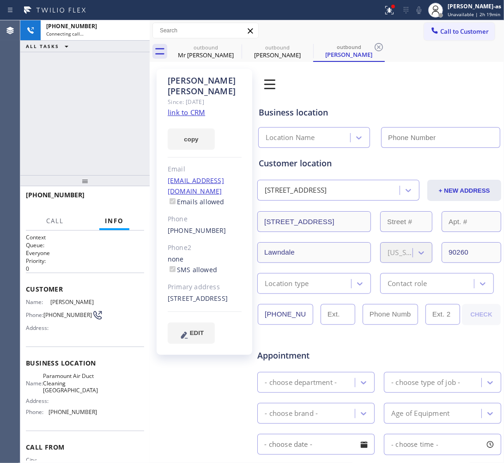
type input "[PHONE_NUMBER]"
drag, startPoint x: 109, startPoint y: 114, endPoint x: 168, endPoint y: 115, distance: 59.1
click at [119, 112] on div "[PHONE_NUMBER] Connecting call… ALL TASKS ALL TASKS ACTIVE TASKS TASKS IN WRAP …" at bounding box center [84, 97] width 129 height 155
click at [185, 108] on link "link to CRM" at bounding box center [186, 112] width 37 height 9
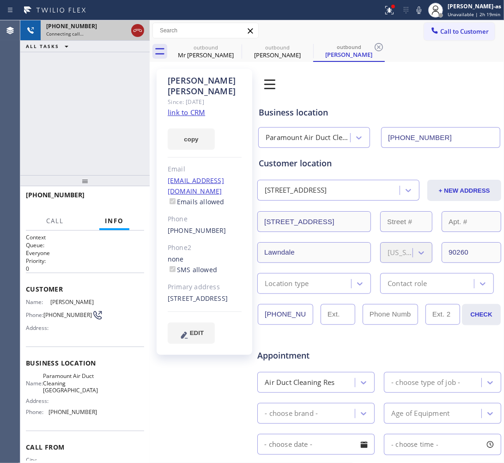
click at [134, 28] on icon at bounding box center [137, 30] width 11 height 11
click at [192, 108] on link "link to CRM" at bounding box center [186, 112] width 37 height 9
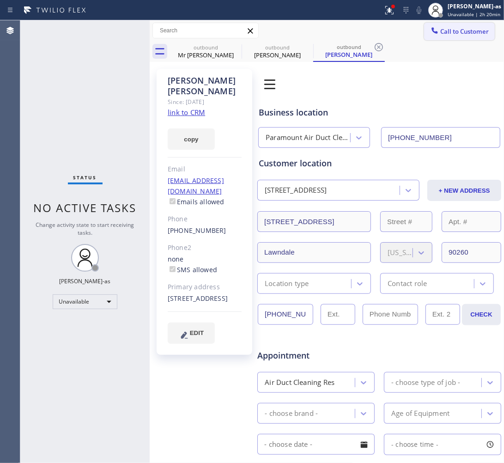
click at [452, 33] on span "Call to Customer" at bounding box center [464, 31] width 48 height 8
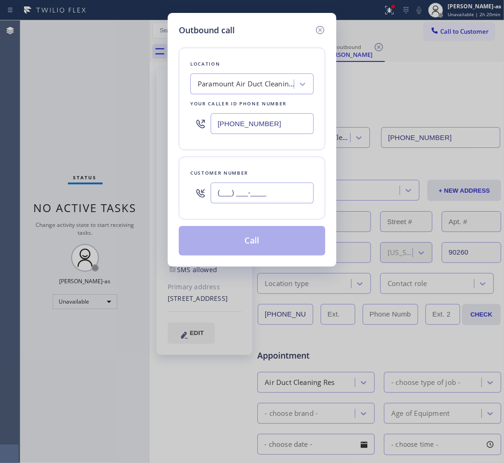
click at [277, 191] on input "(___) ___-____" at bounding box center [262, 192] width 103 height 21
paste input "480) 502-5687"
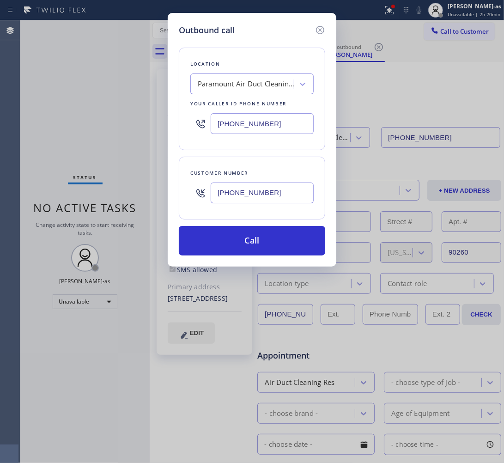
type input "[PHONE_NUMBER]"
click at [287, 128] on input "[PHONE_NUMBER]" at bounding box center [262, 123] width 103 height 21
paste input "602) 755-6017"
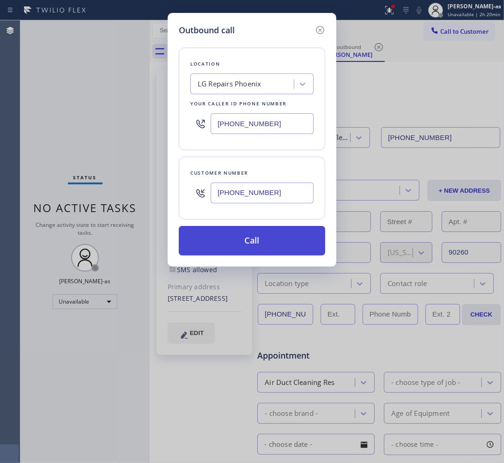
type input "[PHONE_NUMBER]"
click at [259, 243] on button "Call" at bounding box center [252, 241] width 146 height 30
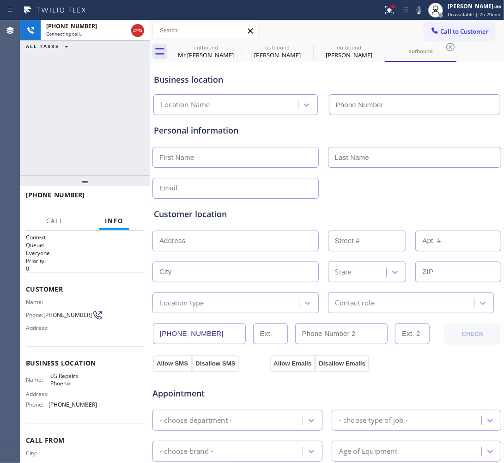
type input "[PHONE_NUMBER]"
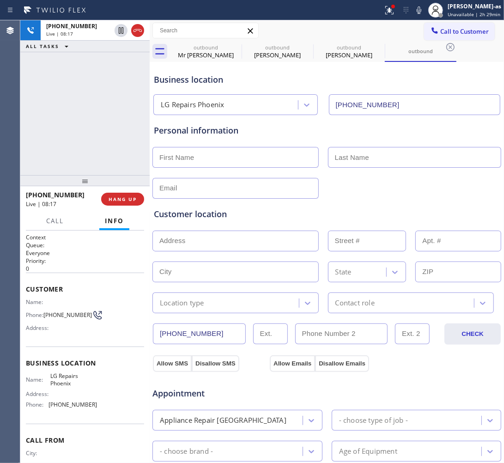
click at [77, 161] on div "[PHONE_NUMBER] Live | 08:17 ALL TASKS ALL TASKS ACTIVE TASKS TASKS IN WRAP UP" at bounding box center [84, 97] width 129 height 155
click at [204, 160] on input "text" at bounding box center [235, 157] width 166 height 21
type input "[PERSON_NAME]"
click at [374, 185] on div at bounding box center [326, 187] width 350 height 23
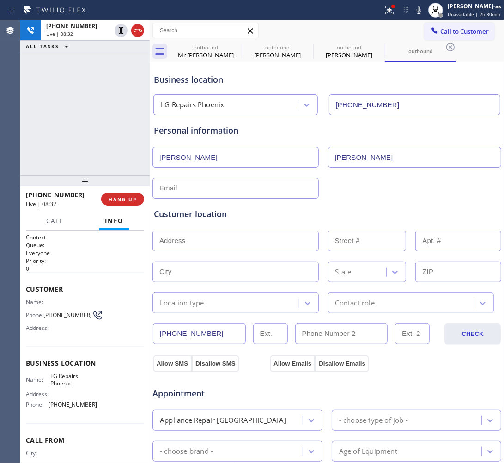
click at [170, 190] on input "text" at bounding box center [235, 188] width 166 height 21
paste input "[EMAIL_ADDRESS][DOMAIN_NAME]"
type input "[EMAIL_ADDRESS][DOMAIN_NAME]"
click at [320, 190] on div "[EMAIL_ADDRESS][DOMAIN_NAME]" at bounding box center [238, 188] width 175 height 21
click at [298, 219] on div "Customer location" at bounding box center [327, 214] width 346 height 12
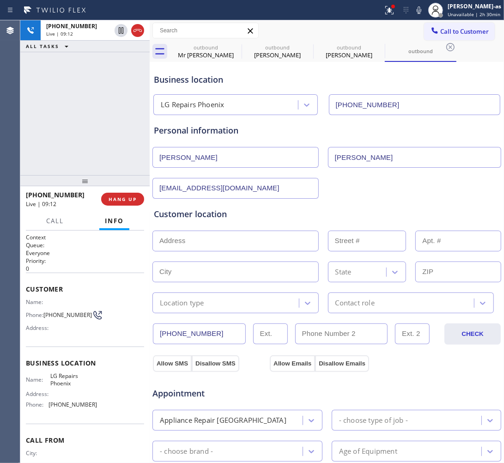
click at [345, 216] on div "Customer location" at bounding box center [327, 214] width 346 height 12
click at [250, 220] on div "Customer location" at bounding box center [327, 214] width 346 height 12
click at [111, 202] on span "HANG UP" at bounding box center [123, 199] width 28 height 6
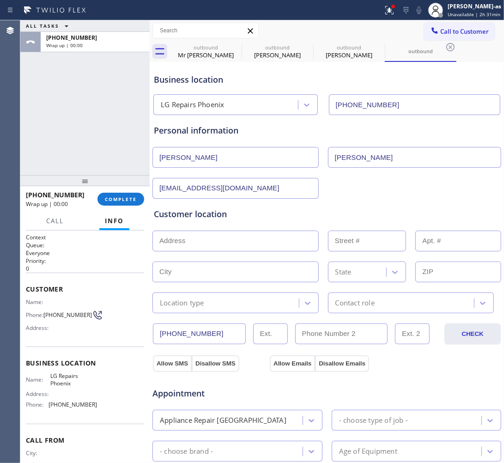
click at [202, 245] on input "text" at bounding box center [235, 240] width 166 height 21
paste input "[STREET_ADDRESS]"
type input "[STREET_ADDRESS]"
type input "7937"
type input "Scottsdale"
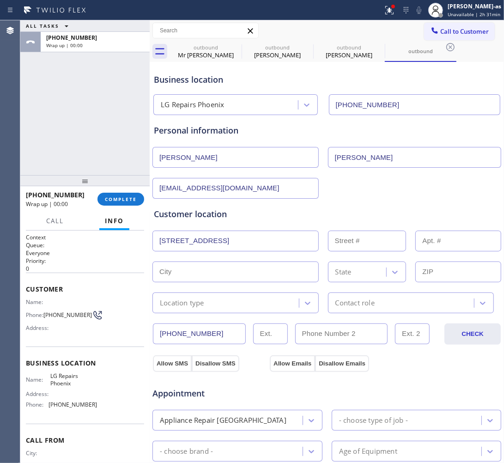
type input "85255"
click at [195, 308] on div "Location type" at bounding box center [182, 302] width 44 height 11
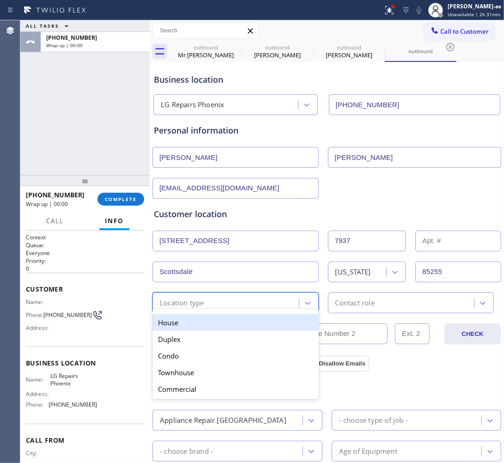
drag, startPoint x: 186, startPoint y: 328, endPoint x: 344, endPoint y: 313, distance: 158.7
click at [215, 322] on div "House" at bounding box center [235, 322] width 166 height 17
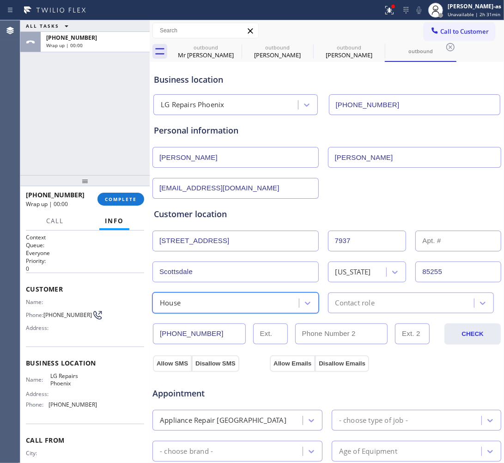
click at [351, 307] on div "Contact role" at bounding box center [354, 302] width 39 height 11
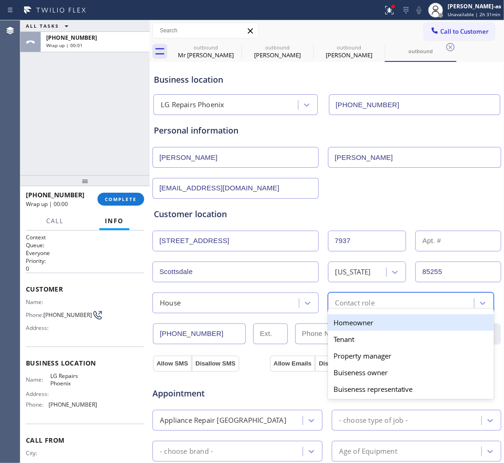
drag, startPoint x: 334, startPoint y: 327, endPoint x: 306, endPoint y: 330, distance: 27.9
click at [334, 326] on div "Homeowner" at bounding box center [411, 322] width 166 height 17
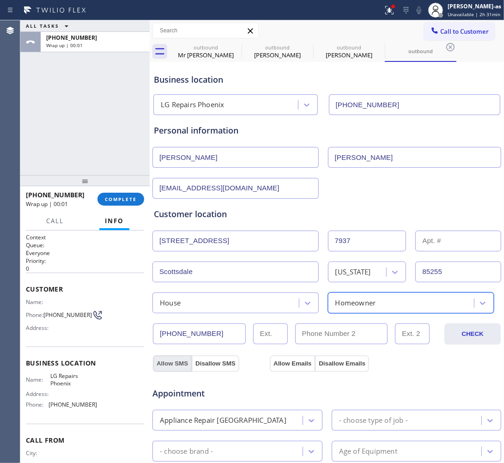
click at [179, 367] on button "Allow SMS" at bounding box center [172, 363] width 39 height 17
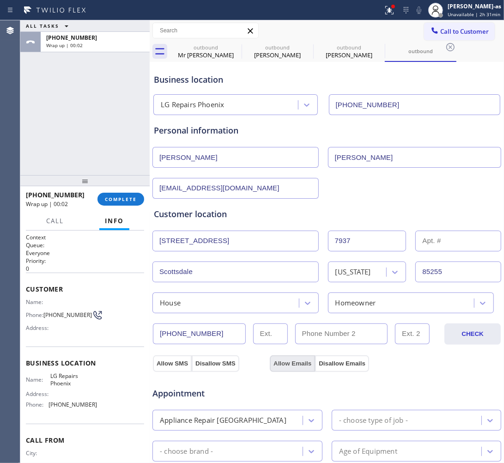
click at [278, 362] on button "Allow Emails" at bounding box center [292, 363] width 45 height 17
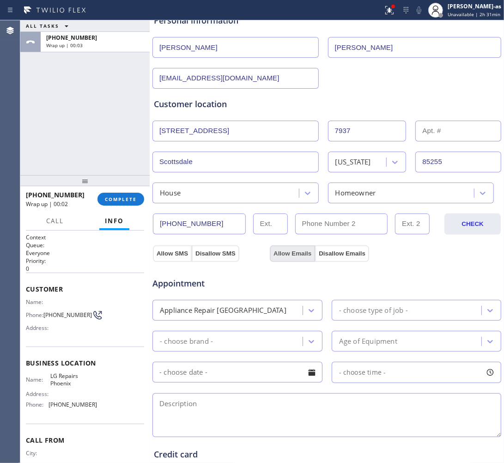
scroll to position [115, 0]
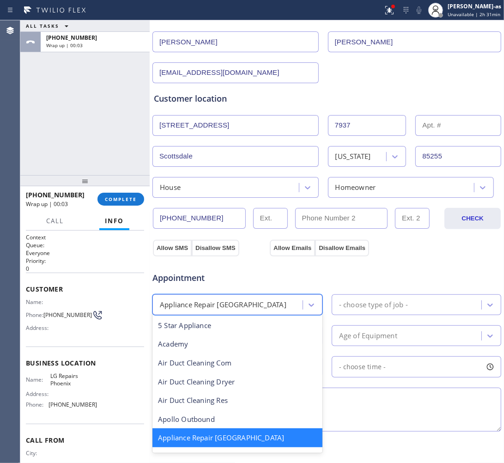
click at [235, 303] on div "Appliance Repair [GEOGRAPHIC_DATA]" at bounding box center [223, 304] width 127 height 11
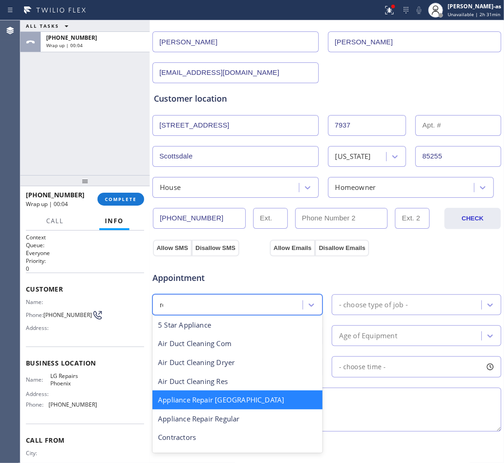
scroll to position [0, 0]
type input "reg"
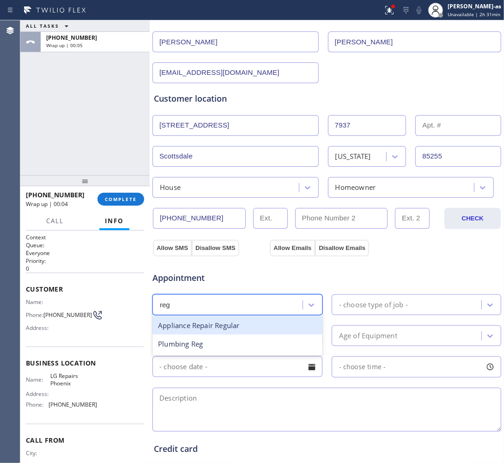
drag, startPoint x: 229, startPoint y: 328, endPoint x: 374, endPoint y: 306, distance: 147.6
click at [246, 326] on div "Appliance Repair Regular" at bounding box center [237, 325] width 170 height 19
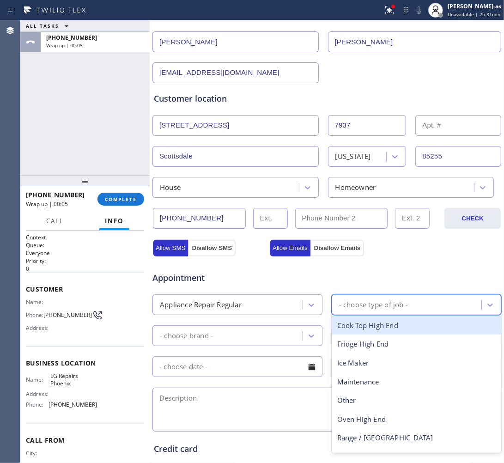
click at [395, 299] on div "- choose type of job -" at bounding box center [407, 304] width 147 height 16
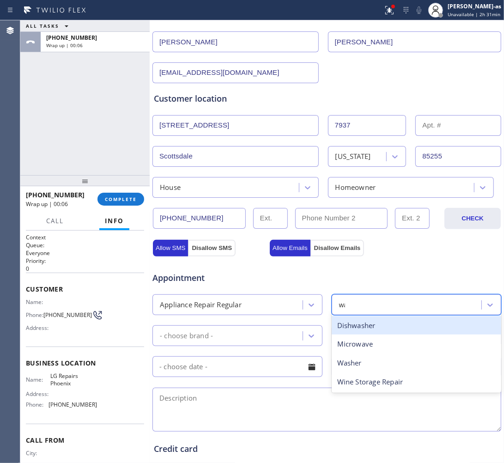
type input "was"
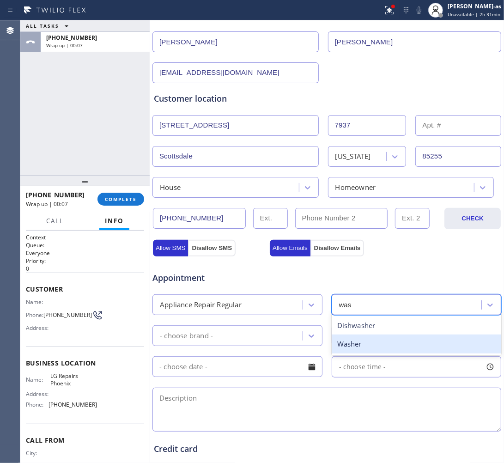
click at [382, 343] on div "Washer" at bounding box center [417, 343] width 170 height 19
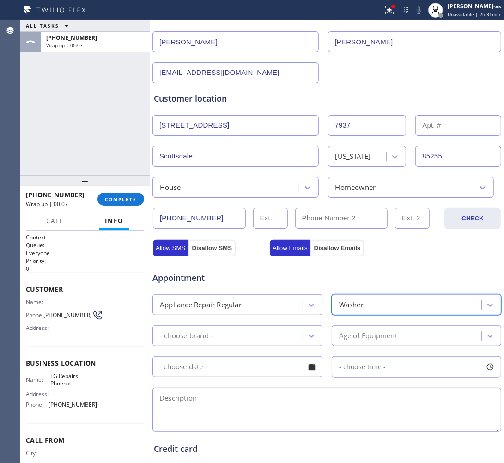
click at [234, 336] on div "- choose brand -" at bounding box center [228, 335] width 147 height 16
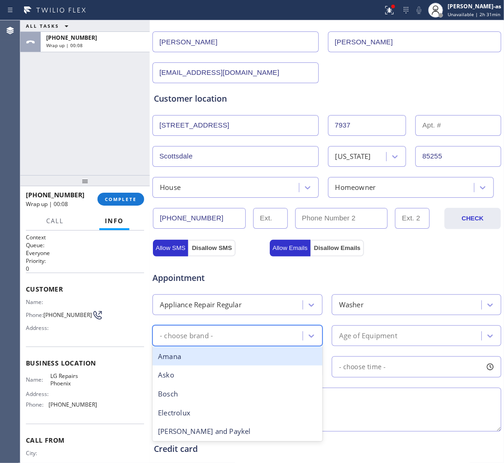
type input "l"
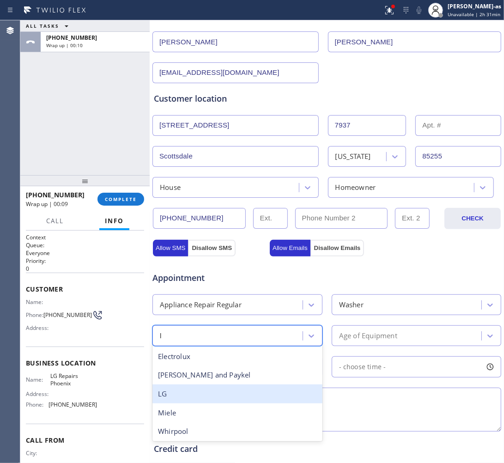
click at [206, 393] on div "LG" at bounding box center [237, 393] width 170 height 19
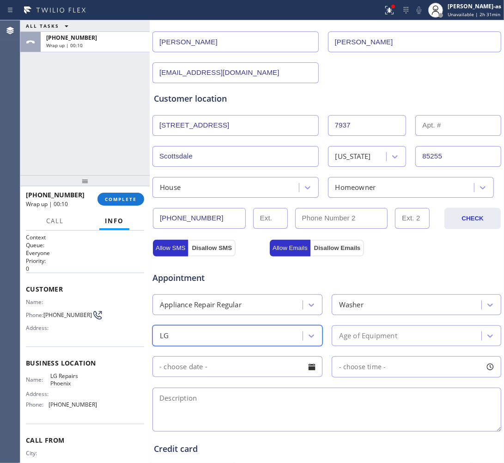
click at [350, 334] on div "Age of Equipment" at bounding box center [368, 335] width 58 height 11
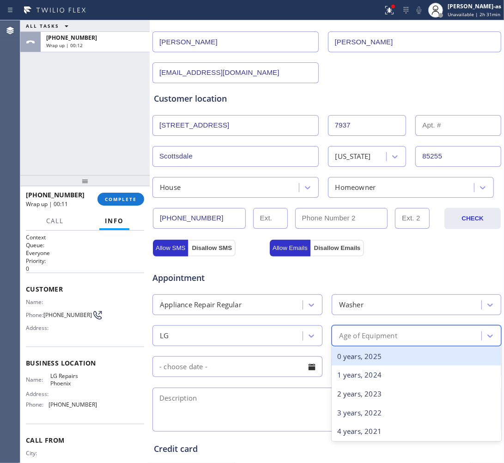
type input "8"
click at [353, 357] on div "7 years, 2018" at bounding box center [417, 356] width 170 height 19
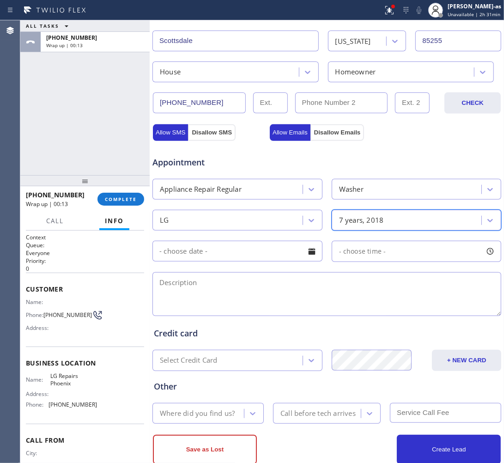
scroll to position [254, 0]
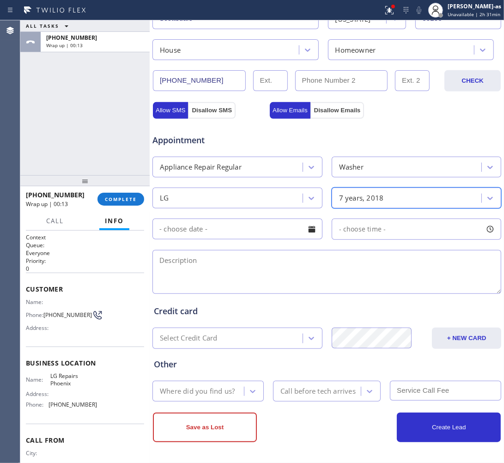
click at [186, 234] on input "text" at bounding box center [237, 228] width 170 height 21
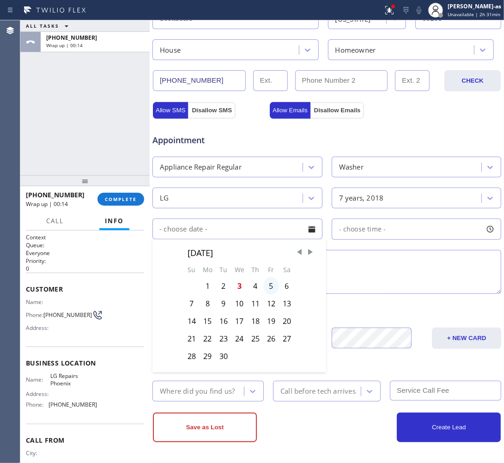
click at [268, 290] on div "5" at bounding box center [271, 286] width 16 height 18
type input "[DATE]"
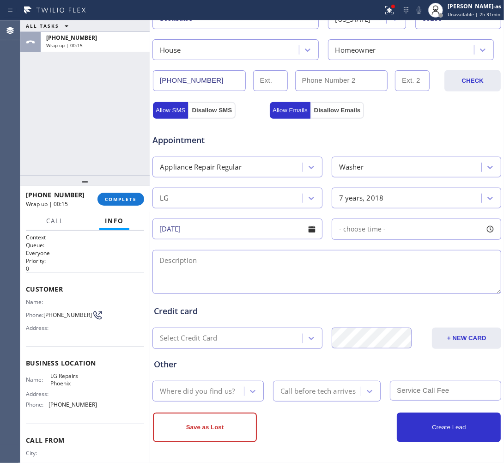
click at [359, 234] on div "- choose time -" at bounding box center [359, 229] width 54 height 11
drag, startPoint x: 338, startPoint y: 288, endPoint x: 382, endPoint y: 288, distance: 44.8
click at [382, 288] on div at bounding box center [385, 285] width 11 height 19
click at [346, 283] on div at bounding box center [351, 285] width 11 height 19
click at [293, 267] on textarea at bounding box center [326, 272] width 349 height 44
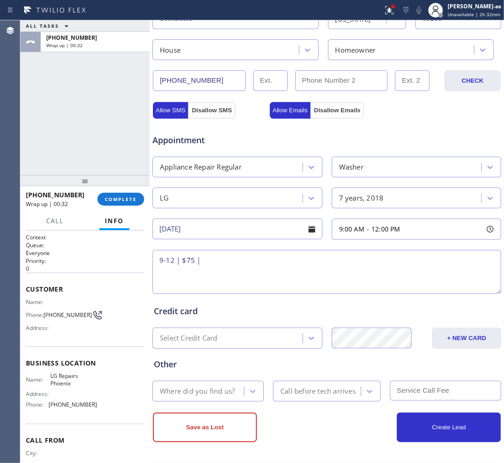
click at [305, 265] on textarea "9-12 | $75 |" at bounding box center [326, 272] width 349 height 44
paste textarea "LG washer sbs - cannot use the washer as of the moment - the plastic went off a…"
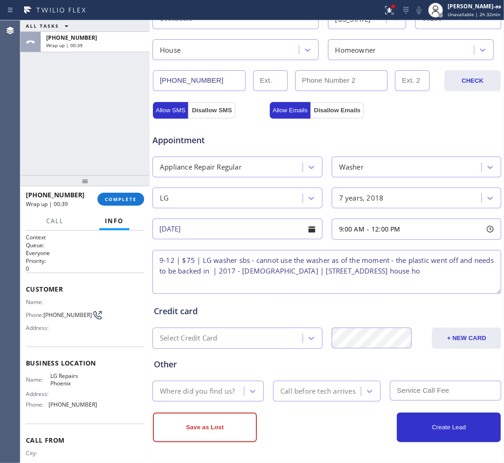
click at [200, 273] on textarea "9-12 | $75 | LG washer sbs - cannot use the washer as of the moment - the plast…" at bounding box center [326, 272] width 349 height 44
click at [235, 278] on textarea "9-12 | $75 | LG washer sbs - cannot use the washer as of the moment - the plast…" at bounding box center [326, 272] width 349 height 44
click at [471, 276] on textarea "9-12 | $75 | LG washer sbs - cannot use the washer as of the moment - the plast…" at bounding box center [326, 272] width 349 height 44
click at [291, 272] on textarea "9-12 | $75 | LG washer sbs - cannot use the washer as of the moment - the plast…" at bounding box center [326, 272] width 349 height 44
paste textarea "Dacor microwave and oven BI the panel the button doesnt work | [DEMOGRAPHIC_DAT…"
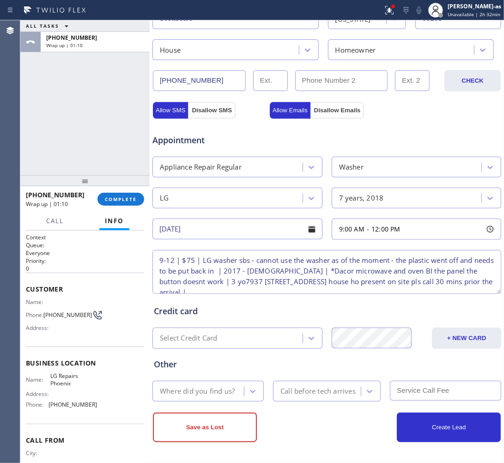
click at [392, 271] on textarea "9-12 | $75 | LG washer sbs - cannot use the washer as of the moment - the plast…" at bounding box center [326, 272] width 349 height 44
click at [385, 271] on textarea "9-12 | $75 | LG washer sbs - cannot use the washer as of the moment - the plast…" at bounding box center [326, 272] width 349 height 44
click at [392, 273] on textarea "9-12 | $75 | LG washer sbs - cannot use the washer as of the moment - the plast…" at bounding box center [326, 272] width 349 height 44
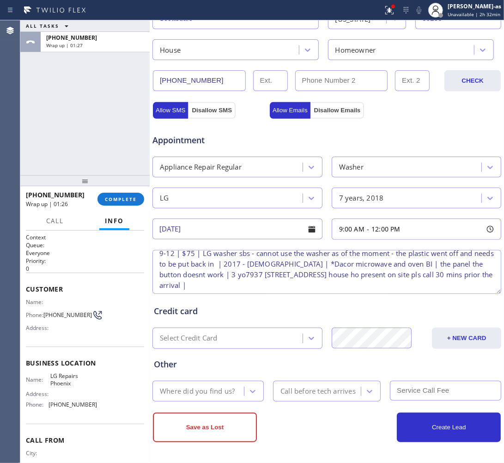
scroll to position [8, 0]
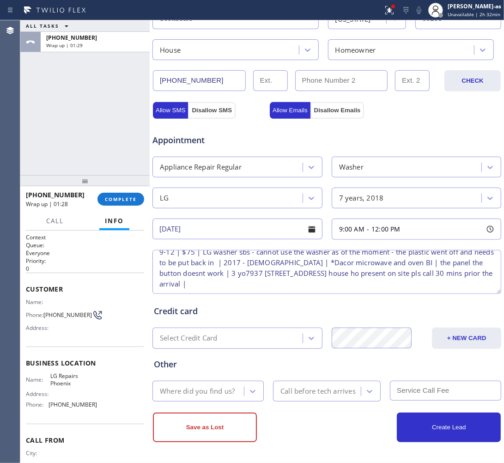
drag, startPoint x: 432, startPoint y: 263, endPoint x: 461, endPoint y: 270, distance: 29.9
click at [437, 264] on textarea "9-12 | $75 | LG washer sbs - cannot use the washer as of the moment - the plast…" at bounding box center [326, 272] width 349 height 44
click at [257, 273] on textarea "9-12 | $75 | LG washer sbs - cannot use the washer as of the moment - the plast…" at bounding box center [326, 272] width 349 height 44
click at [332, 290] on textarea "9-12 | $75 | LG washer sbs - cannot use the washer as of the moment - the plast…" at bounding box center [326, 272] width 349 height 44
click at [322, 283] on textarea "9-12 | $75 | LG washer sbs - cannot use the washer as of the moment - the plast…" at bounding box center [326, 272] width 349 height 44
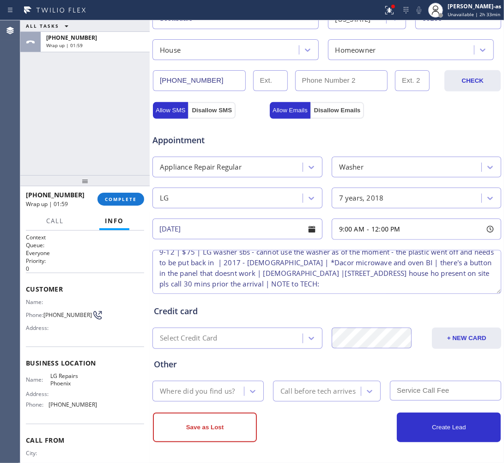
paste textarea "they need to come at the [GEOGRAPHIC_DATA] 1 st south of parkview ln -gatecode …"
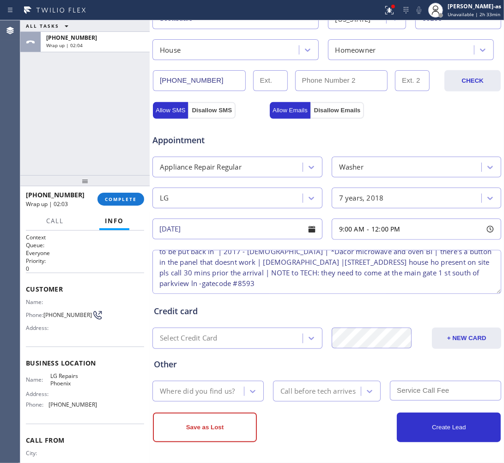
click at [454, 269] on textarea "9-12 | $75 | LG washer sbs - cannot use the washer as of the moment - the plast…" at bounding box center [326, 272] width 349 height 44
click at [470, 267] on textarea "9-12 | $75 | LG washer sbs - cannot use the washer as of the moment - the plast…" at bounding box center [326, 272] width 349 height 44
click at [169, 278] on textarea "9-12 | $75 | LG washer sbs - cannot use the washer as of the moment - the plast…" at bounding box center [326, 272] width 349 height 44
click at [167, 278] on textarea "9-12 | $75 | LG washer sbs - cannot use the washer as of the moment - the plast…" at bounding box center [326, 272] width 349 height 44
click at [204, 279] on textarea "9-12 | $75 | LG washer sbs - cannot use the washer as of the moment - the plast…" at bounding box center [326, 272] width 349 height 44
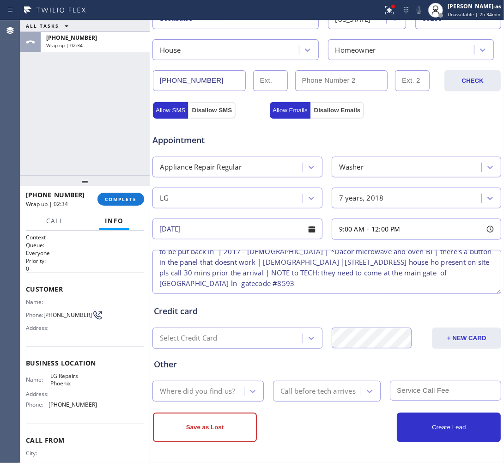
click at [234, 281] on textarea "9-12 | $75 | LG washer sbs - cannot use the washer as of the moment - the plast…" at bounding box center [326, 272] width 349 height 44
click at [340, 279] on textarea "9-12 | $75 | LG washer sbs - cannot use the washer as of the moment - the plast…" at bounding box center [326, 272] width 349 height 44
click at [447, 283] on textarea "9-12 | $75 | LG washer sbs - cannot use the washer as of the moment - the plast…" at bounding box center [326, 272] width 349 height 44
paste textarea "Gray :speech_balloon: 3:35 PM [PERSON_NAME] [PHONE_NUMBER] LG Repairs Phoenix"
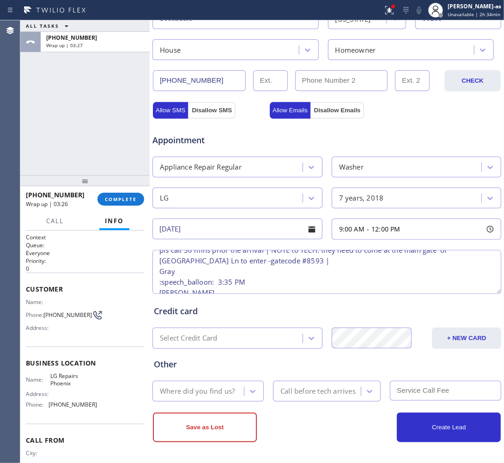
scroll to position [83, 0]
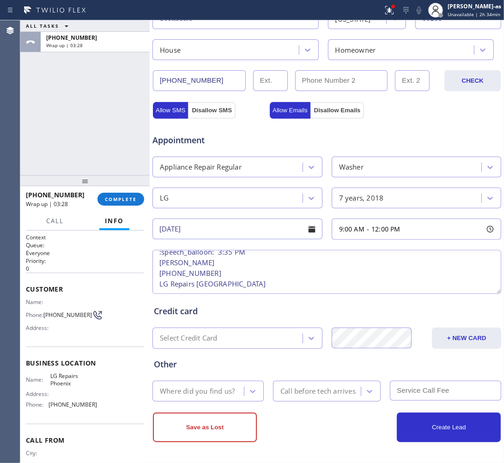
drag, startPoint x: 322, startPoint y: 280, endPoint x: 156, endPoint y: 266, distance: 166.8
click at [156, 266] on textarea "9-12 | $75 | LG washer sbs - cannot use the washer as of the moment - the plast…" at bounding box center [326, 272] width 349 height 44
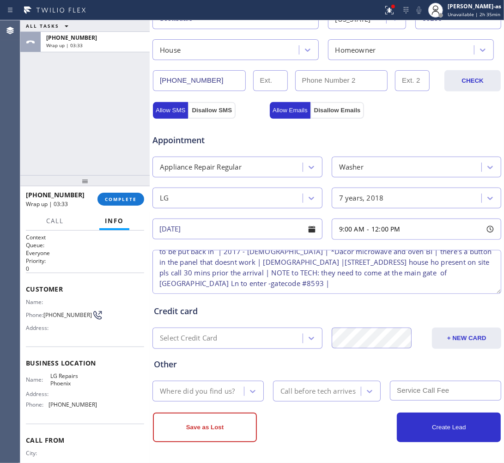
scroll to position [19, 0]
click at [373, 284] on textarea "9-12 | $75 | LG washer sbs - cannot use the washer as of the moment - the plast…" at bounding box center [326, 272] width 349 height 44
paste textarea "LG Repairs Phoenix"
type textarea "9-12 | $75 | LG washer sbs - cannot use the washer as of the moment - the plast…"
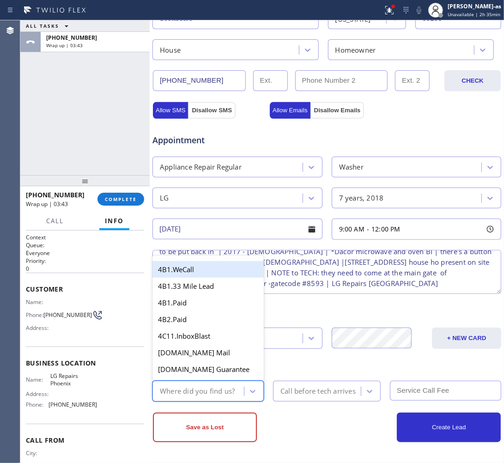
click at [204, 400] on div "Where did you find us?" at bounding box center [207, 390] width 111 height 21
type input "ou"
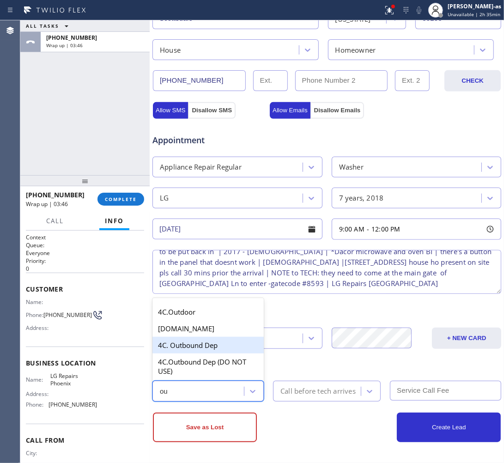
drag, startPoint x: 199, startPoint y: 343, endPoint x: 252, endPoint y: 365, distance: 57.3
click at [200, 343] on div "4C. Outbound Dep" at bounding box center [207, 345] width 111 height 17
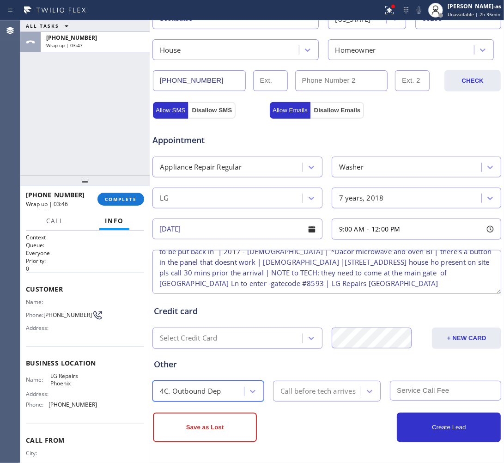
click at [309, 391] on div "Call before tech arrives" at bounding box center [317, 391] width 75 height 11
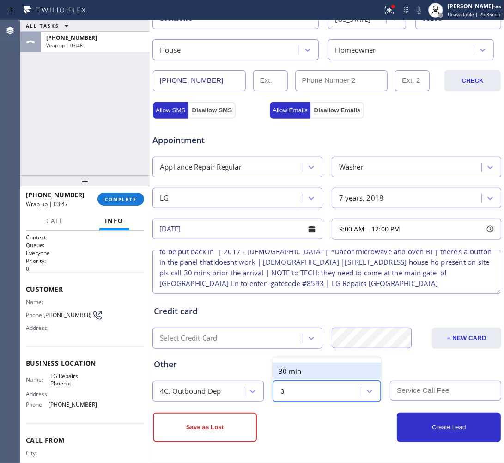
type input "30"
click at [309, 372] on div "30 min" at bounding box center [327, 370] width 108 height 17
click at [408, 287] on textarea "9-12 | $75 | LG washer sbs - cannot use the washer as of the moment - the plast…" at bounding box center [326, 272] width 349 height 44
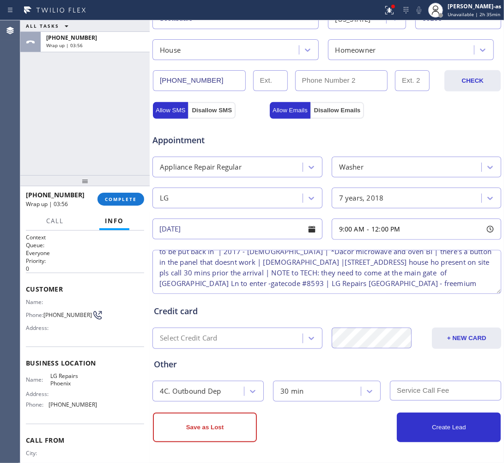
type textarea "9-12 | $75 | LG washer sbs - cannot use the washer as of the moment - the plast…"
click at [414, 391] on input "text" at bounding box center [445, 390] width 111 height 20
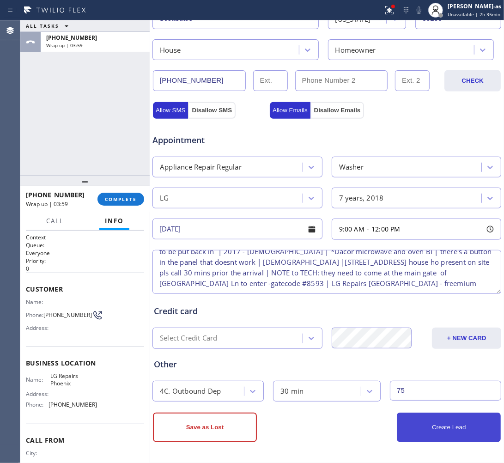
type input "75"
click at [452, 428] on button "Create Lead" at bounding box center [449, 427] width 104 height 30
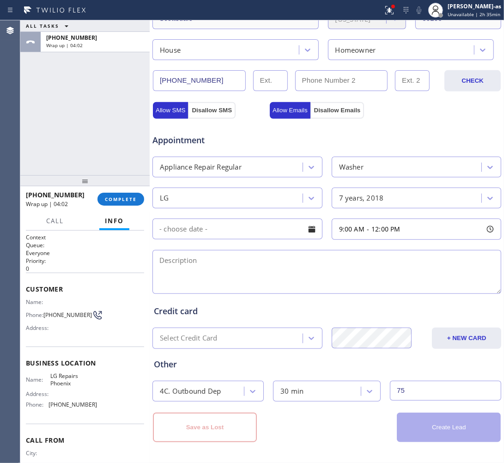
scroll to position [0, 0]
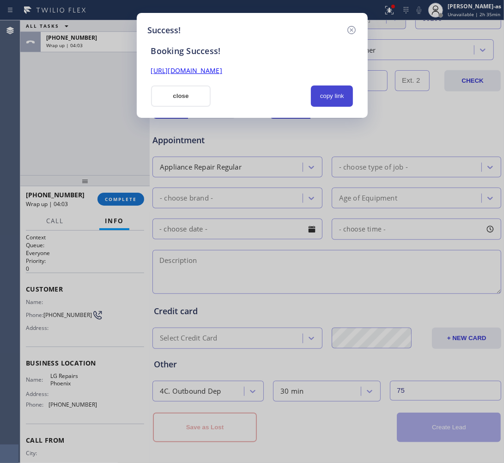
click at [331, 96] on button "copy link" at bounding box center [332, 95] width 42 height 21
click at [192, 100] on button "close" at bounding box center [181, 95] width 60 height 21
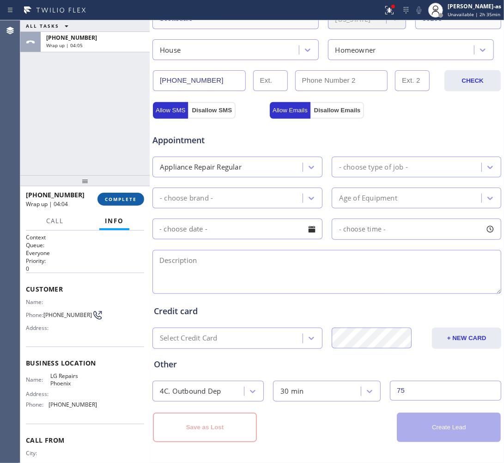
click at [124, 199] on span "COMPLETE" at bounding box center [121, 199] width 32 height 6
click at [82, 160] on div "ALL TASKS ALL TASKS ACTIVE TASKS TASKS IN WRAP UP [PHONE_NUMBER] Wrap up | 04:05" at bounding box center [84, 97] width 129 height 155
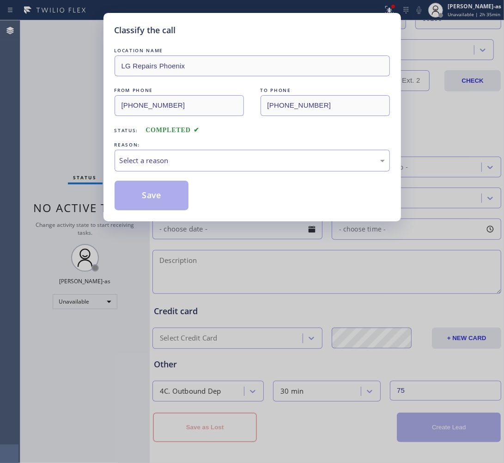
click at [172, 149] on div "REASON:" at bounding box center [252, 145] width 275 height 10
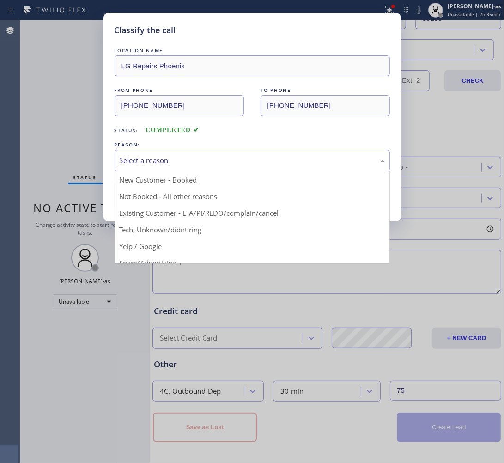
click at [169, 164] on div "Select a reason" at bounding box center [252, 160] width 265 height 11
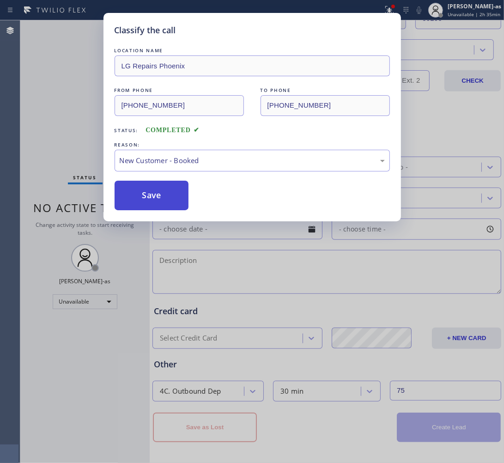
click at [156, 193] on button "Save" at bounding box center [152, 196] width 74 height 30
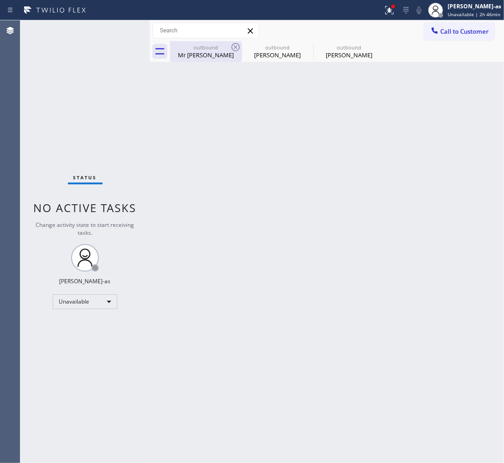
click at [206, 47] on div "outbound" at bounding box center [206, 47] width 70 height 7
type input "[PHONE_NUMBER]"
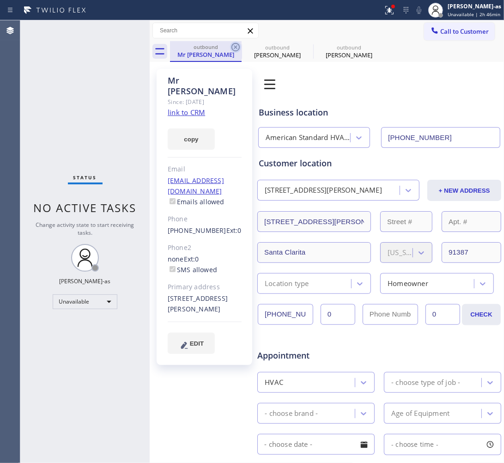
click at [236, 45] on icon at bounding box center [235, 47] width 8 height 8
type input "[PHONE_NUMBER]"
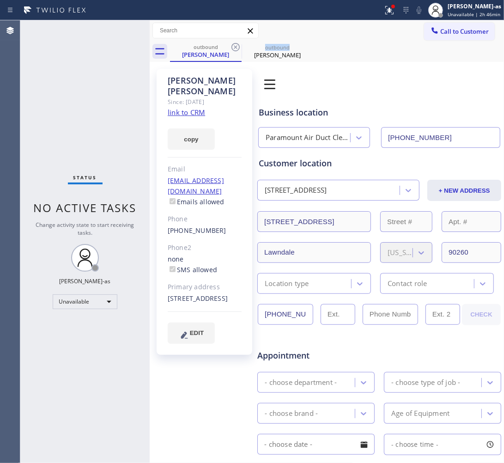
click at [236, 45] on icon at bounding box center [235, 47] width 8 height 8
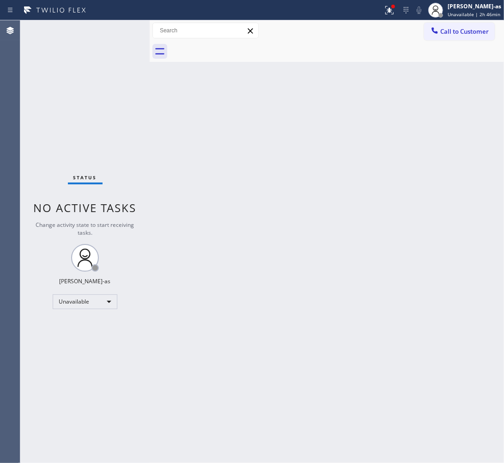
click at [265, 194] on div "Back to Dashboard Change Sender ID Customers Technicians Select a contact Outbo…" at bounding box center [327, 241] width 354 height 442
drag, startPoint x: 244, startPoint y: 134, endPoint x: 324, endPoint y: 187, distance: 96.3
click at [244, 133] on div "Back to Dashboard Change Sender ID Customers Technicians Select a contact Outbo…" at bounding box center [327, 241] width 354 height 442
click at [439, 20] on div "Call to Customer Outbound call Location LG Repairs [GEOGRAPHIC_DATA] Your calle…" at bounding box center [327, 30] width 354 height 21
click at [479, 28] on span "Call to Customer" at bounding box center [464, 31] width 48 height 8
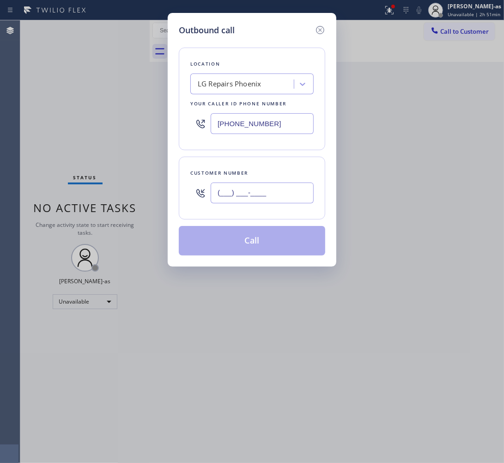
click at [283, 198] on input "(___) ___-____" at bounding box center [262, 192] width 103 height 21
paste input "480) 244-9872"
type input "[PHONE_NUMBER]"
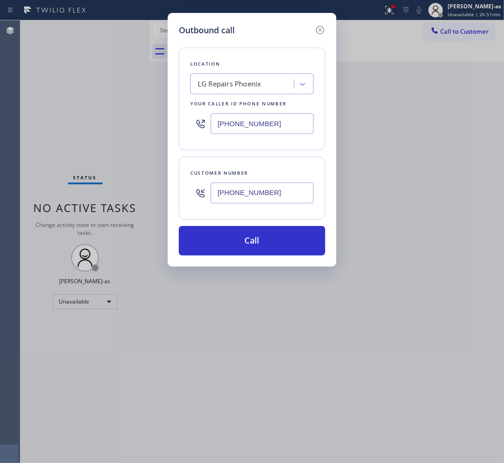
click at [222, 90] on div "LG Repairs Phoenix" at bounding box center [243, 84] width 101 height 16
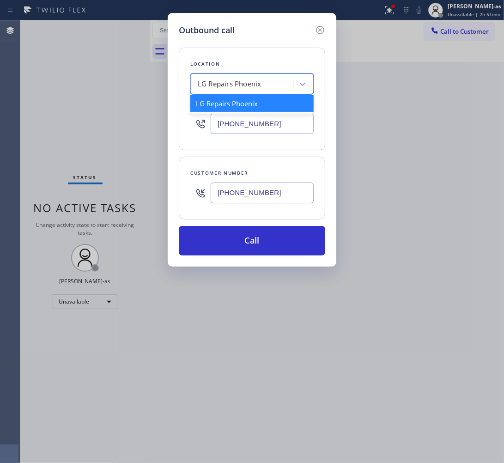
paste input "GE Monogram Inc Repair"
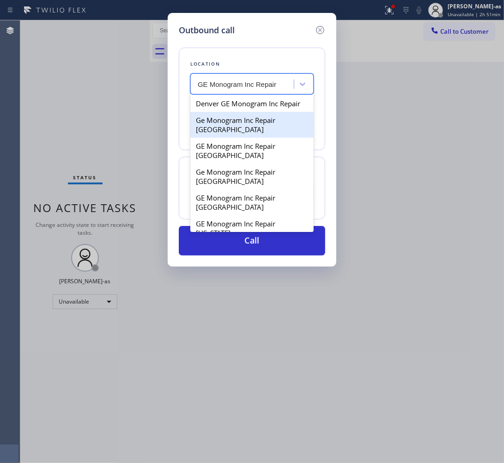
type input "GE Monogram Inc Repair"
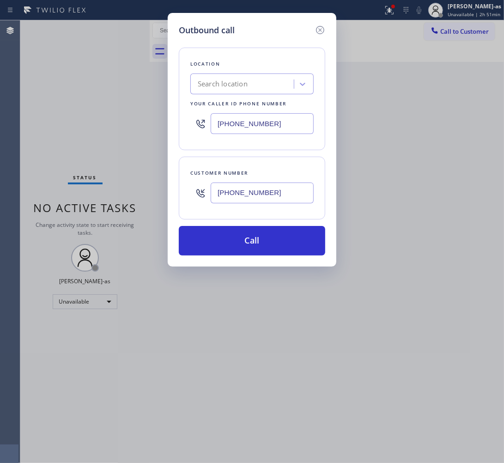
click at [228, 126] on input "[PHONE_NUMBER]" at bounding box center [262, 123] width 103 height 21
paste input "866) 429-1288"
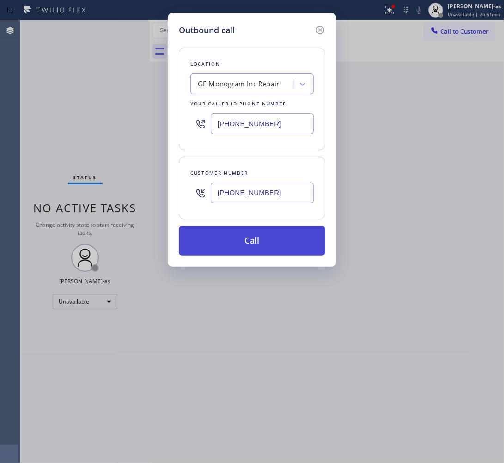
type input "[PHONE_NUMBER]"
click at [234, 241] on button "Call" at bounding box center [252, 241] width 146 height 30
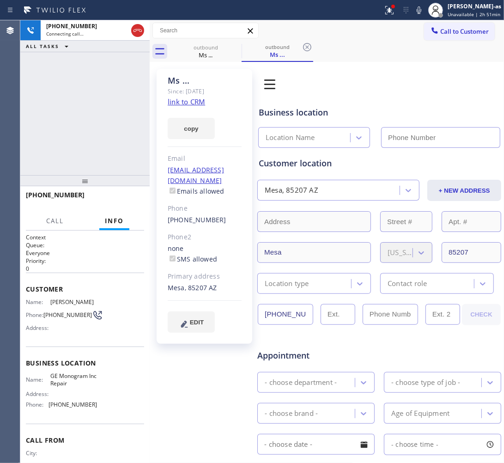
type input "[PHONE_NUMBER]"
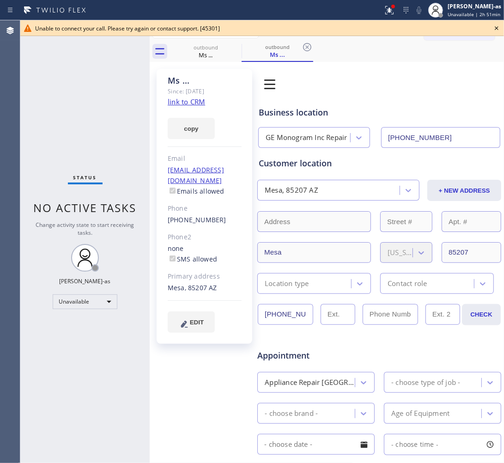
click at [109, 149] on div "Status No active tasks Change activity state to start receiving tasks. [PERSON_…" at bounding box center [84, 241] width 129 height 442
click at [208, 54] on div "Ms ..." at bounding box center [206, 55] width 70 height 8
click at [232, 47] on icon at bounding box center [235, 47] width 11 height 11
click at [232, 46] on icon at bounding box center [235, 47] width 11 height 11
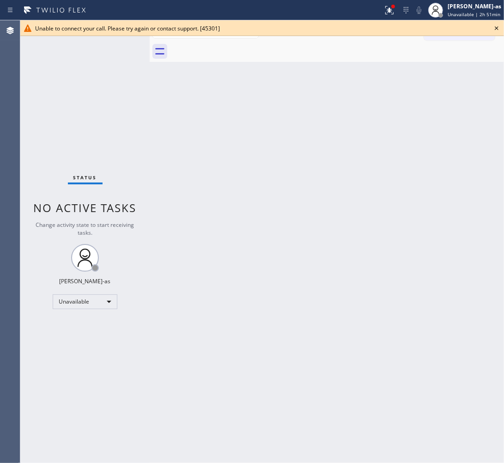
click at [232, 46] on div at bounding box center [337, 51] width 334 height 21
click at [495, 24] on icon at bounding box center [496, 28] width 11 height 11
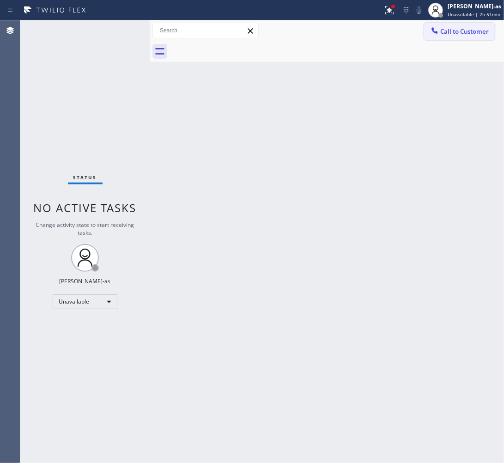
click at [458, 31] on span "Call to Customer" at bounding box center [464, 31] width 48 height 8
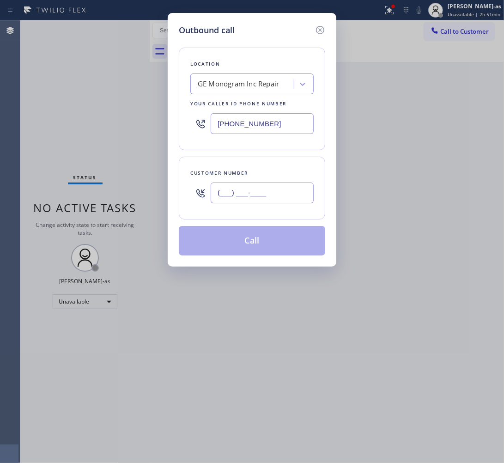
click at [240, 202] on input "(___) ___-____" at bounding box center [262, 192] width 103 height 21
paste input "866) 429-1288"
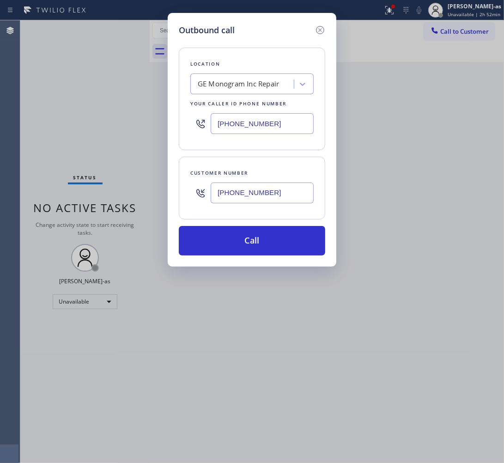
click at [282, 190] on input "[PHONE_NUMBER]" at bounding box center [262, 192] width 103 height 21
paste input "480) 244-9872"
type input "[PHONE_NUMBER]"
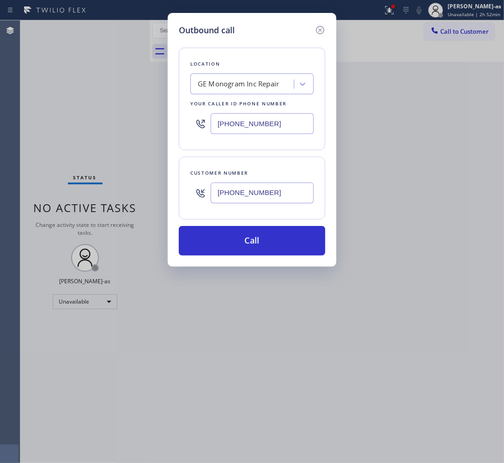
click at [225, 257] on div "Outbound call Location GE Monogram Inc Repair Your caller id phone number [PHON…" at bounding box center [252, 139] width 169 height 253
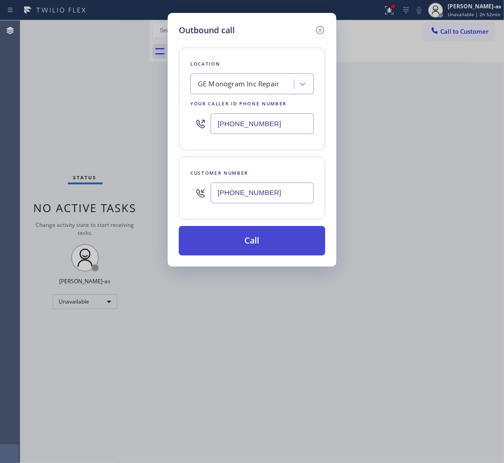
click at [234, 241] on button "Call" at bounding box center [252, 241] width 146 height 30
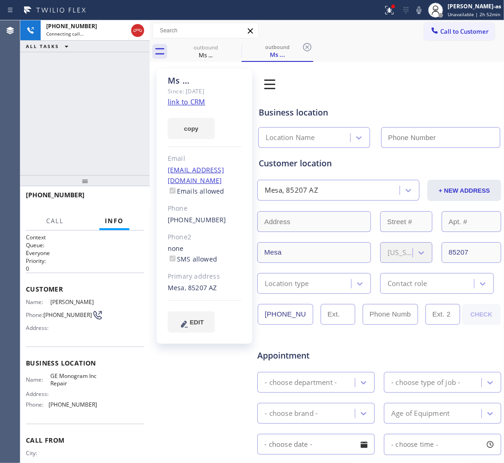
type input "[PHONE_NUMBER]"
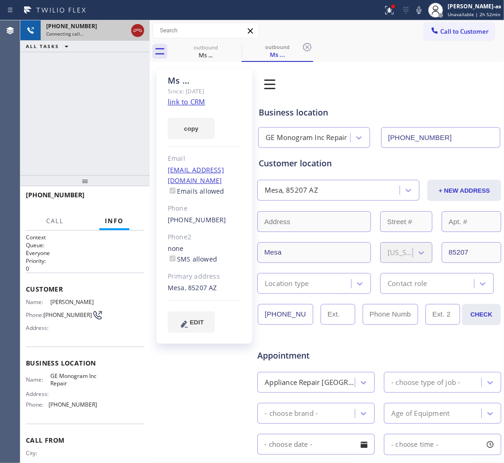
click at [141, 30] on icon at bounding box center [137, 30] width 11 height 11
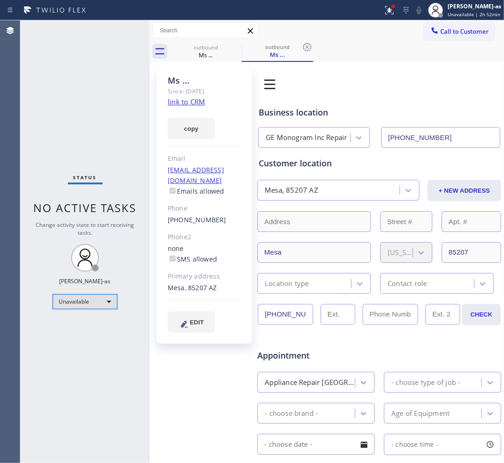
click at [81, 304] on div "Unavailable" at bounding box center [85, 301] width 65 height 15
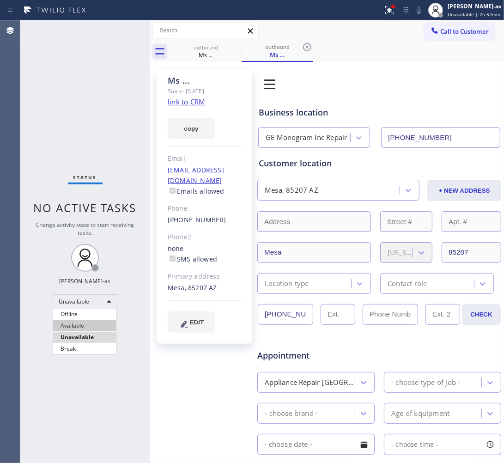
click at [76, 321] on li "Available" at bounding box center [84, 325] width 63 height 11
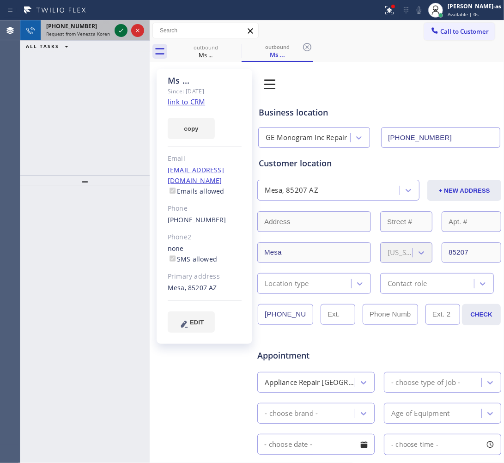
click at [124, 31] on icon at bounding box center [120, 30] width 11 height 11
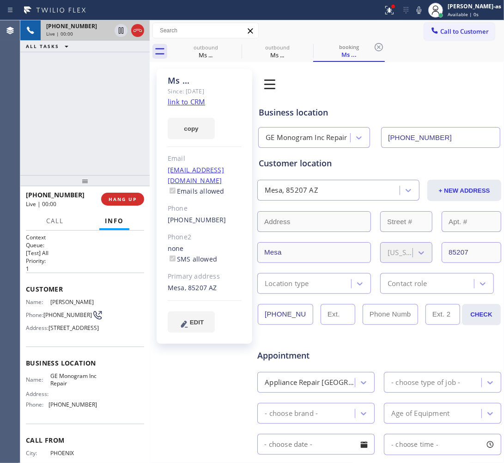
type input "[PHONE_NUMBER]"
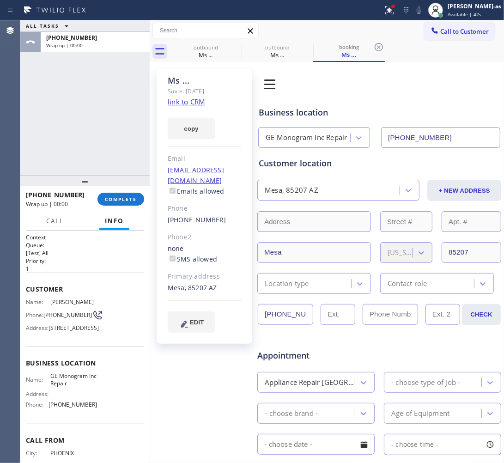
click at [70, 119] on div "ALL TASKS ALL TASKS ACTIVE TASKS TASKS IN WRAP UP [PHONE_NUMBER] Wrap up | 00:00" at bounding box center [84, 97] width 129 height 155
click at [82, 102] on div "ALL TASKS ALL TASKS ACTIVE TASKS TASKS IN WRAP UP [PHONE_NUMBER] Wrap up | 00:00" at bounding box center [84, 97] width 129 height 155
drag, startPoint x: 205, startPoint y: 51, endPoint x: 222, endPoint y: 51, distance: 17.5
click at [205, 51] on div "Ms ..." at bounding box center [206, 55] width 70 height 8
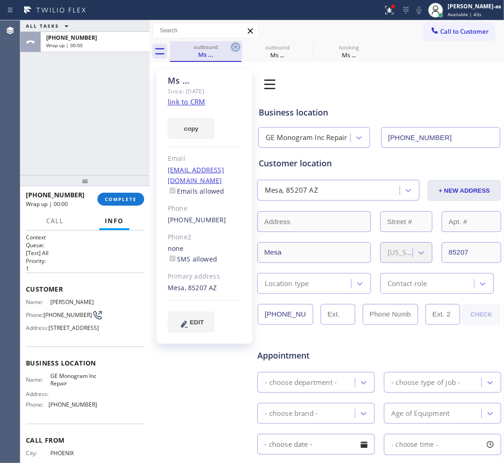
click at [239, 44] on icon at bounding box center [235, 47] width 11 height 11
click at [238, 45] on icon at bounding box center [235, 47] width 11 height 11
click at [0, 0] on icon at bounding box center [0, 0] width 0 height 0
click at [3, 170] on div "Agent Desktop" at bounding box center [10, 241] width 20 height 442
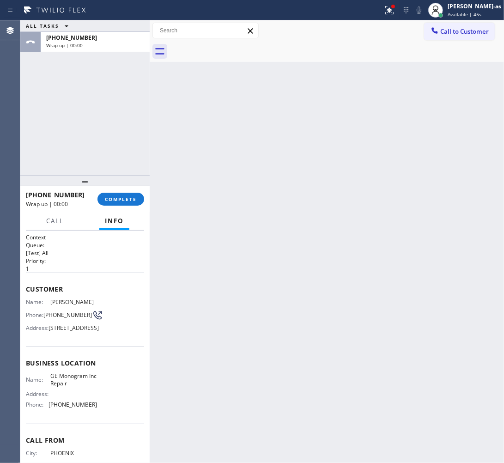
click at [59, 130] on div "ALL TASKS ALL TASKS ACTIVE TASKS TASKS IN WRAP UP [PHONE_NUMBER] Wrap up | 00:00" at bounding box center [84, 97] width 129 height 155
click at [116, 194] on button "COMPLETE" at bounding box center [120, 199] width 47 height 13
click at [104, 148] on div "ALL TASKS ALL TASKS ACTIVE TASKS TASKS IN WRAP UP [PHONE_NUMBER] Wrap up | 00:00" at bounding box center [84, 97] width 129 height 155
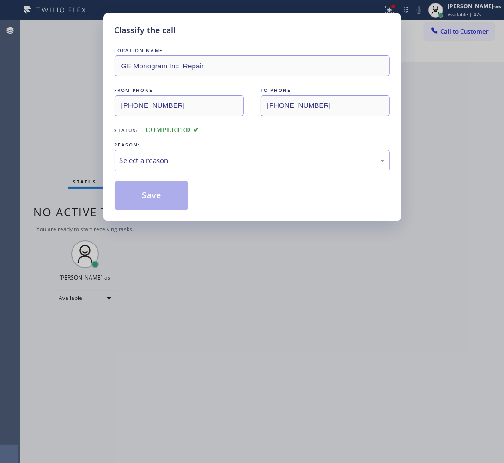
click at [63, 108] on div "Classify the call LOCATION NAME GE Monogram Inc Repair FROM PHONE [PHONE_NUMBER…" at bounding box center [252, 231] width 504 height 463
click at [158, 158] on div "Select a reason" at bounding box center [252, 160] width 265 height 11
click at [146, 199] on button "Save" at bounding box center [152, 196] width 74 height 30
click at [84, 290] on div "Classify the call LOCATION NAME GE Monogram Inc Repair FROM PHONE [PHONE_NUMBER…" at bounding box center [252, 231] width 504 height 463
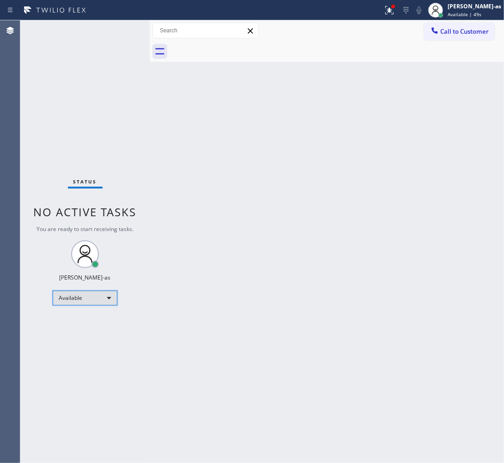
click at [90, 292] on div "Available" at bounding box center [85, 297] width 65 height 15
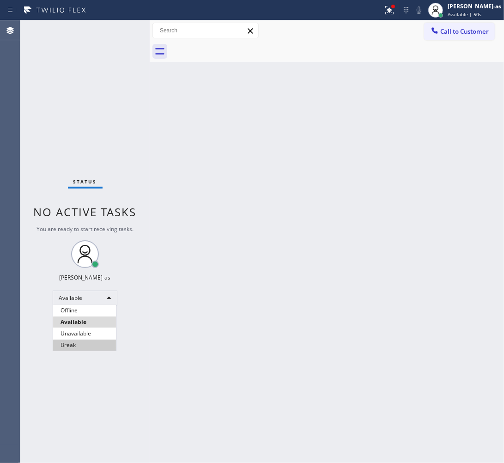
click at [88, 328] on li "Unavailable" at bounding box center [84, 333] width 63 height 11
click at [146, 310] on div "Status No active tasks You are ready to start receiving tasks. [PERSON_NAME]-as…" at bounding box center [84, 241] width 129 height 442
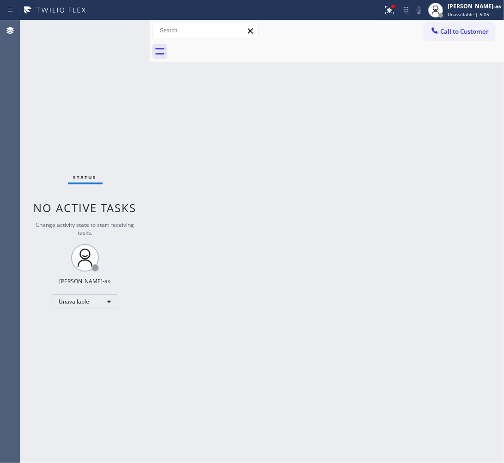
drag, startPoint x: 132, startPoint y: 132, endPoint x: 199, endPoint y: 125, distance: 67.4
click at [142, 128] on div "Status No active tasks Change activity state to start receiving tasks. [PERSON_…" at bounding box center [84, 241] width 129 height 442
click at [448, 27] on span "Call to Customer" at bounding box center [464, 31] width 48 height 8
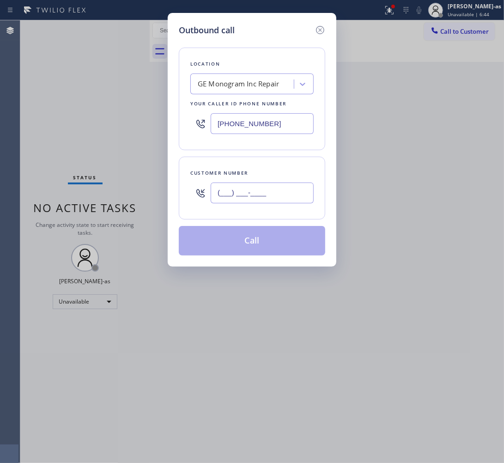
click at [258, 192] on input "(___) ___-____" at bounding box center [262, 192] width 103 height 21
paste input "310) 995-8110"
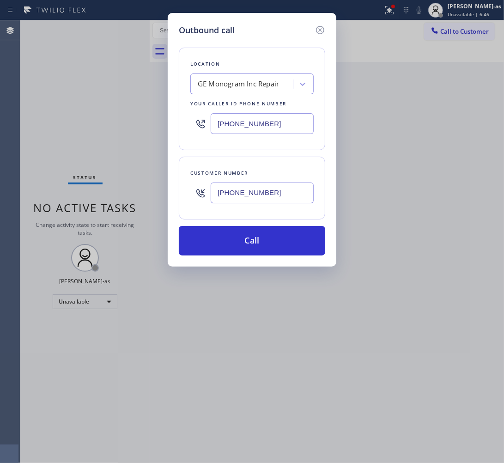
type input "[PHONE_NUMBER]"
click at [271, 127] on input "[PHONE_NUMBER]" at bounding box center [262, 123] width 103 height 21
paste input "44) 734-2822"
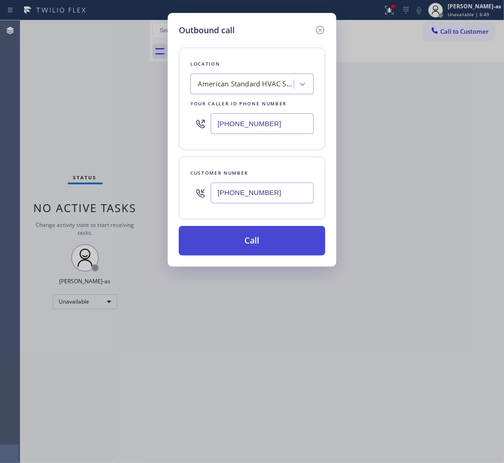
type input "[PHONE_NUMBER]"
click at [253, 227] on button "Call" at bounding box center [252, 241] width 146 height 30
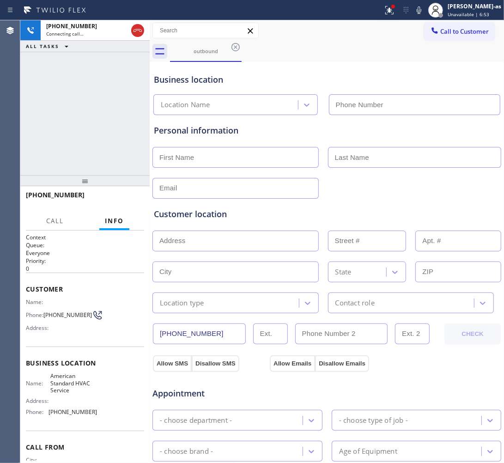
type input "[PHONE_NUMBER]"
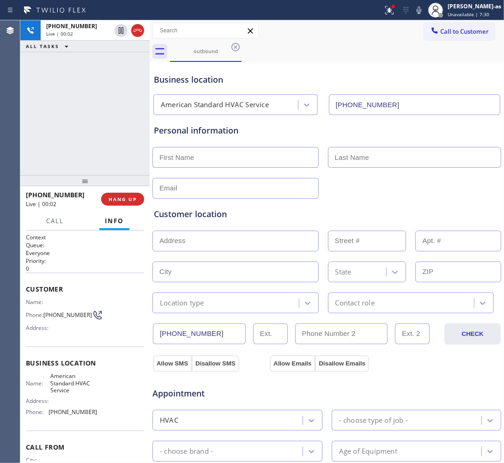
drag, startPoint x: 122, startPoint y: 146, endPoint x: 118, endPoint y: 139, distance: 7.7
click at [121, 143] on div "[PHONE_NUMBER] Live | 00:02 ALL TASKS ALL TASKS ACTIVE TASKS TASKS IN WRAP UP" at bounding box center [84, 97] width 129 height 155
click at [48, 151] on div "[PHONE_NUMBER] Live | 00:30 ALL TASKS ALL TASKS ACTIVE TASKS TASKS IN WRAP UP" at bounding box center [84, 97] width 129 height 155
click at [80, 128] on div "[PHONE_NUMBER] Live | 01:02 ALL TASKS ALL TASKS ACTIVE TASKS TASKS IN WRAP UP" at bounding box center [84, 97] width 129 height 155
click at [83, 116] on div "[PHONE_NUMBER] Live | 01:37 ALL TASKS ALL TASKS ACTIVE TASKS TASKS IN WRAP UP" at bounding box center [84, 97] width 129 height 155
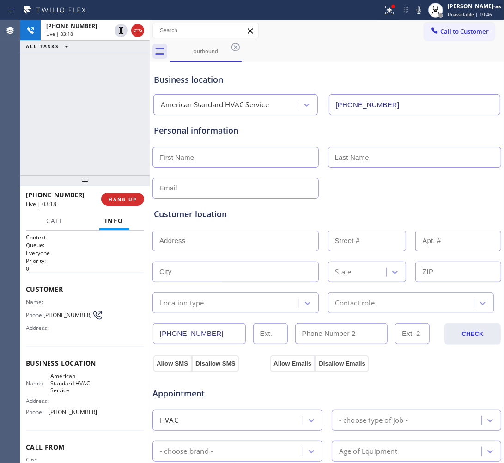
click at [73, 127] on div "[PHONE_NUMBER] Live | 03:18 ALL TASKS ALL TASKS ACTIVE TASKS TASKS IN WRAP UP" at bounding box center [84, 97] width 129 height 155
click at [87, 85] on div "[PHONE_NUMBER] Live | 03:49 ALL TASKS ALL TASKS ACTIVE TASKS TASKS IN WRAP UP" at bounding box center [84, 97] width 129 height 155
click at [89, 141] on div "[PHONE_NUMBER] Live | 04:16 ALL TASKS ALL TASKS ACTIVE TASKS TASKS IN WRAP UP" at bounding box center [84, 97] width 129 height 155
click at [116, 111] on div "[PHONE_NUMBER] Live | 04:18 ALL TASKS ALL TASKS ACTIVE TASKS TASKS IN WRAP UP" at bounding box center [84, 97] width 129 height 155
click at [377, 53] on div "outbound" at bounding box center [337, 51] width 334 height 21
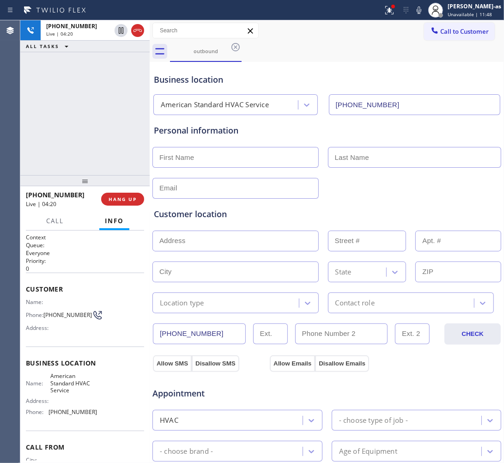
click at [91, 146] on div "[PHONE_NUMBER] Live | 04:20 ALL TASKS ALL TASKS ACTIVE TASKS TASKS IN WRAP UP" at bounding box center [84, 97] width 129 height 155
click at [91, 141] on div "[PHONE_NUMBER] Live | 04:21 ALL TASKS ALL TASKS ACTIVE TASKS TASKS IN WRAP UP" at bounding box center [84, 97] width 129 height 155
click at [91, 141] on div "[PHONE_NUMBER] Live | 04:22 ALL TASKS ALL TASKS ACTIVE TASKS TASKS IN WRAP UP" at bounding box center [84, 97] width 129 height 155
click at [91, 141] on div "[PHONE_NUMBER] Live | 04:23 ALL TASKS ALL TASKS ACTIVE TASKS TASKS IN WRAP UP" at bounding box center [84, 97] width 129 height 155
click at [91, 140] on div "[PHONE_NUMBER] Live | 04:24 ALL TASKS ALL TASKS ACTIVE TASKS TASKS IN WRAP UP" at bounding box center [84, 97] width 129 height 155
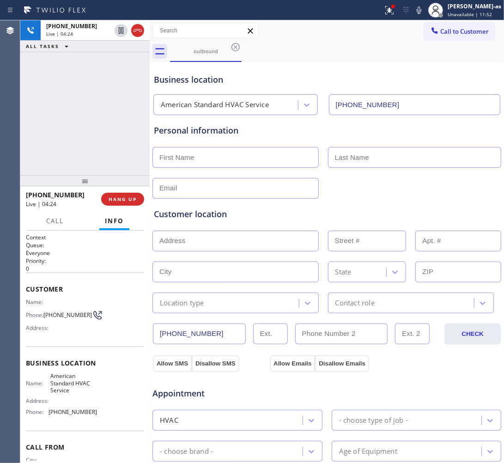
click at [89, 139] on div "[PHONE_NUMBER] Live | 04:24 ALL TASKS ALL TASKS ACTIVE TASKS TASKS IN WRAP UP" at bounding box center [84, 97] width 129 height 155
drag, startPoint x: 51, startPoint y: 139, endPoint x: 54, endPoint y: 134, distance: 5.8
click at [51, 139] on div "[PHONE_NUMBER] Live | 04:27 ALL TASKS ALL TASKS ACTIVE TASKS TASKS IN WRAP UP" at bounding box center [84, 97] width 129 height 155
click at [54, 134] on div "[PHONE_NUMBER] Live | 04:27 ALL TASKS ALL TASKS ACTIVE TASKS TASKS IN WRAP UP" at bounding box center [84, 97] width 129 height 155
click at [123, 199] on span "HANG UP" at bounding box center [123, 199] width 28 height 6
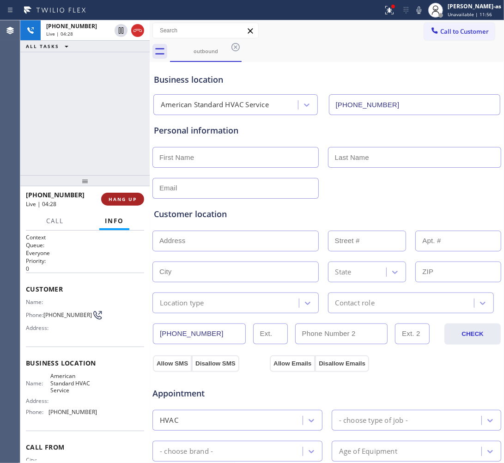
click at [123, 199] on span "HANG UP" at bounding box center [123, 199] width 28 height 6
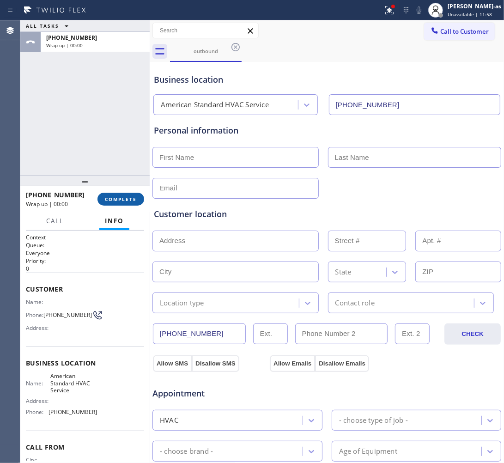
click at [123, 199] on span "COMPLETE" at bounding box center [121, 199] width 32 height 6
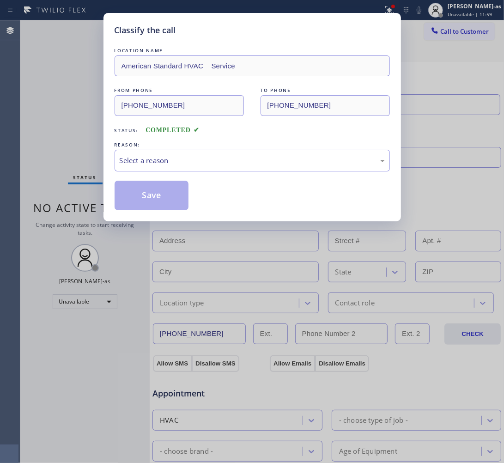
click at [69, 141] on div "Classify the call LOCATION NAME American Standard HVAC Service FROM PHONE [PHON…" at bounding box center [252, 231] width 504 height 463
click at [143, 162] on div "Select a reason" at bounding box center [252, 160] width 265 height 11
click at [148, 190] on button "Save" at bounding box center [152, 196] width 74 height 30
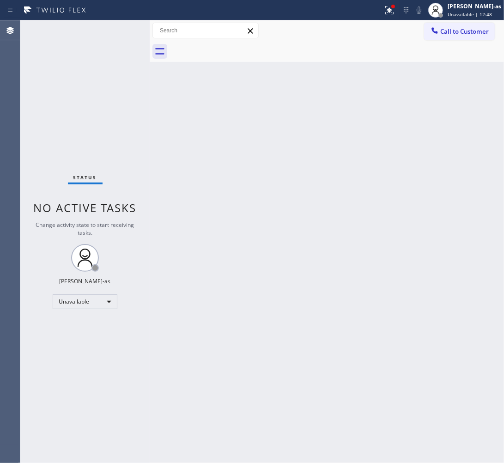
drag, startPoint x: 308, startPoint y: 229, endPoint x: 316, endPoint y: 205, distance: 25.1
click at [310, 218] on div "Back to Dashboard Change Sender ID Customers Technicians Select a contact Outbo…" at bounding box center [327, 241] width 354 height 442
drag, startPoint x: 317, startPoint y: 195, endPoint x: 271, endPoint y: 145, distance: 67.7
click at [317, 193] on div "Back to Dashboard Change Sender ID Customers Technicians Select a contact Outbo…" at bounding box center [327, 241] width 354 height 442
click at [271, 146] on div "Back to Dashboard Change Sender ID Customers Technicians Select a contact Outbo…" at bounding box center [327, 241] width 354 height 442
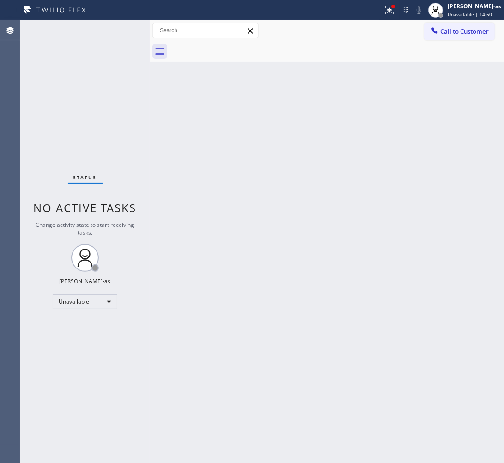
click at [187, 139] on div "Back to Dashboard Change Sender ID Customers Technicians Select a contact Outbo…" at bounding box center [327, 241] width 354 height 442
click at [354, 202] on div "Back to Dashboard Change Sender ID Customers Technicians Select a contact Outbo…" at bounding box center [327, 241] width 354 height 442
drag, startPoint x: 328, startPoint y: 189, endPoint x: 304, endPoint y: 218, distance: 37.7
click at [335, 190] on div "Back to Dashboard Change Sender ID Customers Technicians Select a contact Outbo…" at bounding box center [327, 241] width 354 height 442
click at [137, 165] on div "Status No active tasks Change activity state to start receiving tasks. [PERSON_…" at bounding box center [84, 241] width 129 height 442
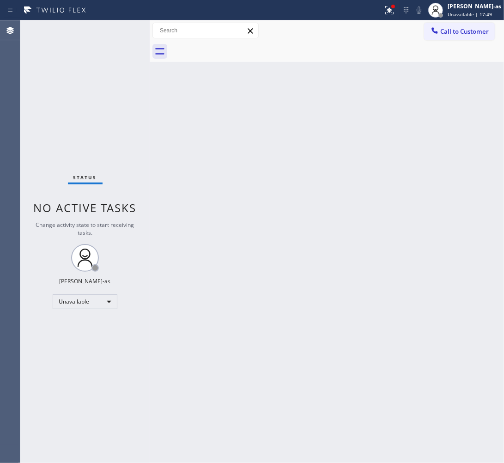
click at [218, 192] on div "Back to Dashboard Change Sender ID Customers Technicians Select a contact Outbo…" at bounding box center [327, 241] width 354 height 442
drag, startPoint x: 318, startPoint y: 171, endPoint x: 320, endPoint y: 164, distance: 7.6
click at [319, 170] on div "Back to Dashboard Change Sender ID Customers Technicians Select a contact Outbo…" at bounding box center [327, 241] width 354 height 442
click at [444, 35] on span "Call to Customer" at bounding box center [464, 31] width 48 height 8
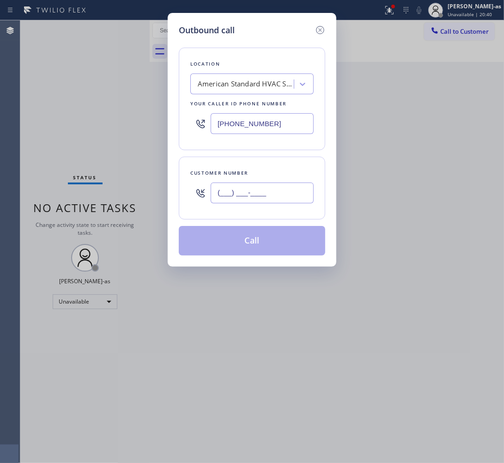
click at [293, 199] on input "(___) ___-____" at bounding box center [262, 192] width 103 height 21
paste input "714) 281-8576"
type input "[PHONE_NUMBER]"
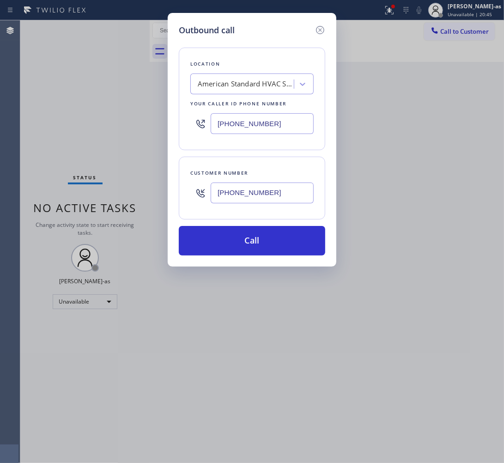
click at [225, 72] on div "Location American Standard HVAC Service Your caller id phone number [PHONE_NUMB…" at bounding box center [252, 99] width 146 height 103
click at [229, 78] on div "American Standard HVAC Service" at bounding box center [243, 84] width 101 height 16
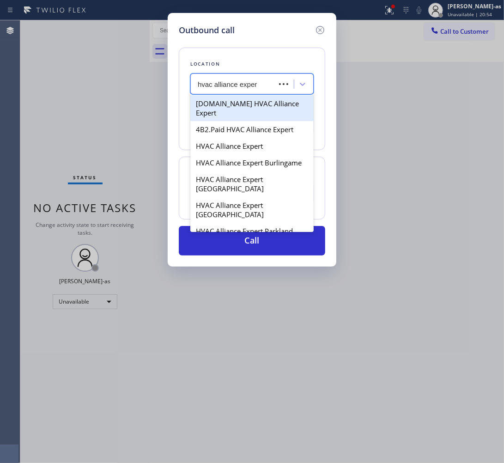
type input "hvac alliance expert"
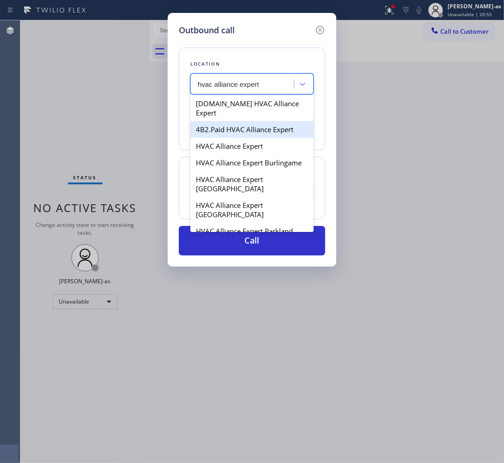
click at [215, 122] on div "4B2.Paid HVAC Alliance Expert" at bounding box center [251, 129] width 123 height 17
type input "[PHONE_NUMBER]"
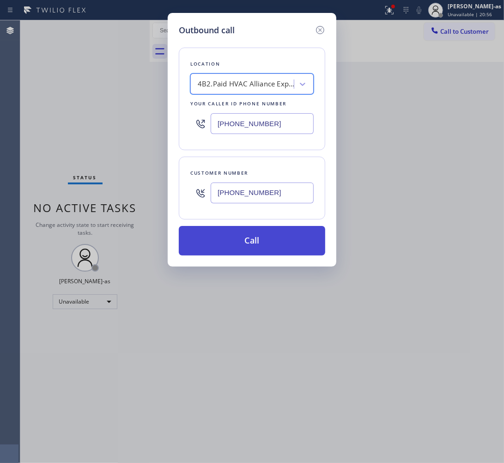
drag, startPoint x: 283, startPoint y: 246, endPoint x: 283, endPoint y: 241, distance: 5.1
click at [283, 243] on button "Call" at bounding box center [252, 241] width 146 height 30
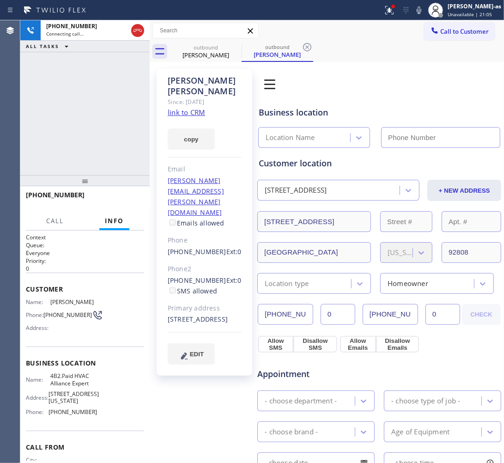
type input "[PHONE_NUMBER]"
click at [183, 108] on link "link to CRM" at bounding box center [186, 112] width 37 height 9
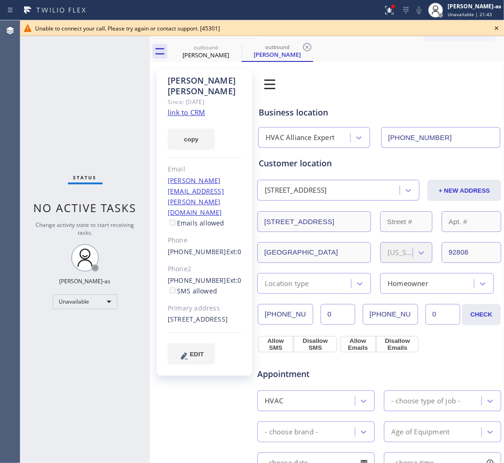
click at [493, 24] on icon at bounding box center [496, 28] width 11 height 11
click at [440, 31] on span "Call to Customer" at bounding box center [464, 31] width 48 height 8
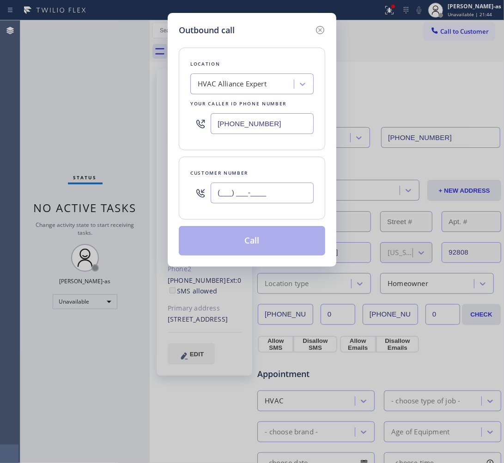
click at [284, 188] on input "(___) ___-____" at bounding box center [262, 192] width 103 height 21
paste input "714) 318-6079"
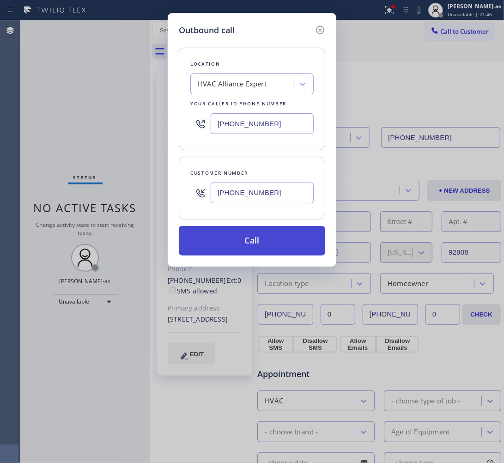
type input "[PHONE_NUMBER]"
click at [264, 246] on button "Call" at bounding box center [252, 241] width 146 height 30
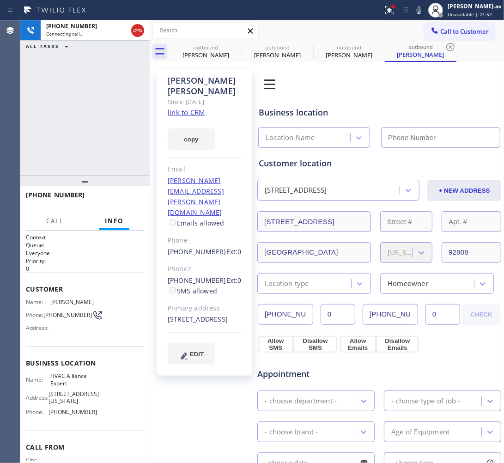
type input "[PHONE_NUMBER]"
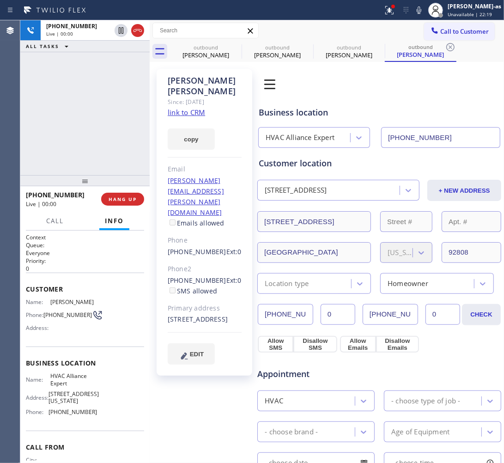
click at [81, 148] on div "[PHONE_NUMBER] Live | 00:00 ALL TASKS ALL TASKS ACTIVE TASKS TASKS IN WRAP UP" at bounding box center [84, 97] width 129 height 155
click at [129, 197] on span "HANG UP" at bounding box center [123, 199] width 28 height 6
click at [95, 142] on div "[PHONE_NUMBER] Live | 00:00 ALL TASKS ALL TASKS ACTIVE TASKS TASKS IN WRAP UP" at bounding box center [84, 97] width 129 height 155
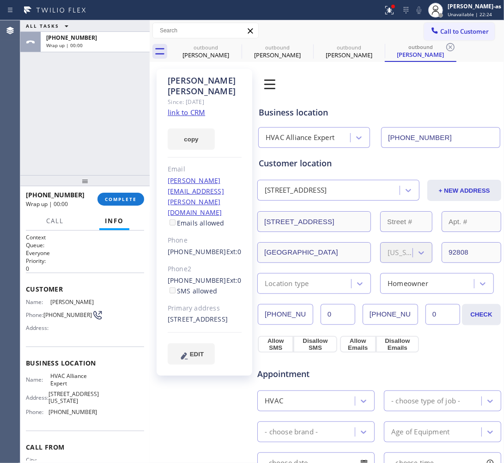
click at [101, 146] on div "ALL TASKS ALL TASKS ACTIVE TASKS TASKS IN WRAP UP [PHONE_NUMBER] Wrap up | 00:00" at bounding box center [84, 97] width 129 height 155
click at [122, 197] on span "COMPLETE" at bounding box center [121, 199] width 32 height 6
click at [104, 175] on div at bounding box center [84, 180] width 129 height 11
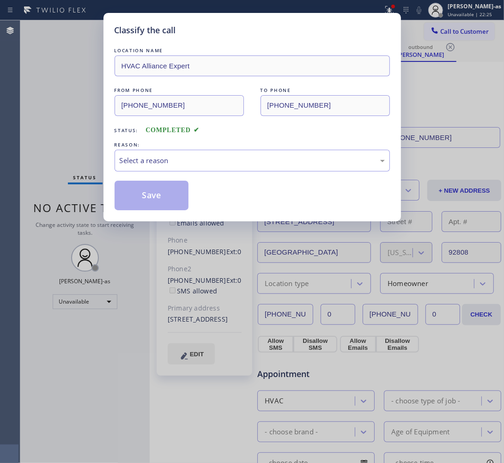
click at [80, 127] on div "Classify the call LOCATION NAME HVAC Alliance Expert FROM PHONE [PHONE_NUMBER] …" at bounding box center [252, 231] width 504 height 463
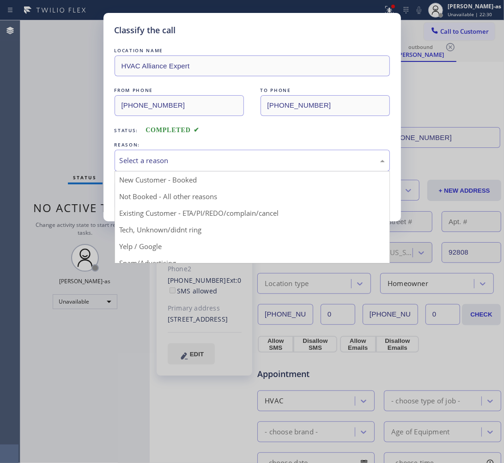
click at [157, 154] on div "Select a reason" at bounding box center [252, 161] width 275 height 22
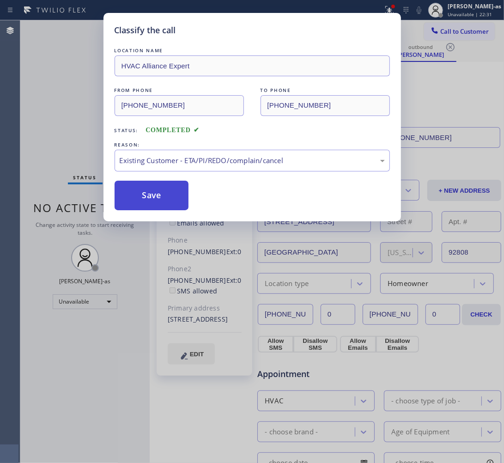
click at [143, 183] on button "Save" at bounding box center [152, 196] width 74 height 30
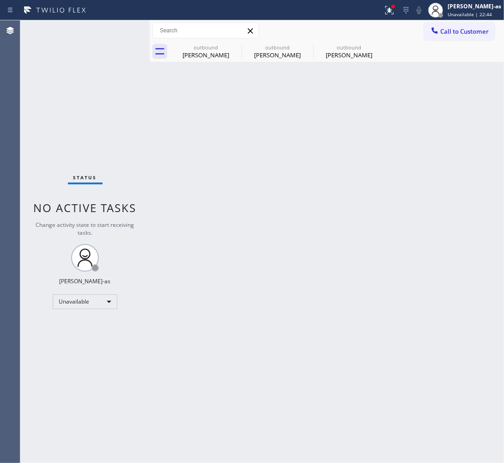
click at [473, 29] on span "Call to Customer" at bounding box center [464, 31] width 48 height 8
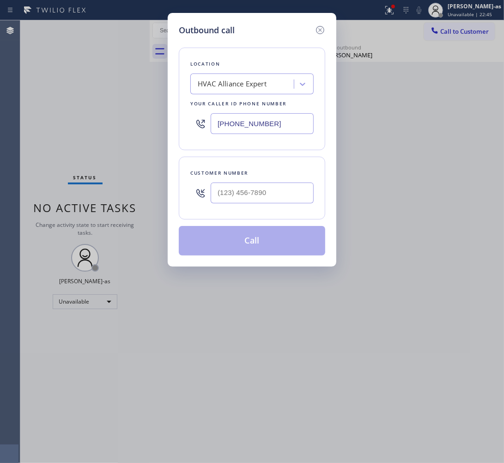
click at [255, 205] on div at bounding box center [262, 193] width 103 height 30
click at [276, 184] on input "(___) ___-____" at bounding box center [262, 192] width 103 height 21
paste input "818) 688-7003"
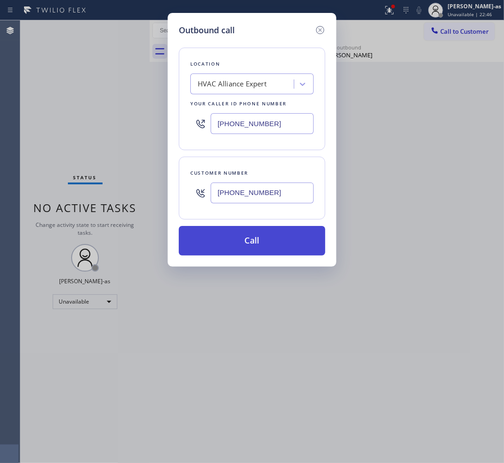
type input "[PHONE_NUMBER]"
click at [260, 238] on button "Call" at bounding box center [252, 241] width 146 height 30
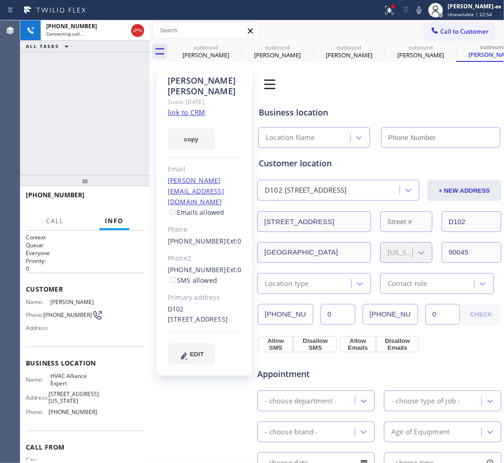
type input "[PHONE_NUMBER]"
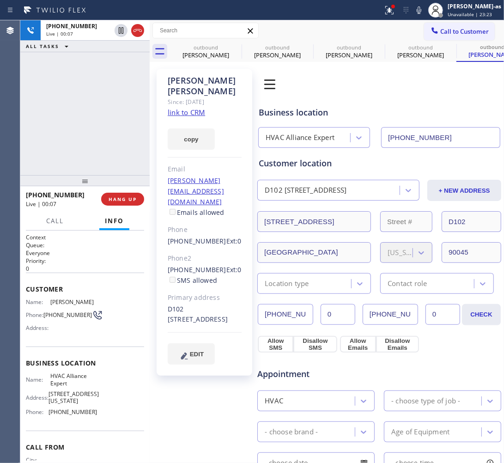
click at [103, 93] on div "[PHONE_NUMBER] Live | 00:07 ALL TASKS ALL TASKS ACTIVE TASKS TASKS IN WRAP UP" at bounding box center [84, 97] width 129 height 155
click at [184, 108] on link "link to CRM" at bounding box center [186, 112] width 37 height 9
click at [86, 166] on div "[PHONE_NUMBER] Live | 00:46 ALL TASKS ALL TASKS ACTIVE TASKS TASKS IN WRAP UP" at bounding box center [84, 97] width 129 height 155
click at [87, 149] on div "[PHONE_NUMBER] Live | 01:10 ALL TASKS ALL TASKS ACTIVE TASKS TASKS IN WRAP UP" at bounding box center [84, 97] width 129 height 155
click at [112, 201] on span "HANG UP" at bounding box center [123, 199] width 28 height 6
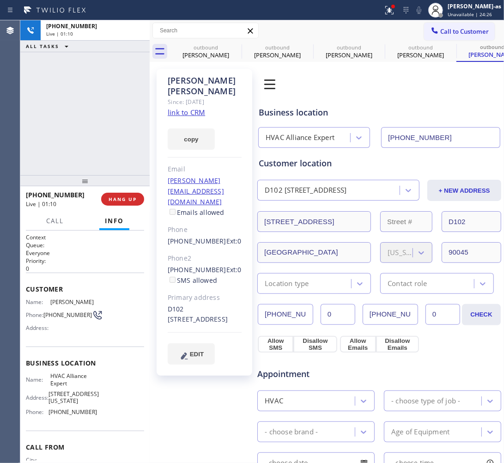
click at [105, 175] on div at bounding box center [84, 180] width 129 height 11
click at [118, 203] on button "HANG UP" at bounding box center [122, 199] width 43 height 13
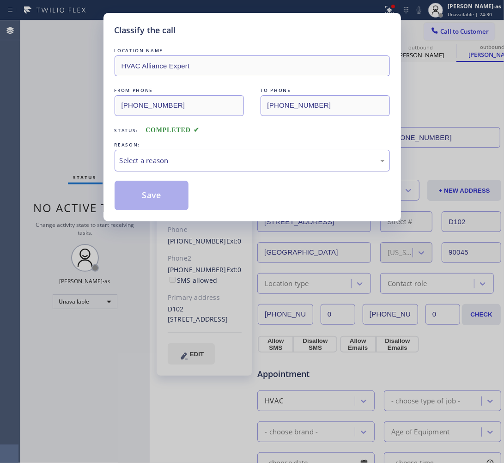
click at [158, 157] on div "Select a reason" at bounding box center [252, 160] width 265 height 11
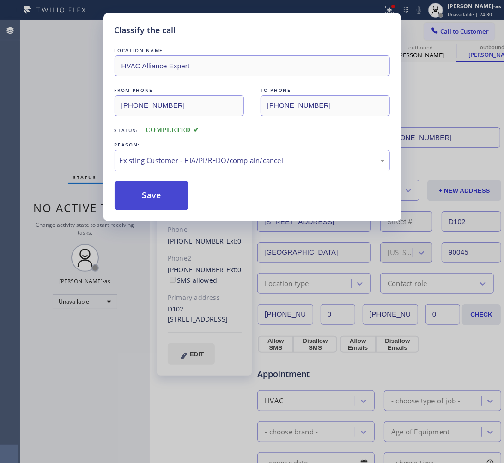
click at [161, 192] on button "Save" at bounding box center [152, 196] width 74 height 30
click at [74, 70] on div "Classify the call LOCATION NAME HVAC Alliance Expert FROM PHONE [PHONE_NUMBER] …" at bounding box center [252, 231] width 504 height 463
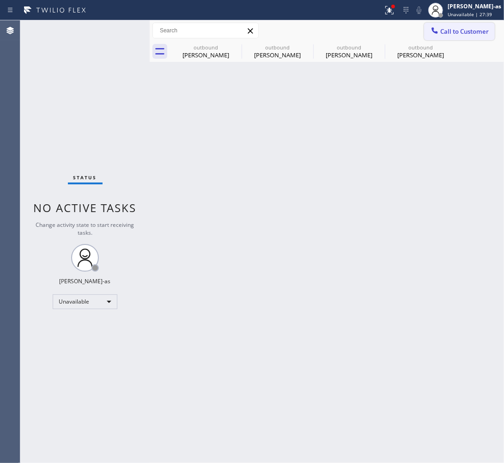
click at [466, 23] on button "Call to Customer" at bounding box center [459, 32] width 71 height 18
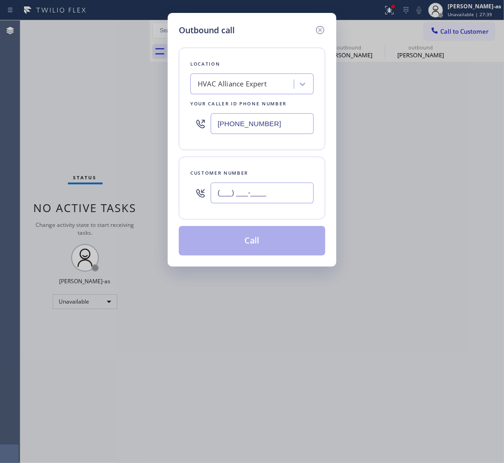
click at [259, 191] on input "(___) ___-____" at bounding box center [262, 192] width 103 height 21
paste input "310) 207-2910"
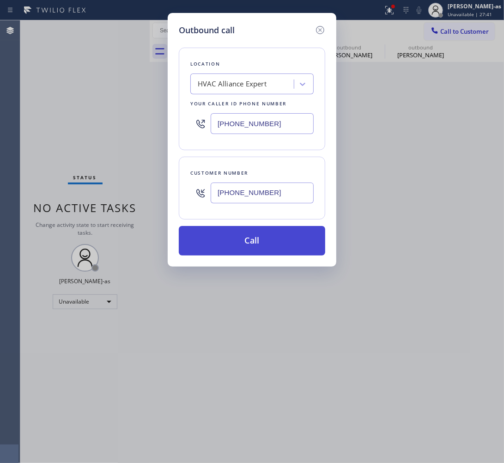
type input "[PHONE_NUMBER]"
click at [247, 245] on button "Call" at bounding box center [252, 241] width 146 height 30
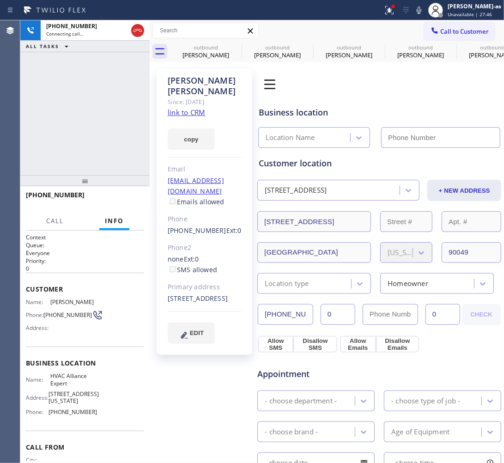
type input "[PHONE_NUMBER]"
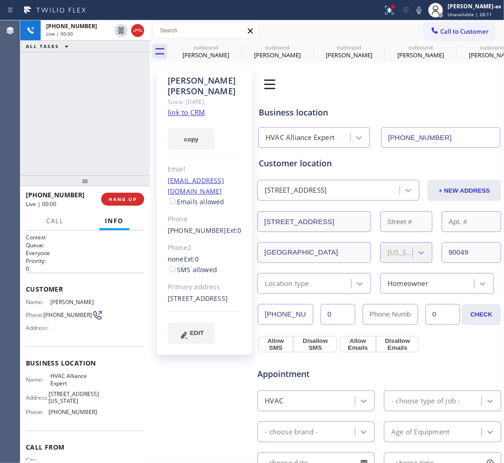
click at [106, 137] on div "[PHONE_NUMBER] Live | 00:00 ALL TASKS ALL TASKS ACTIVE TASKS TASKS IN WRAP UP" at bounding box center [84, 97] width 129 height 155
click at [182, 108] on link "link to CRM" at bounding box center [186, 112] width 37 height 9
drag, startPoint x: 82, startPoint y: 143, endPoint x: 89, endPoint y: 135, distance: 10.5
click at [85, 139] on div "[PHONE_NUMBER] Live | 02:28 ALL TASKS ALL TASKS ACTIVE TASKS TASKS IN WRAP UP" at bounding box center [84, 97] width 129 height 155
click at [195, 42] on div "outbound [PERSON_NAME]" at bounding box center [206, 51] width 70 height 21
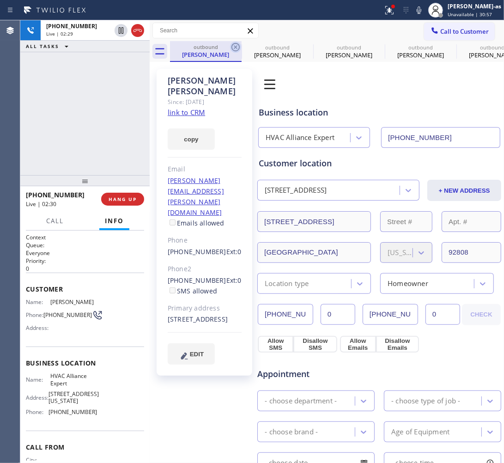
click at [232, 46] on icon at bounding box center [235, 47] width 11 height 11
click at [0, 0] on icon at bounding box center [0, 0] width 0 height 0
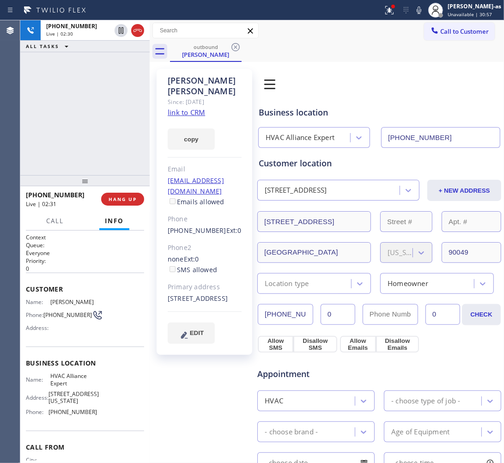
drag, startPoint x: 42, startPoint y: 162, endPoint x: 82, endPoint y: 150, distance: 41.5
click at [42, 158] on div "[PHONE_NUMBER] Live | 02:30 ALL TASKS ALL TASKS ACTIVE TASKS TASKS IN WRAP UP" at bounding box center [84, 97] width 129 height 155
click at [93, 136] on div "[PHONE_NUMBER] Live | 02:32 ALL TASKS ALL TASKS ACTIVE TASKS TASKS IN WRAP UP" at bounding box center [84, 97] width 129 height 155
drag, startPoint x: 73, startPoint y: 132, endPoint x: 95, endPoint y: 134, distance: 22.3
click at [79, 132] on div "[PHONE_NUMBER] Live | 02:32 ALL TASKS ALL TASKS ACTIVE TASKS TASKS IN WRAP UP" at bounding box center [84, 97] width 129 height 155
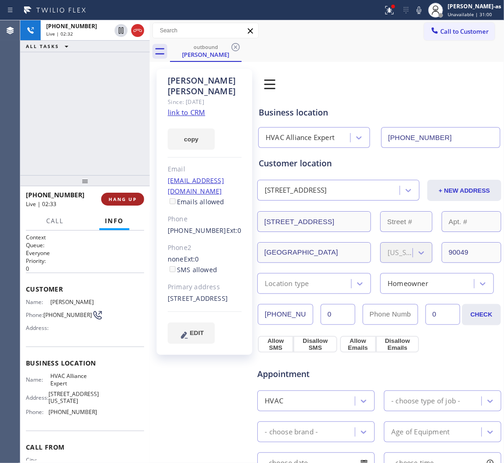
click at [124, 202] on button "HANG UP" at bounding box center [122, 199] width 43 height 13
click at [124, 201] on span "HANG UP" at bounding box center [123, 199] width 28 height 6
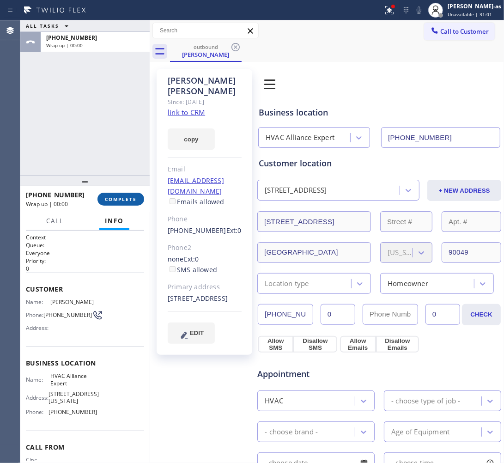
drag, startPoint x: 123, startPoint y: 200, endPoint x: 91, endPoint y: 151, distance: 57.8
click at [121, 199] on span "COMPLETE" at bounding box center [121, 199] width 32 height 6
click at [72, 134] on div "ALL TASKS ALL TASKS ACTIVE TASKS TASKS IN WRAP UP [PHONE_NUMBER] Wrap up | 00:00" at bounding box center [84, 97] width 129 height 155
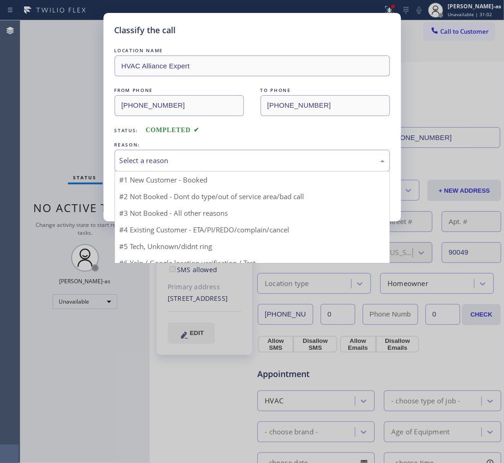
click at [174, 161] on div "Select a reason" at bounding box center [252, 160] width 265 height 11
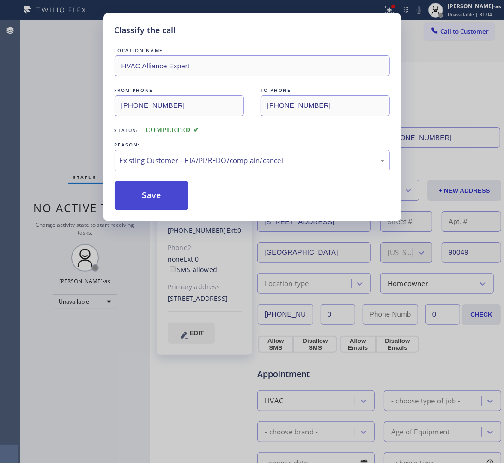
click at [171, 193] on button "Save" at bounding box center [152, 196] width 74 height 30
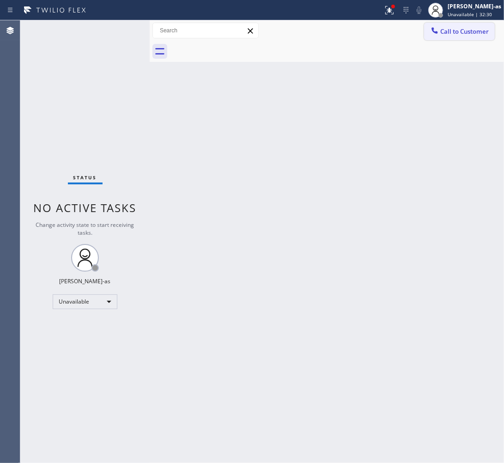
click at [449, 35] on span "Call to Customer" at bounding box center [464, 31] width 48 height 8
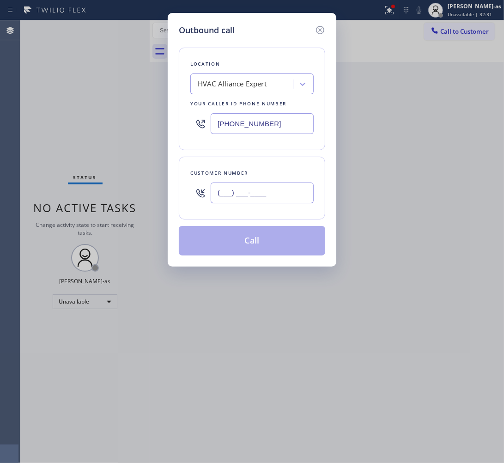
click at [278, 188] on input "(___) ___-____" at bounding box center [262, 192] width 103 height 21
paste input "626) 482-0085"
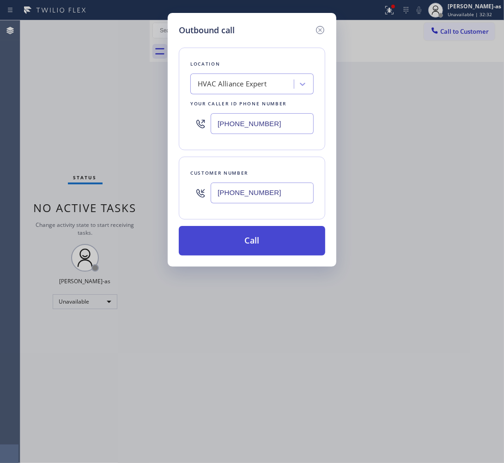
type input "[PHONE_NUMBER]"
click at [223, 242] on button "Call" at bounding box center [252, 241] width 146 height 30
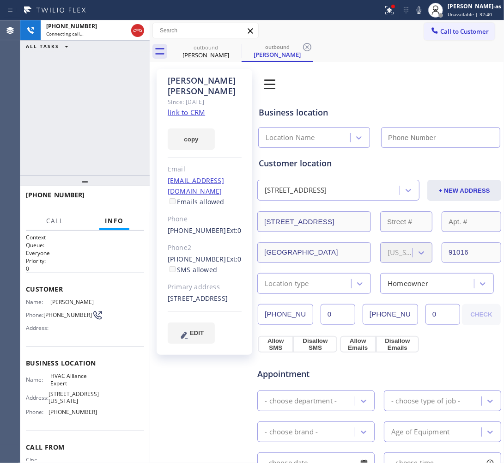
type input "[PHONE_NUMBER]"
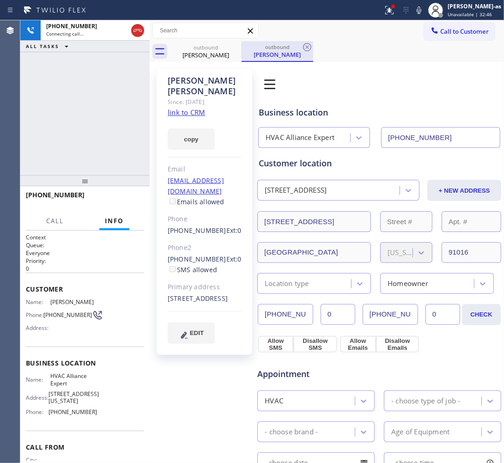
click at [199, 49] on div "outbound" at bounding box center [206, 47] width 70 height 7
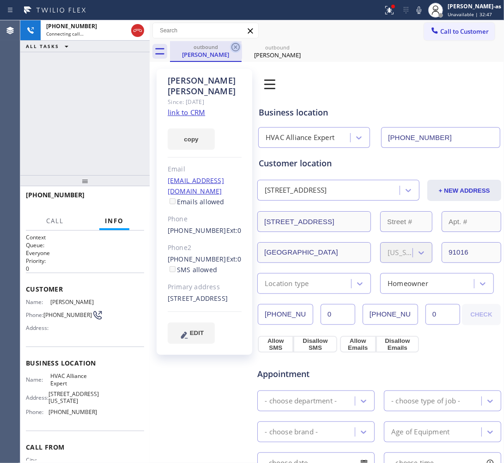
click at [232, 42] on icon at bounding box center [235, 47] width 11 height 11
click at [183, 108] on link "link to CRM" at bounding box center [186, 112] width 37 height 9
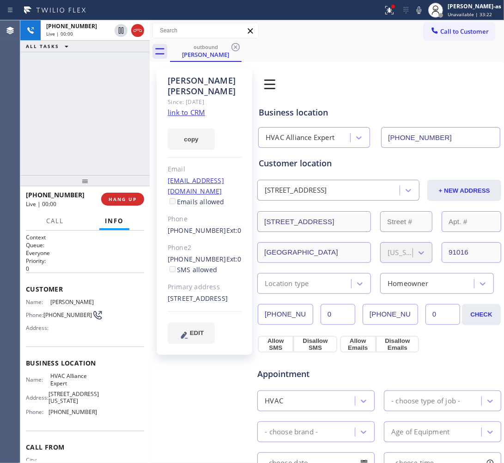
click at [91, 129] on div "[PHONE_NUMBER] Live | 00:00 ALL TASKS ALL TASKS ACTIVE TASKS TASKS IN WRAP UP" at bounding box center [84, 97] width 129 height 155
click at [130, 194] on button "HANG UP" at bounding box center [122, 199] width 43 height 13
click at [84, 152] on div "[PHONE_NUMBER] Live | 00:00 ALL TASKS ALL TASKS ACTIVE TASKS TASKS IN WRAP UP" at bounding box center [84, 97] width 129 height 155
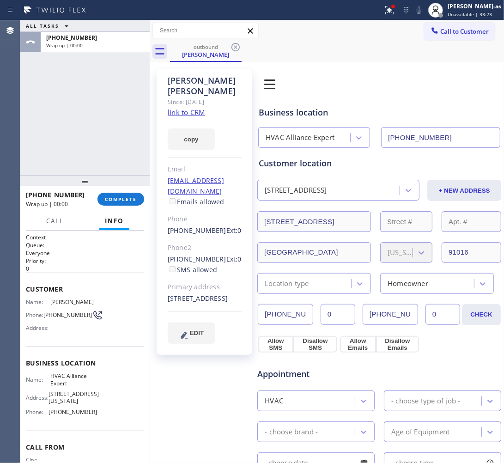
click at [84, 155] on div "ALL TASKS ALL TASKS ACTIVE TASKS TASKS IN WRAP UP [PHONE_NUMBER] Wrap up | 00:00" at bounding box center [84, 97] width 129 height 155
click at [126, 199] on span "COMPLETE" at bounding box center [121, 199] width 32 height 6
click at [89, 153] on div "ALL TASKS ALL TASKS ACTIVE TASKS TASKS IN WRAP UP [PHONE_NUMBER] Wrap up | 00:00" at bounding box center [84, 97] width 129 height 155
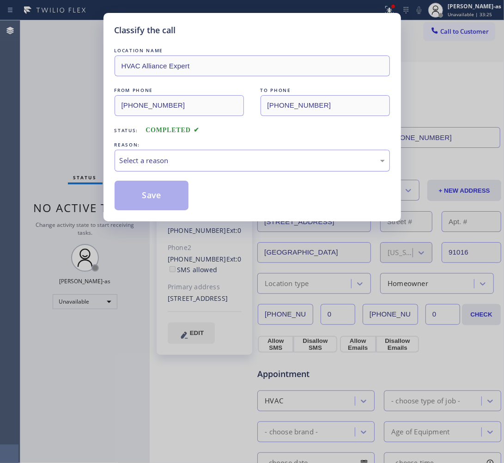
click at [153, 160] on div "Select a reason" at bounding box center [252, 160] width 265 height 11
click at [148, 197] on button "Save" at bounding box center [152, 196] width 74 height 30
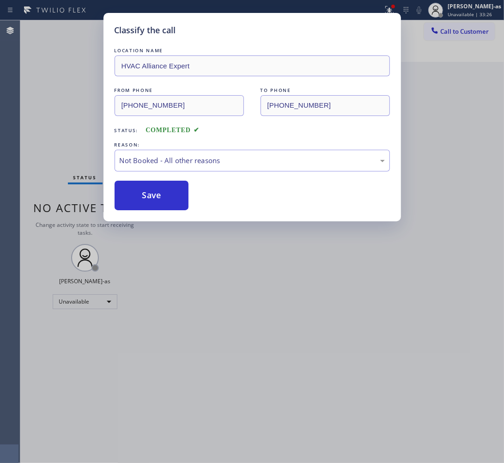
click at [44, 112] on div "Classify the call LOCATION NAME HVAC Alliance Expert FROM PHONE [PHONE_NUMBER] …" at bounding box center [252, 231] width 504 height 463
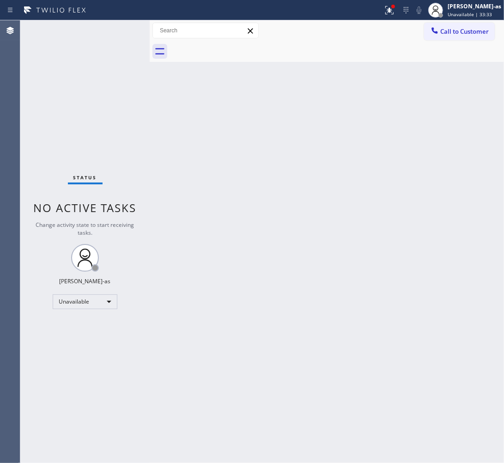
click at [251, 151] on div "Back to Dashboard Change Sender ID Customers Technicians Select a contact Outbo…" at bounding box center [327, 241] width 354 height 442
drag, startPoint x: 163, startPoint y: 130, endPoint x: 185, endPoint y: 119, distance: 25.2
click at [165, 129] on div "Back to Dashboard Change Sender ID Customers Technicians Select a contact Outbo…" at bounding box center [327, 241] width 354 height 442
click at [280, 142] on div "Back to Dashboard Change Sender ID Customers Technicians Select a contact Outbo…" at bounding box center [327, 241] width 354 height 442
click at [197, 163] on div "Back to Dashboard Change Sender ID Customers Technicians Select a contact Outbo…" at bounding box center [327, 241] width 354 height 442
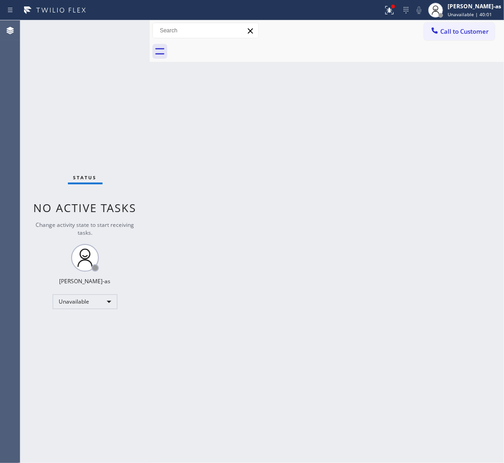
click at [266, 108] on div "Back to Dashboard Change Sender ID Customers Technicians Select a contact Outbo…" at bounding box center [327, 241] width 354 height 442
click at [294, 209] on div "Back to Dashboard Change Sender ID Customers Technicians Select a contact Outbo…" at bounding box center [327, 241] width 354 height 442
click at [253, 208] on div "Back to Dashboard Change Sender ID Customers Technicians Select a contact Outbo…" at bounding box center [327, 241] width 354 height 442
drag, startPoint x: 119, startPoint y: 126, endPoint x: 127, endPoint y: 114, distance: 14.9
click at [123, 121] on div "Status No active tasks Change activity state to start receiving tasks. [PERSON_…" at bounding box center [84, 241] width 129 height 442
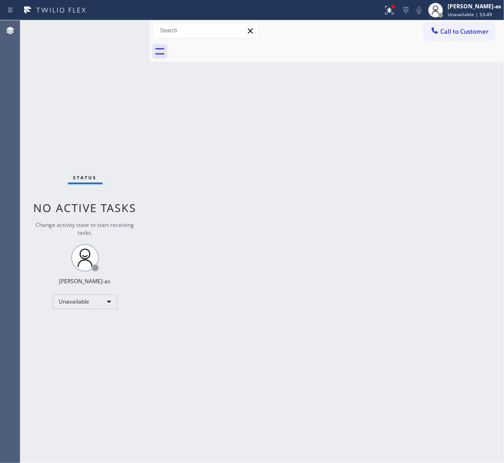
drag, startPoint x: 199, startPoint y: 180, endPoint x: 289, endPoint y: 178, distance: 89.6
click at [202, 179] on div "Back to Dashboard Change Sender ID Customers Technicians Select a contact Outbo…" at bounding box center [327, 241] width 354 height 442
click at [76, 298] on div "Unavailable" at bounding box center [85, 301] width 65 height 15
click at [75, 308] on div at bounding box center [252, 231] width 504 height 463
click at [84, 302] on div "Unavailable" at bounding box center [85, 301] width 65 height 15
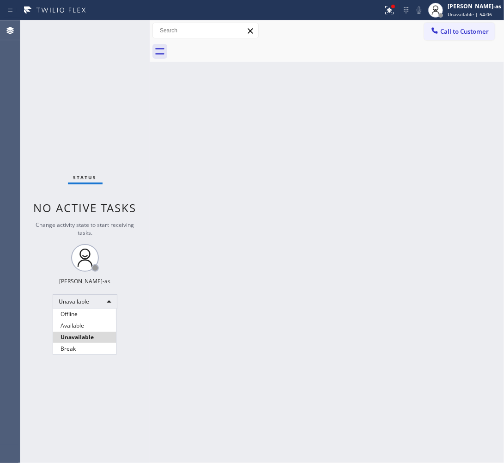
drag, startPoint x: 87, startPoint y: 319, endPoint x: 231, endPoint y: 241, distance: 163.8
click at [88, 319] on li "Offline" at bounding box center [84, 313] width 63 height 11
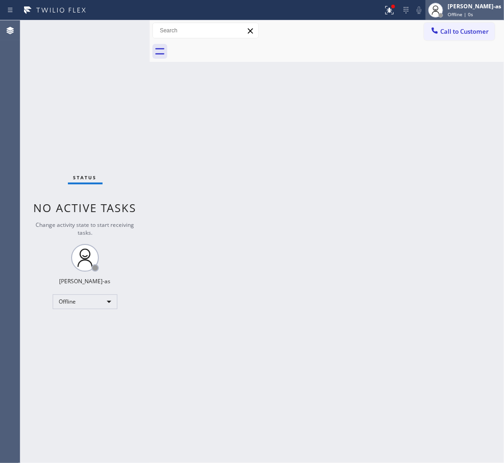
click at [478, 8] on div "[PERSON_NAME]-as" at bounding box center [474, 6] width 54 height 8
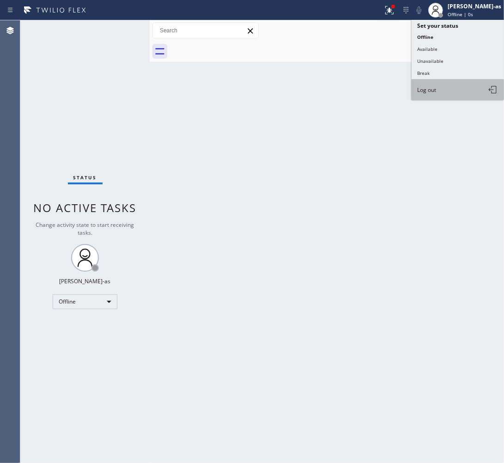
click at [430, 86] on span "Log out" at bounding box center [426, 90] width 19 height 8
